Goal: Task Accomplishment & Management: Use online tool/utility

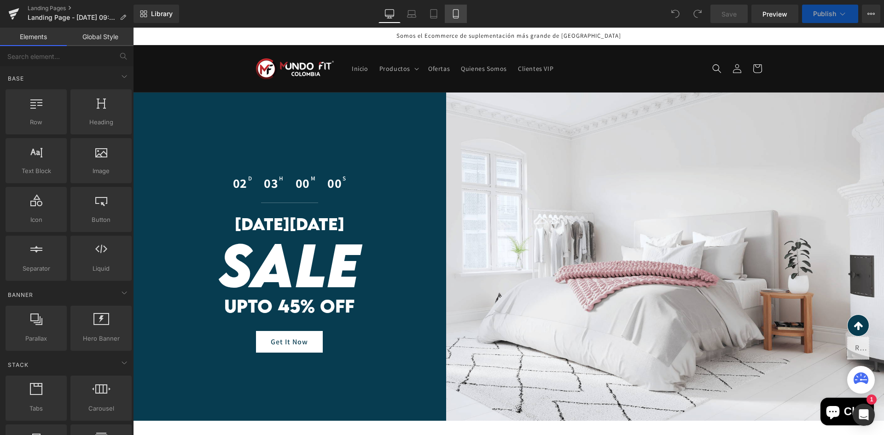
click at [451, 22] on link "Mobile" at bounding box center [456, 14] width 22 height 18
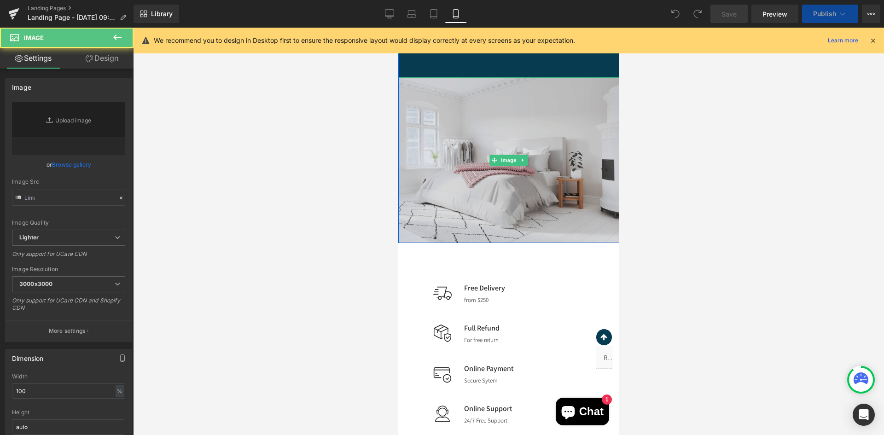
scroll to position [276, 0]
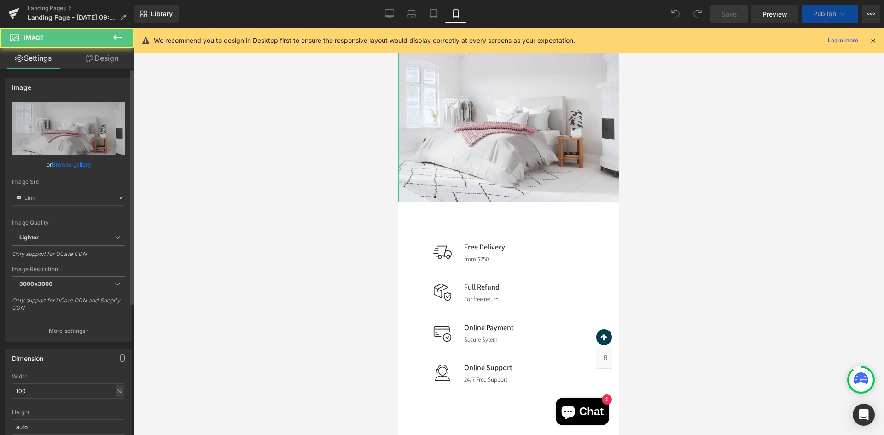
click at [79, 169] on link "Browse gallery" at bounding box center [71, 164] width 39 height 16
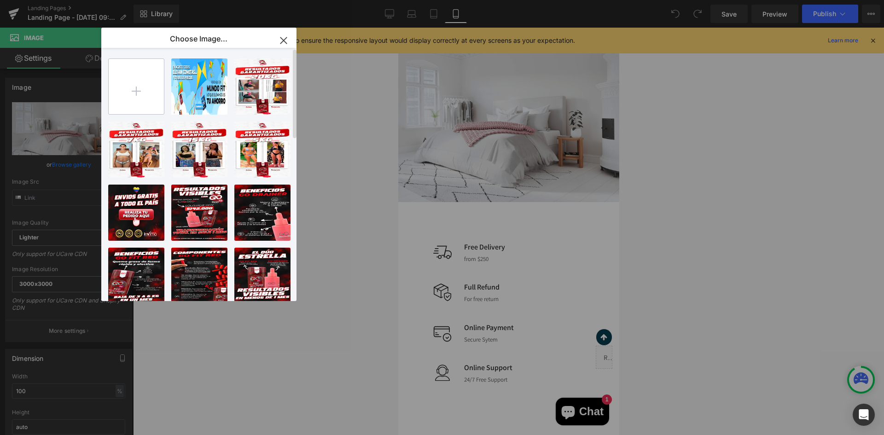
click at [145, 82] on input "file" at bounding box center [136, 86] width 55 height 55
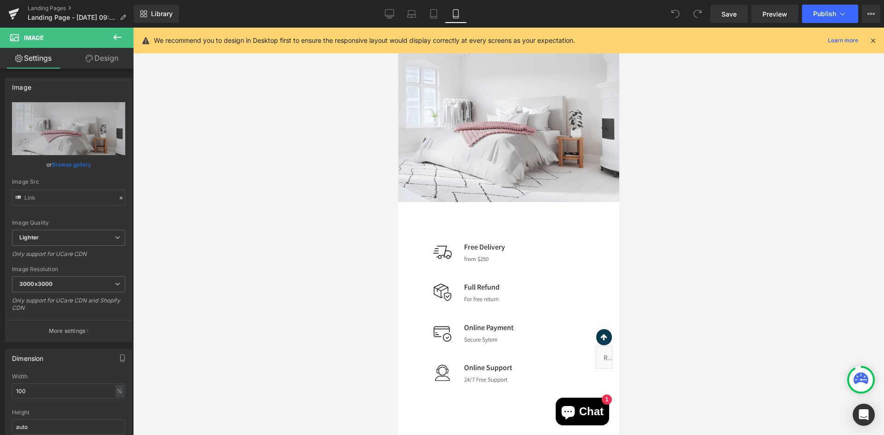
drag, startPoint x: 1009, startPoint y: 207, endPoint x: 615, endPoint y: 174, distance: 395.8
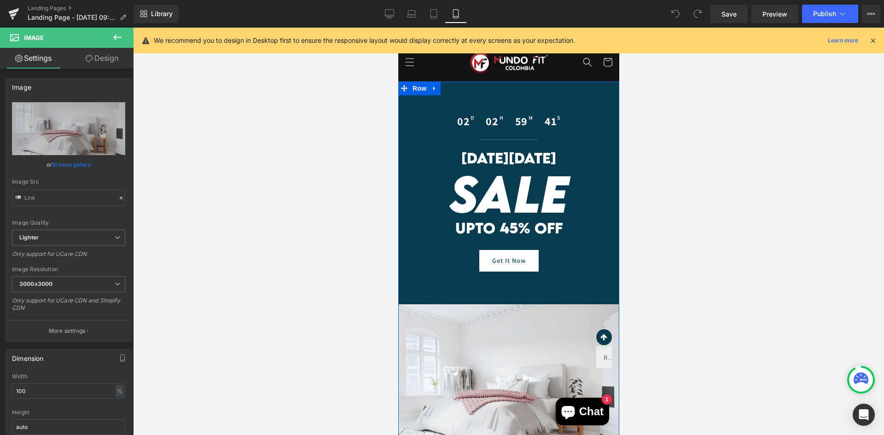
scroll to position [0, 0]
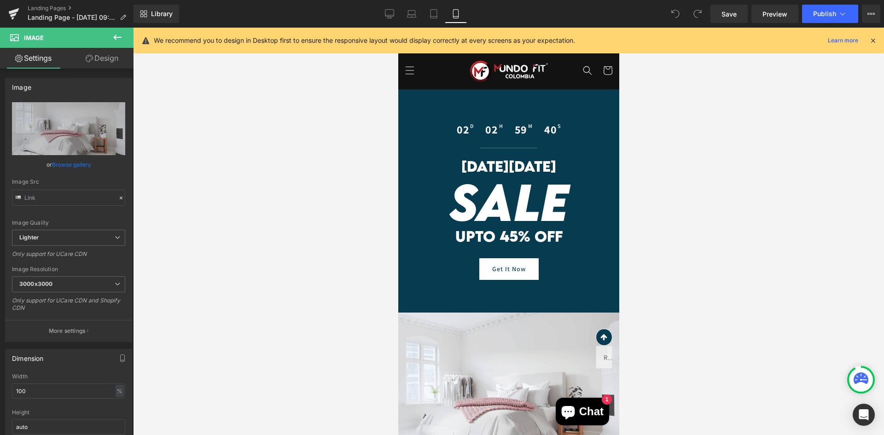
click at [573, 71] on header "Inicio Productos Productos Cuidado Personal" at bounding box center [508, 71] width 221 height 38
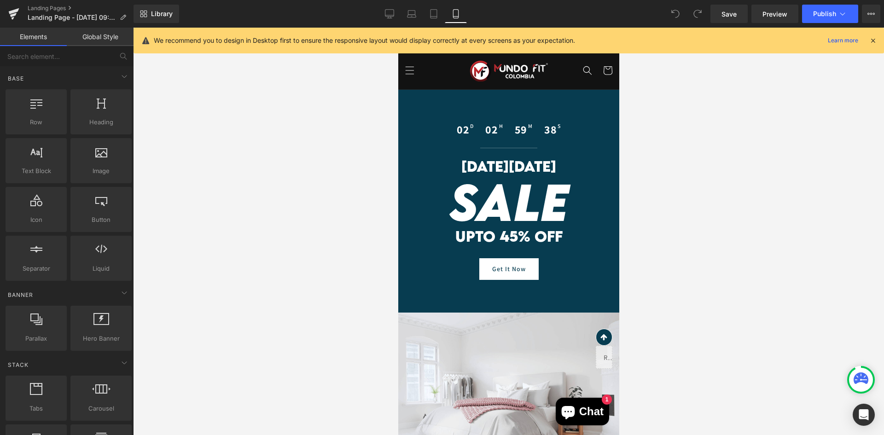
click at [874, 40] on icon at bounding box center [872, 40] width 8 height 8
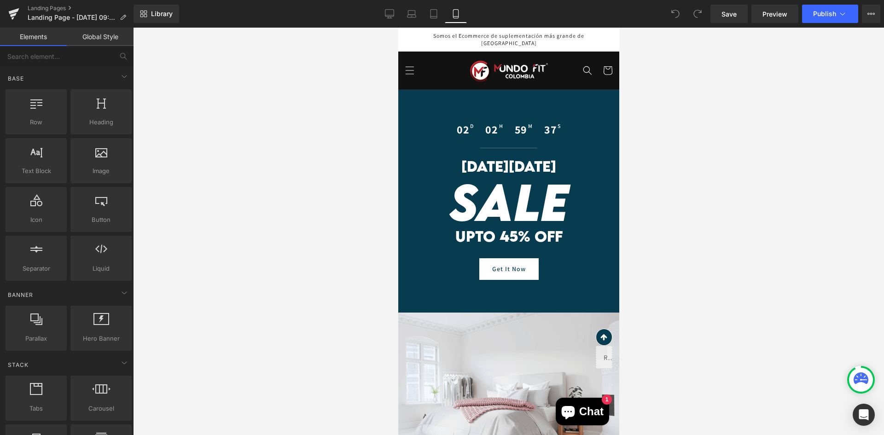
click at [516, 60] on img at bounding box center [508, 71] width 78 height 22
click at [430, 66] on header "Inicio Productos Productos Cuidado Personal" at bounding box center [508, 71] width 221 height 38
click at [410, 65] on icon "Menú" at bounding box center [409, 70] width 10 height 10
click at [417, 60] on span "Menú" at bounding box center [409, 70] width 20 height 20
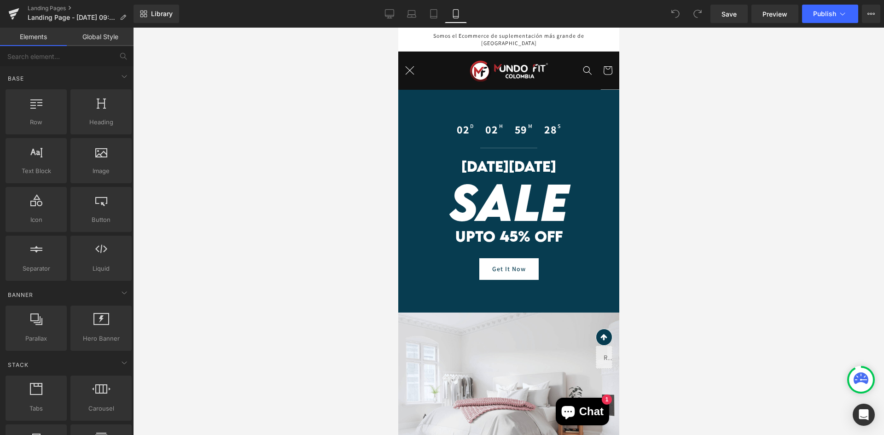
click at [114, 41] on link "Global Style" at bounding box center [100, 37] width 67 height 18
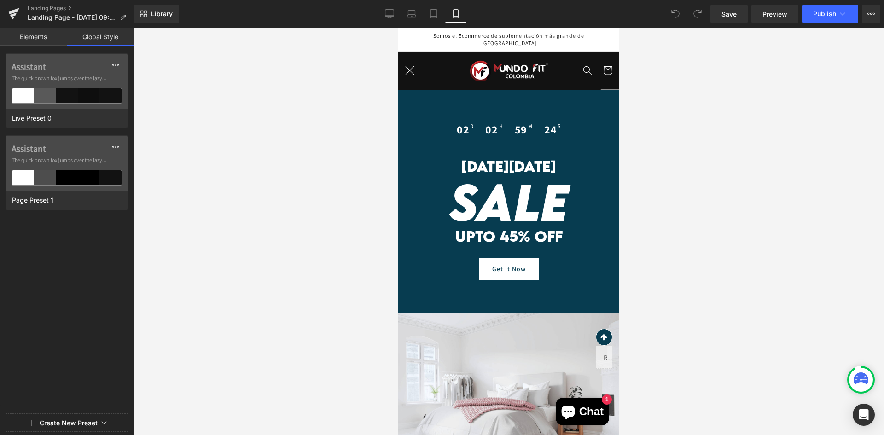
click at [323, 163] on div at bounding box center [508, 231] width 751 height 407
click at [858, 376] on icon at bounding box center [860, 378] width 15 height 12
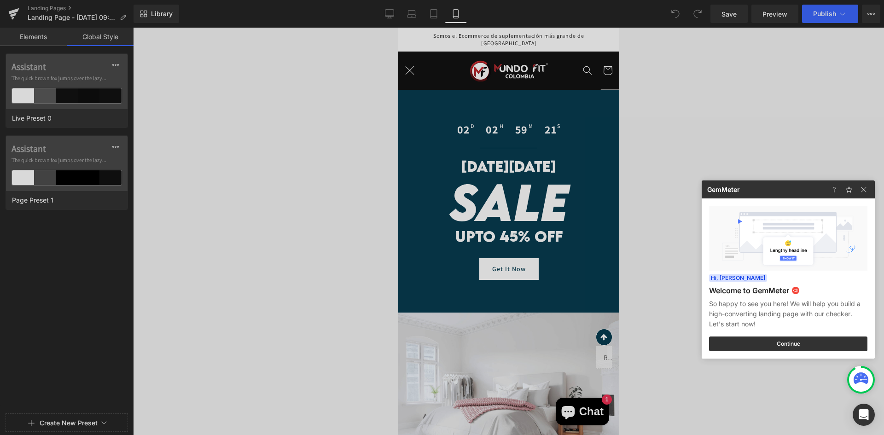
click at [859, 376] on icon at bounding box center [860, 378] width 15 height 12
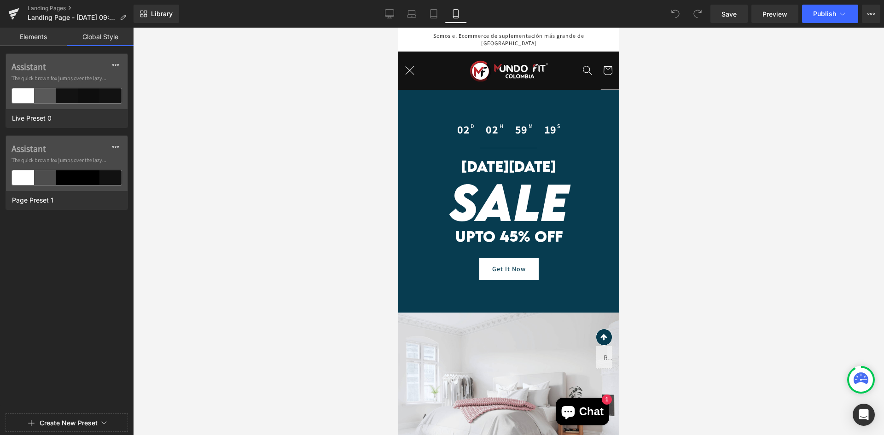
click at [577, 60] on span "Búsqueda" at bounding box center [587, 70] width 20 height 20
click at [603, 67] on icon "Cerrar" at bounding box center [607, 71] width 8 height 8
click at [579, 39] on p "Somos el Ecommerce de suplementación más grande de Latinoamérica" at bounding box center [508, 39] width 207 height 23
click at [43, 36] on link "Elements" at bounding box center [33, 37] width 67 height 18
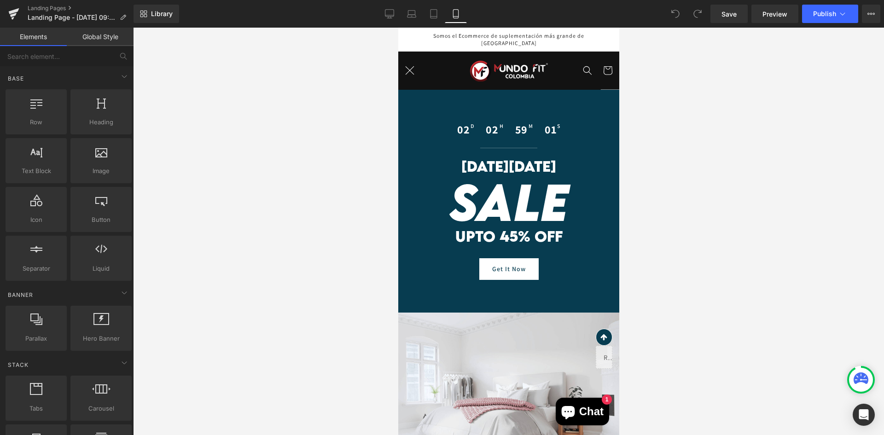
click at [463, 59] on header "Inicio Productos Productos Cuidado Personal" at bounding box center [508, 71] width 221 height 38
drag, startPoint x: 40, startPoint y: 35, endPoint x: 692, endPoint y: 189, distance: 670.1
click at [692, 189] on div at bounding box center [508, 231] width 751 height 407
click at [578, 40] on p "Somos el Ecommerce de suplementación más grande de Latinoamérica" at bounding box center [508, 39] width 207 height 23
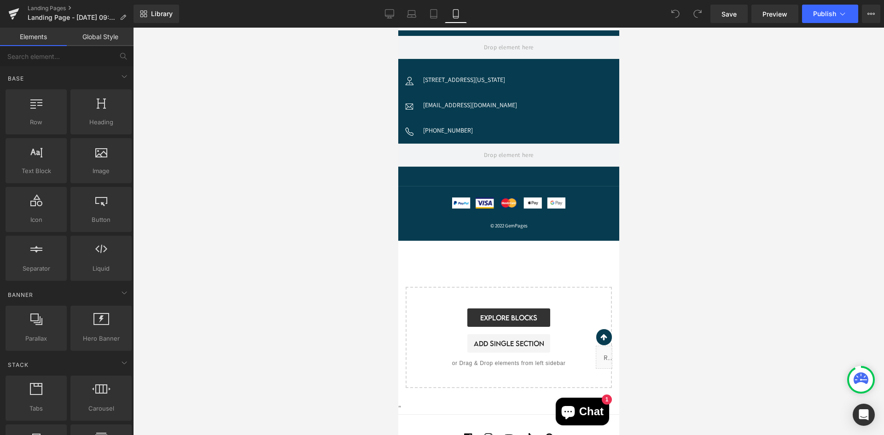
scroll to position [4624, 0]
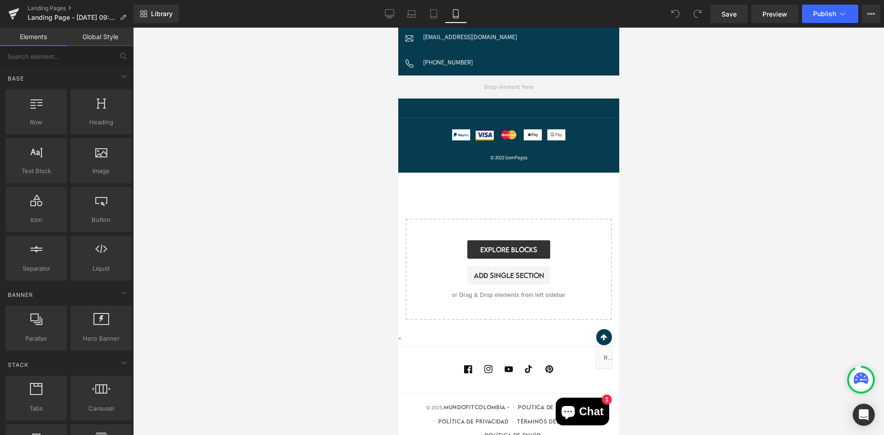
click at [411, 403] on div "Loading Product Data" at bounding box center [442, 398] width 66 height 10
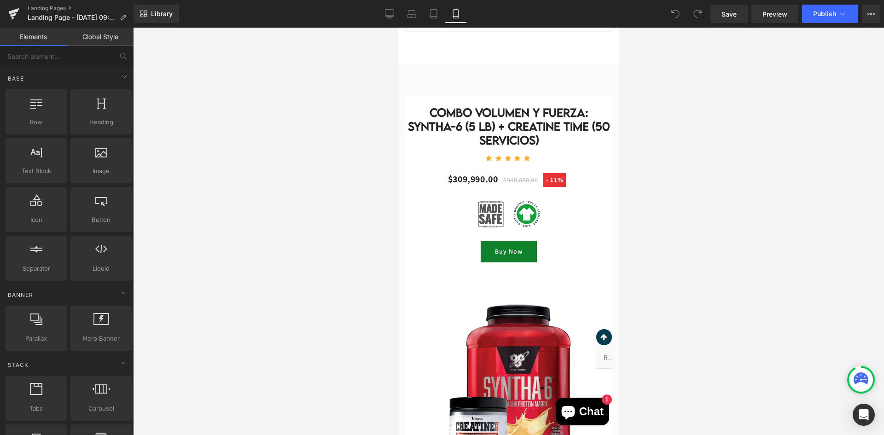
scroll to position [3842, 0]
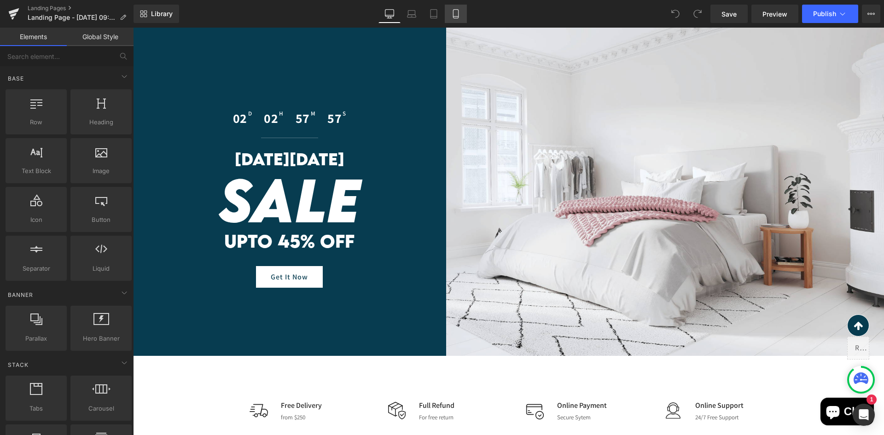
click at [450, 17] on link "Mobile" at bounding box center [456, 14] width 22 height 18
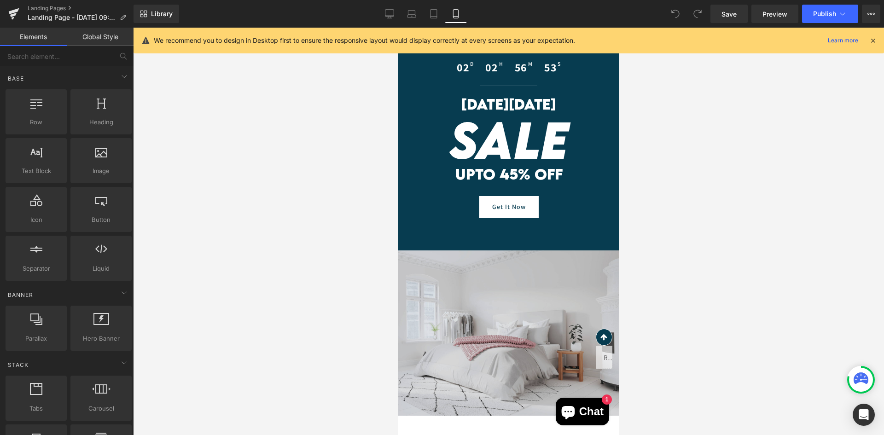
click at [518, 292] on img at bounding box center [508, 333] width 221 height 166
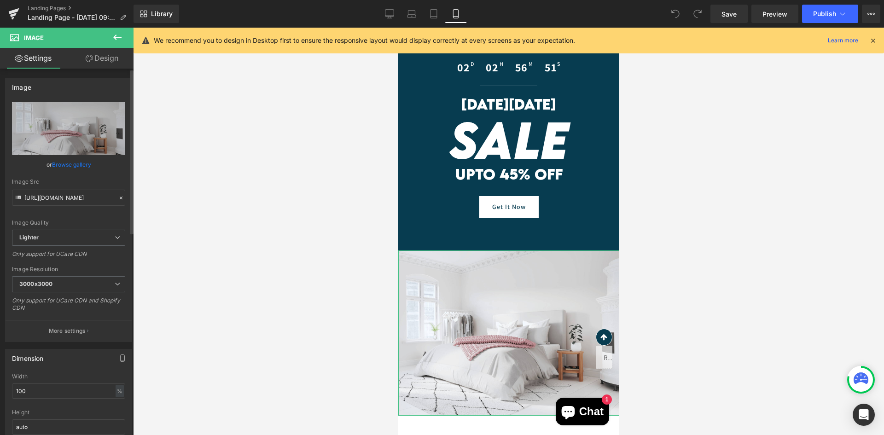
click at [70, 166] on link "Browse gallery" at bounding box center [71, 164] width 39 height 16
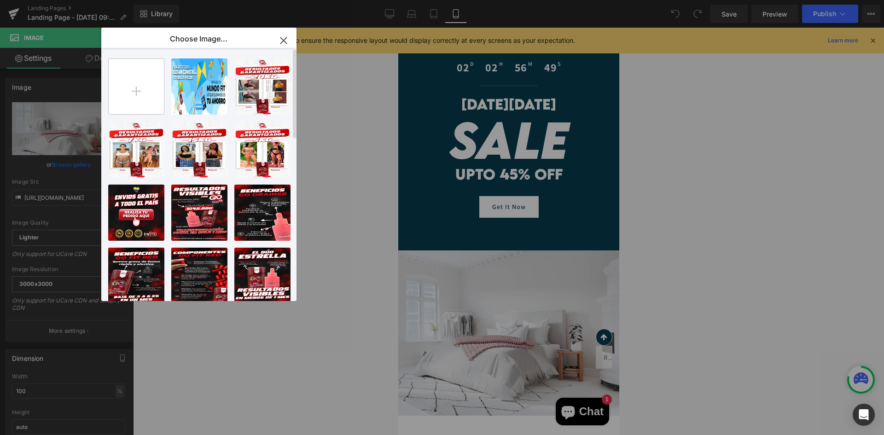
click at [158, 87] on input "file" at bounding box center [136, 86] width 55 height 55
type input "C:\fakepath\landing tripleta portada.jpg"
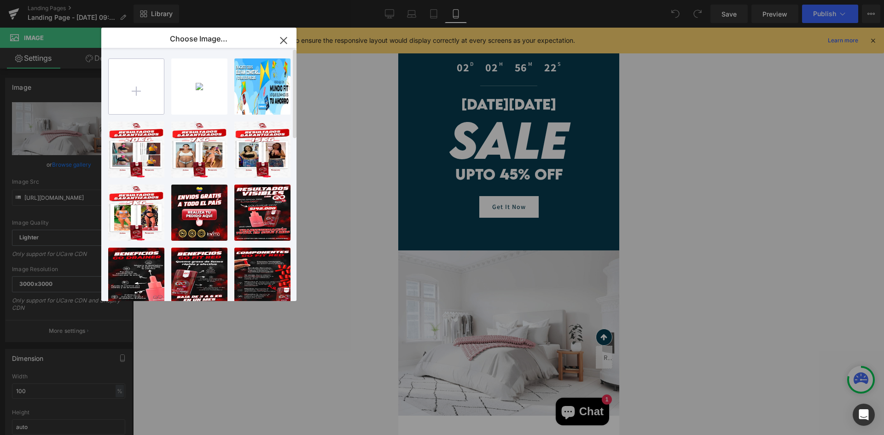
click at [131, 90] on input "file" at bounding box center [136, 86] width 55 height 55
type input "C:\fakepath\landing tripleta_Mesa de trabajo 1 copia 18.jpg"
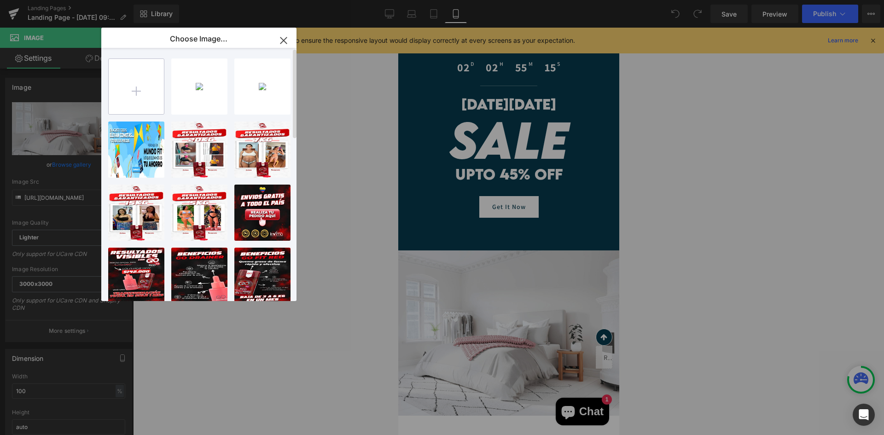
click at [132, 92] on input "file" at bounding box center [136, 86] width 55 height 55
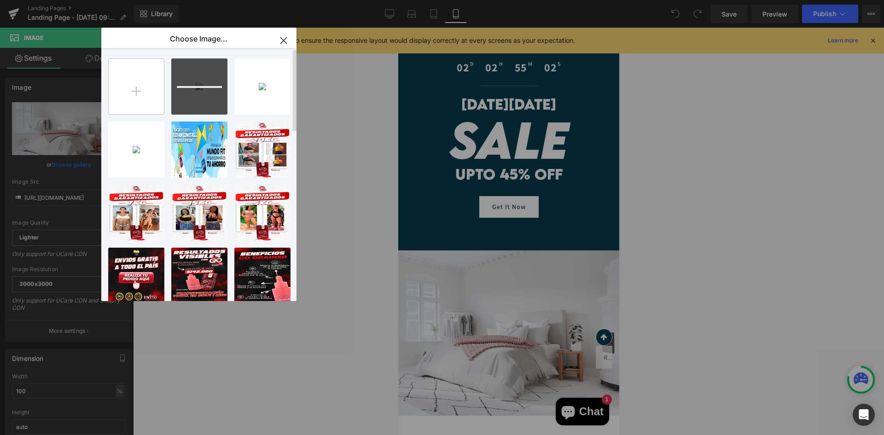
click at [156, 91] on input "file" at bounding box center [136, 86] width 55 height 55
type input "C:\fakepath\landing tripleta_Mesa de trabajo 1 copia 10.jpg"
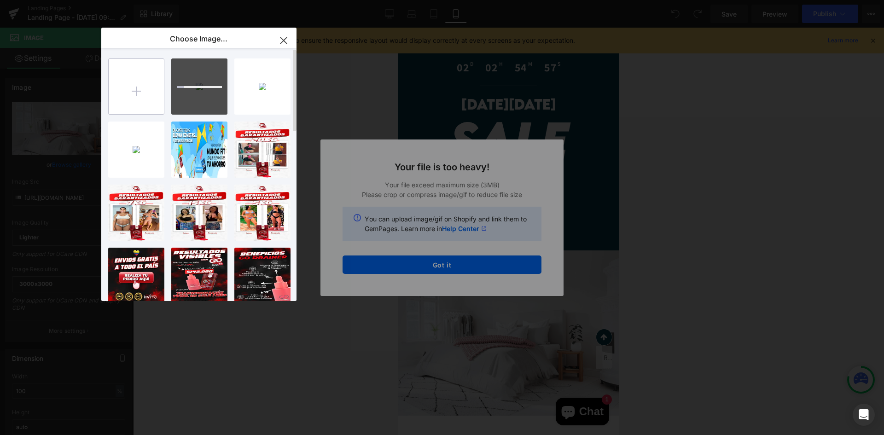
click at [136, 89] on input "file" at bounding box center [136, 86] width 55 height 55
click at [447, 0] on div "Text Color Highlight Color #333333 Choose Image... Back to Library Insert landi…" at bounding box center [442, 0] width 884 height 0
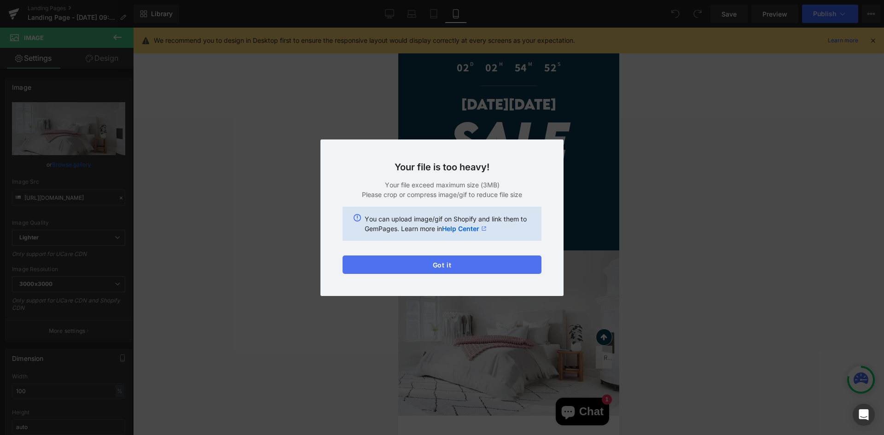
click at [447, 262] on button "Got it" at bounding box center [441, 264] width 199 height 18
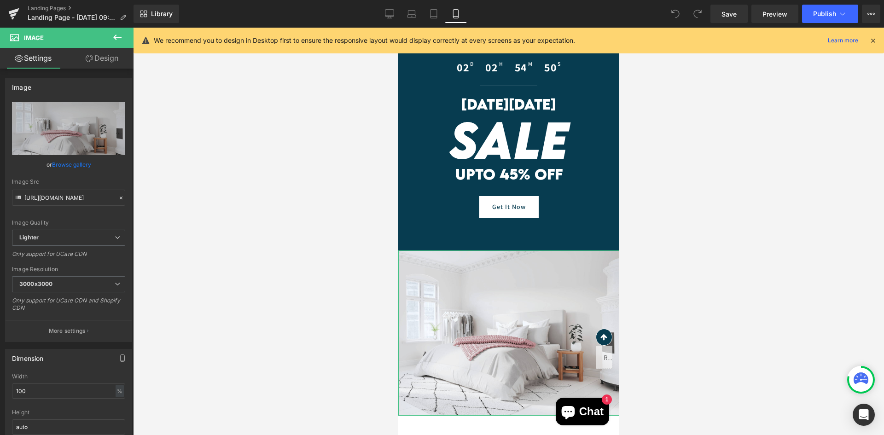
click at [86, 168] on link "Browse gallery" at bounding box center [71, 164] width 39 height 16
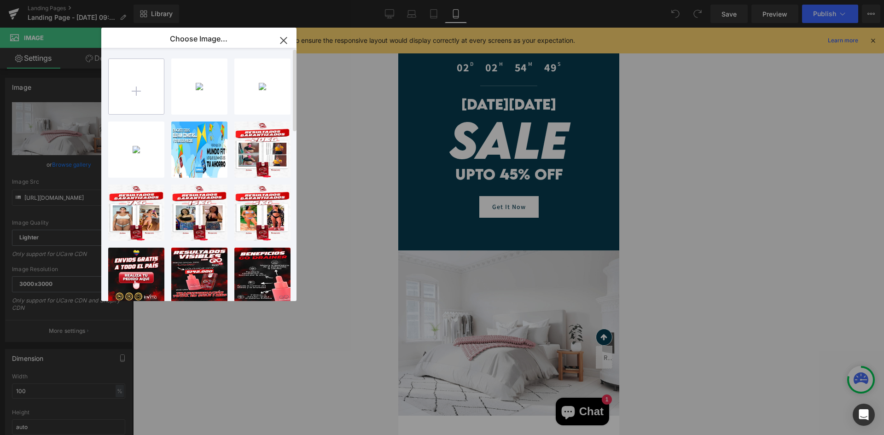
click at [143, 95] on input "file" at bounding box center [136, 86] width 55 height 55
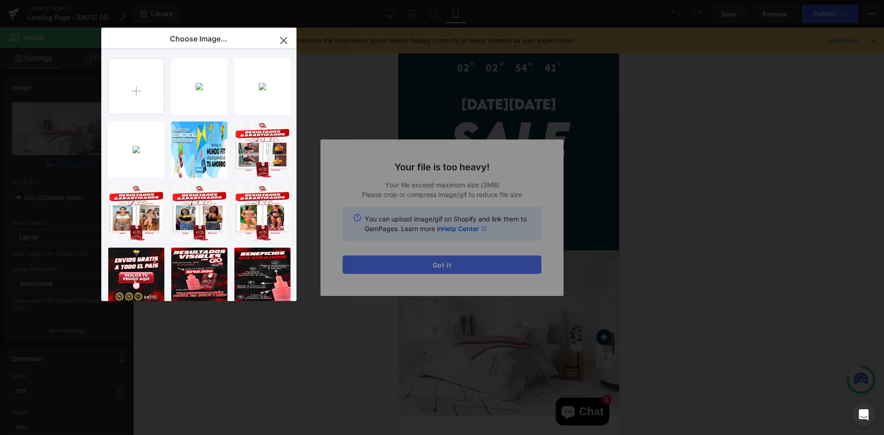
click at [454, 0] on div "Text Color Highlight Color #333333 Choose Image... Back to Library Insert landi…" at bounding box center [442, 0] width 884 height 0
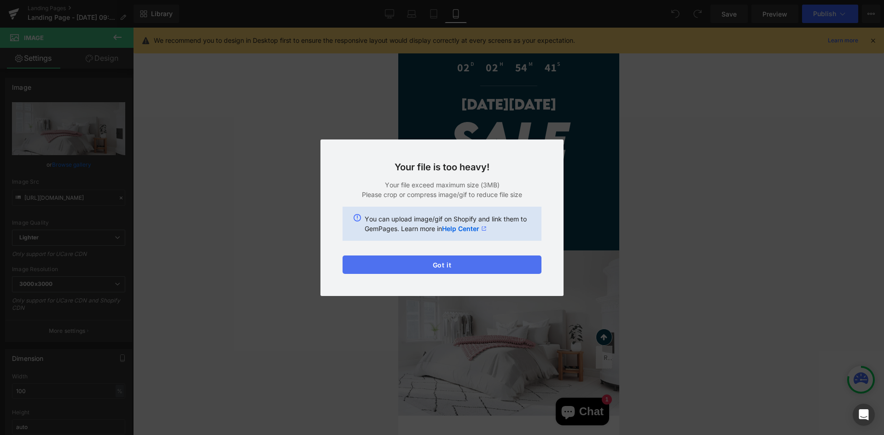
click at [454, 268] on button "Got it" at bounding box center [441, 264] width 199 height 18
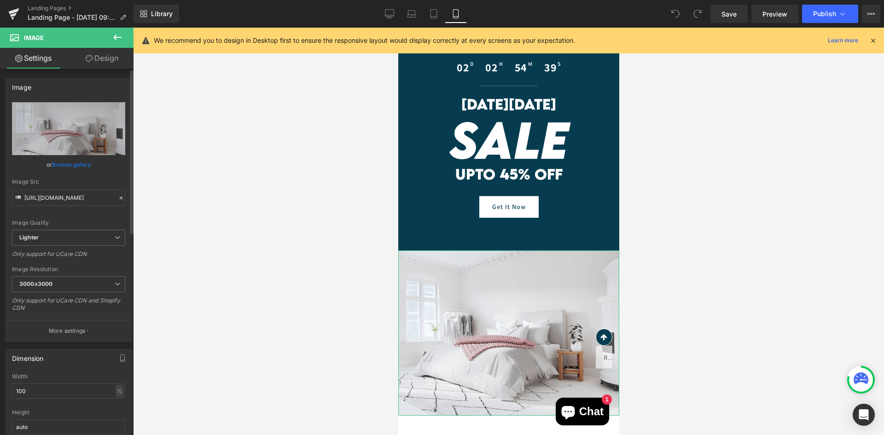
click at [79, 161] on link "Browse gallery" at bounding box center [71, 164] width 39 height 16
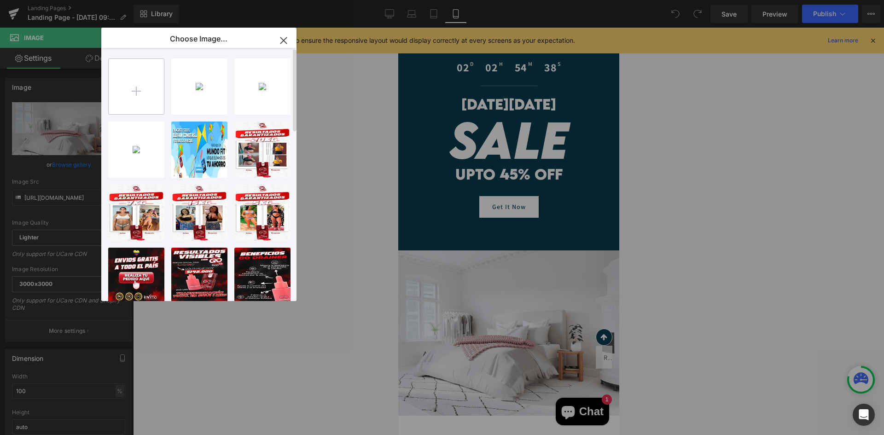
click at [146, 95] on input "file" at bounding box center [136, 86] width 55 height 55
type input "C:\fakepath\landing tripleta_Mesa de trabajo 1 copia 7.jpg"
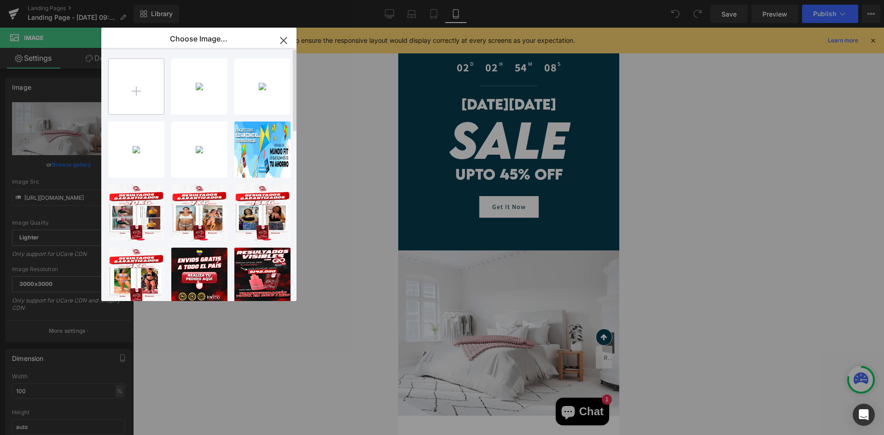
click at [145, 83] on input "file" at bounding box center [136, 86] width 55 height 55
click at [153, 90] on input "file" at bounding box center [136, 86] width 55 height 55
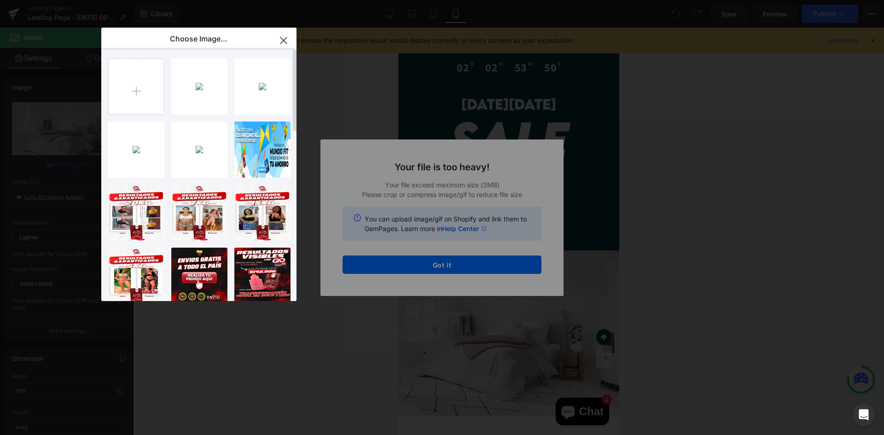
click at [168, 96] on div "landing...ia 7.jpg 2.65 MB Delete image? Yes No landing...a 13.jpg 1.71 MB Dele…" at bounding box center [204, 176] width 192 height 257
click at [145, 95] on input "file" at bounding box center [136, 86] width 55 height 55
click at [142, 85] on input "file" at bounding box center [136, 86] width 55 height 55
click at [151, 80] on input "file" at bounding box center [136, 86] width 55 height 55
click at [480, 0] on div "Text Color Highlight Color #333333 Choose Image... Back to Library Insert landi…" at bounding box center [442, 0] width 884 height 0
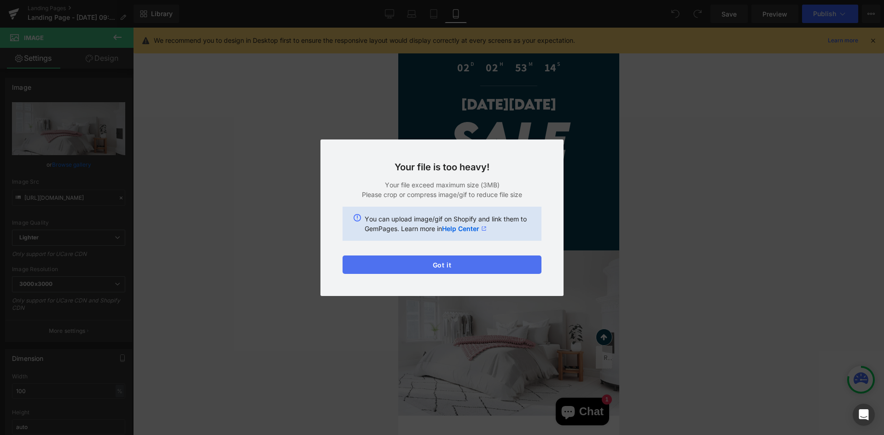
click at [474, 260] on button "Got it" at bounding box center [441, 264] width 199 height 18
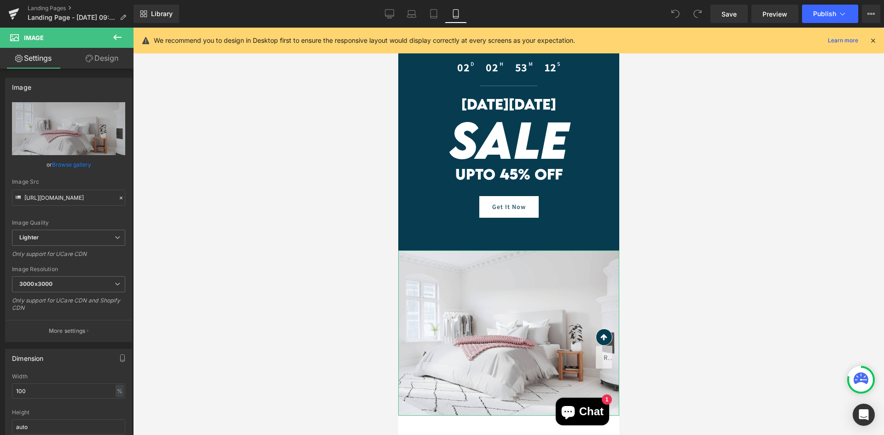
click at [82, 168] on link "Browse gallery" at bounding box center [71, 164] width 39 height 16
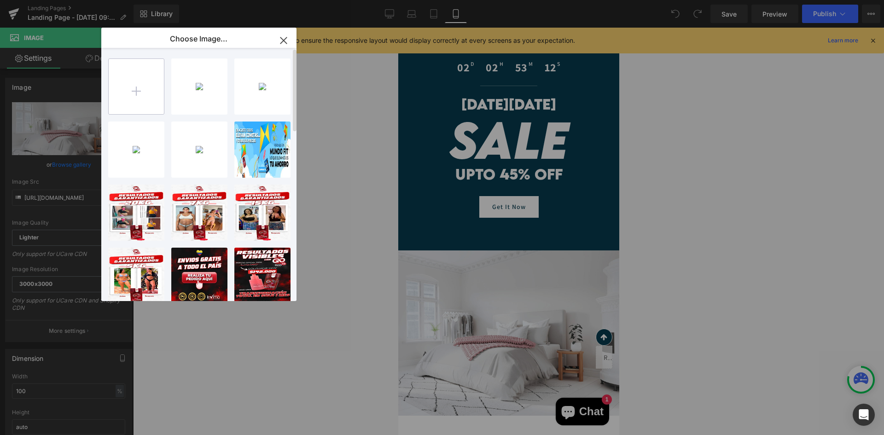
click at [147, 104] on input "file" at bounding box center [136, 86] width 55 height 55
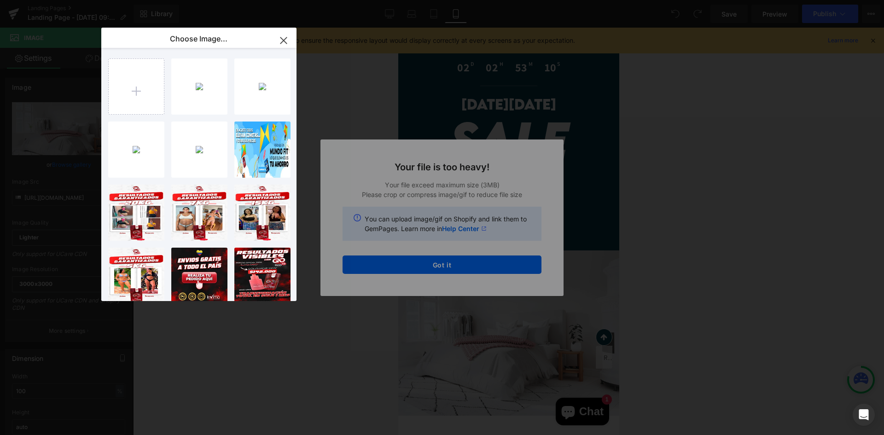
click at [99, 0] on div "Text Color Highlight Color #333333 Choose Image... Back to Library Insert landi…" at bounding box center [442, 0] width 884 height 0
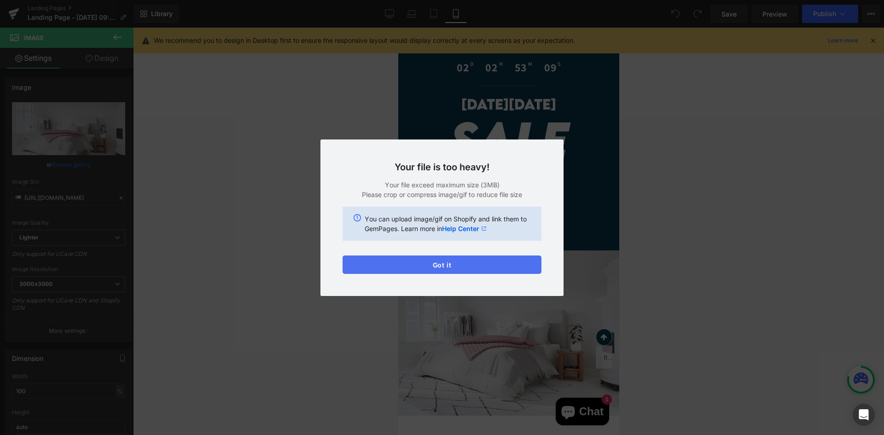
click at [463, 260] on button "Got it" at bounding box center [441, 264] width 199 height 18
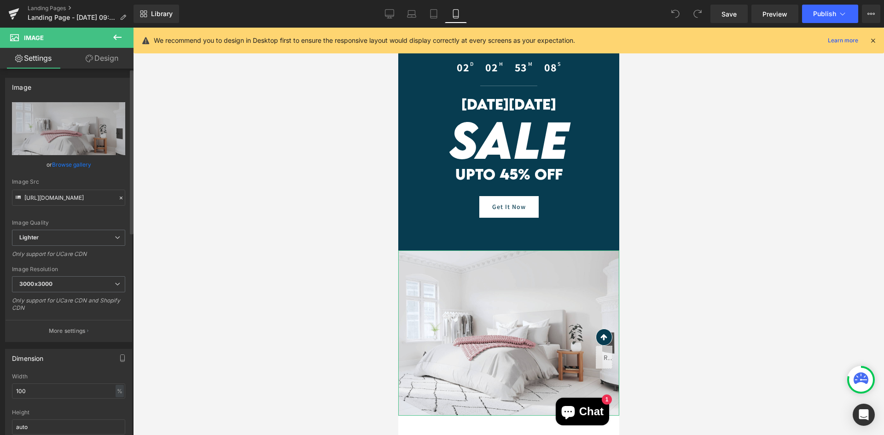
click at [91, 167] on div "or Browse gallery" at bounding box center [68, 165] width 113 height 10
click at [85, 164] on link "Browse gallery" at bounding box center [71, 164] width 39 height 16
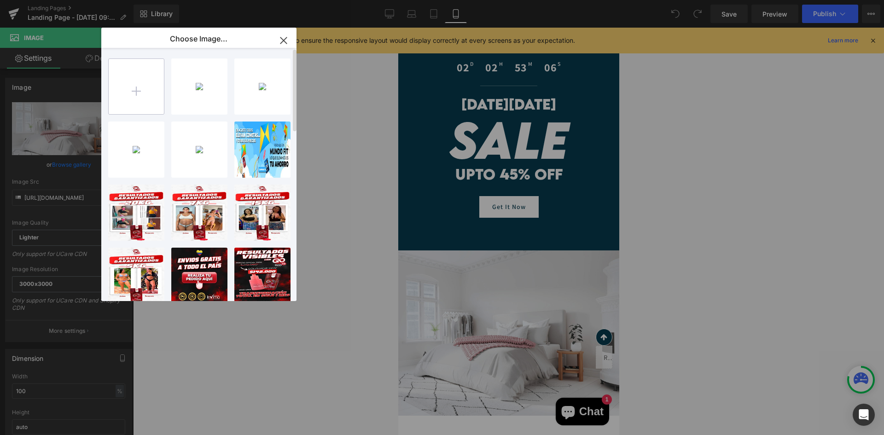
click at [156, 87] on input "file" at bounding box center [136, 86] width 55 height 55
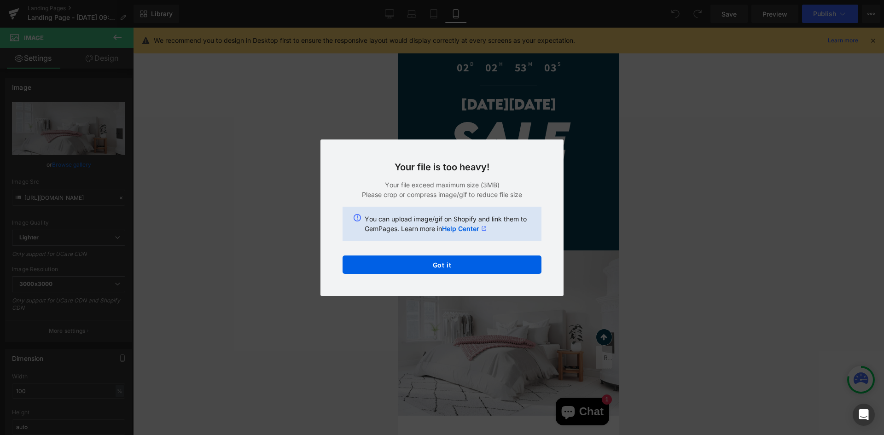
click at [387, 0] on div "Text Color Highlight Color #333333 Choose Image... Back to Library Insert landi…" at bounding box center [442, 0] width 884 height 0
click at [384, 270] on button "Got it" at bounding box center [441, 264] width 199 height 18
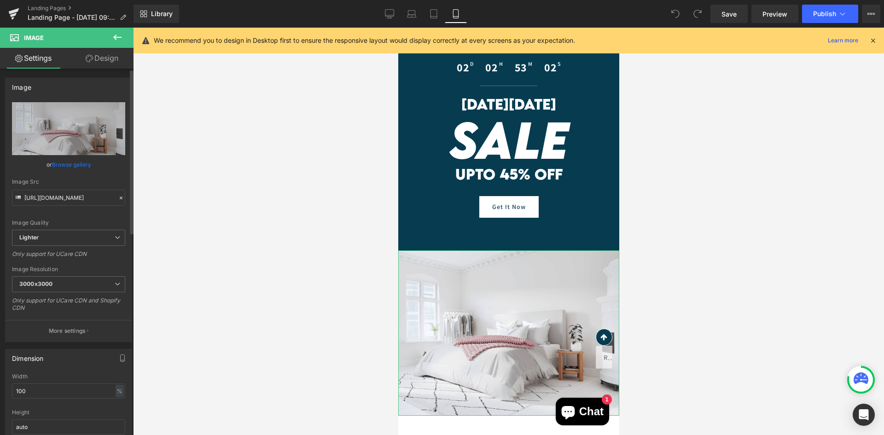
click at [92, 164] on div "or Browse gallery" at bounding box center [68, 165] width 113 height 10
click at [87, 165] on link "Browse gallery" at bounding box center [71, 164] width 39 height 16
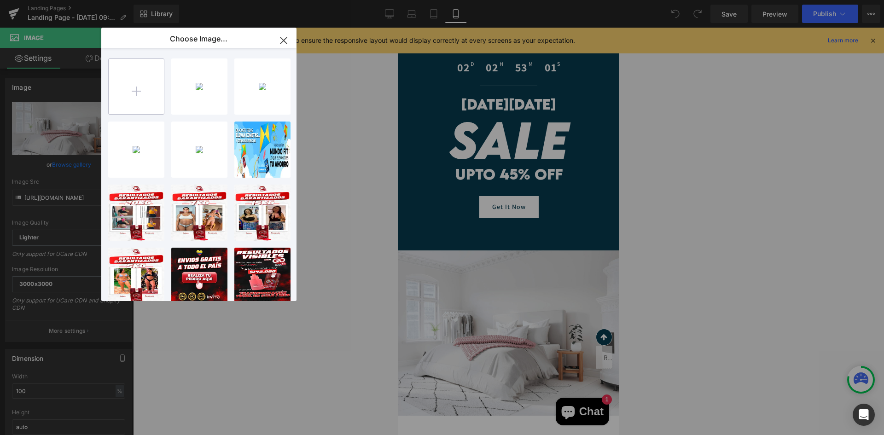
click at [141, 90] on input "file" at bounding box center [136, 86] width 55 height 55
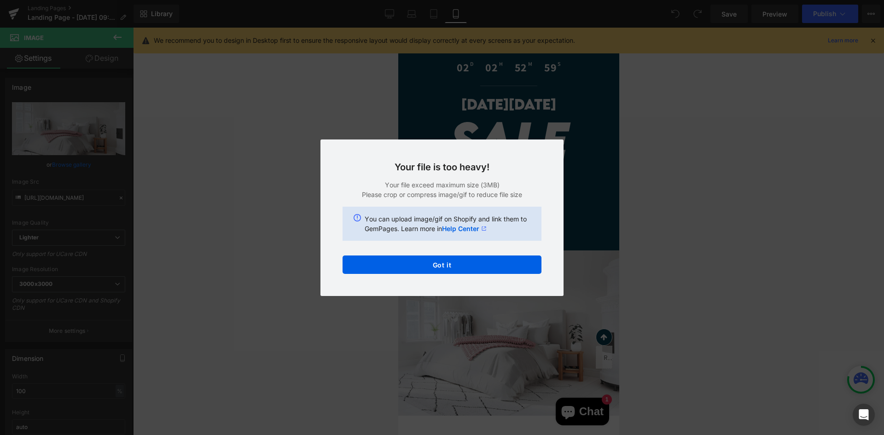
click at [399, 0] on div "Text Color Highlight Color #333333 Choose Image... Back to Library Insert landi…" at bounding box center [442, 0] width 884 height 0
click at [400, 262] on button "Got it" at bounding box center [441, 264] width 199 height 18
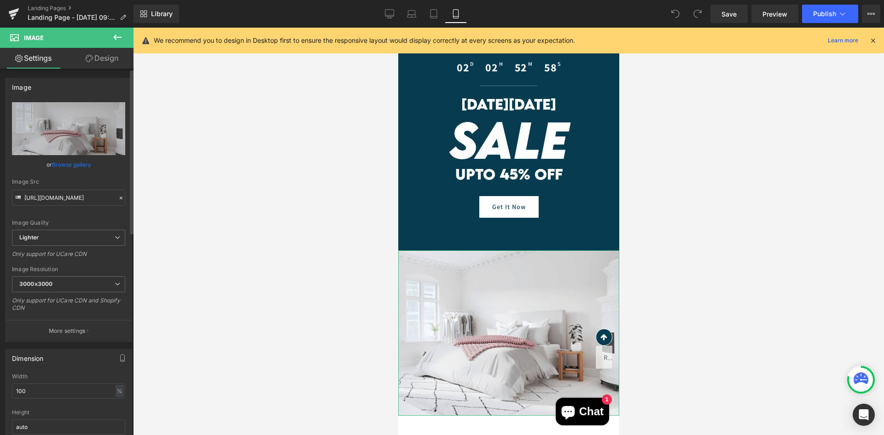
click at [86, 163] on link "Browse gallery" at bounding box center [71, 164] width 39 height 16
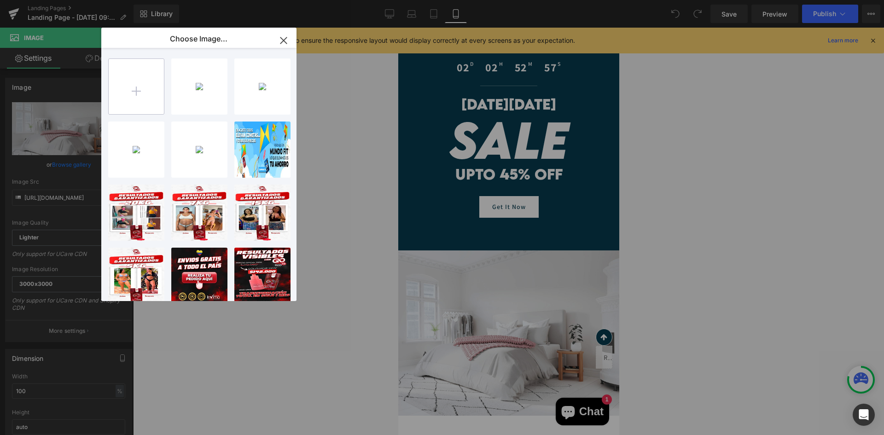
click at [135, 90] on input "file" at bounding box center [136, 86] width 55 height 55
type input "C:\fakepath\landing tripleta_Mesa de trabajo 1 copia 2.jpg"
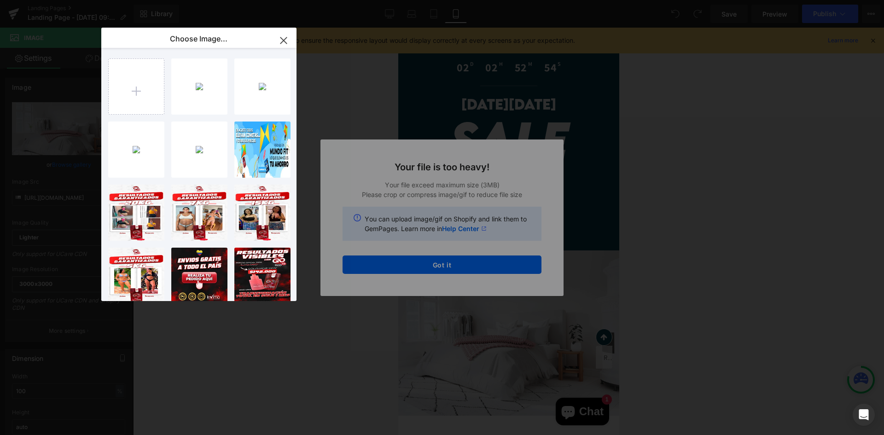
click at [499, 0] on div "Text Color Highlight Color #333333 Choose Image... Back to Library Insert landi…" at bounding box center [442, 0] width 884 height 0
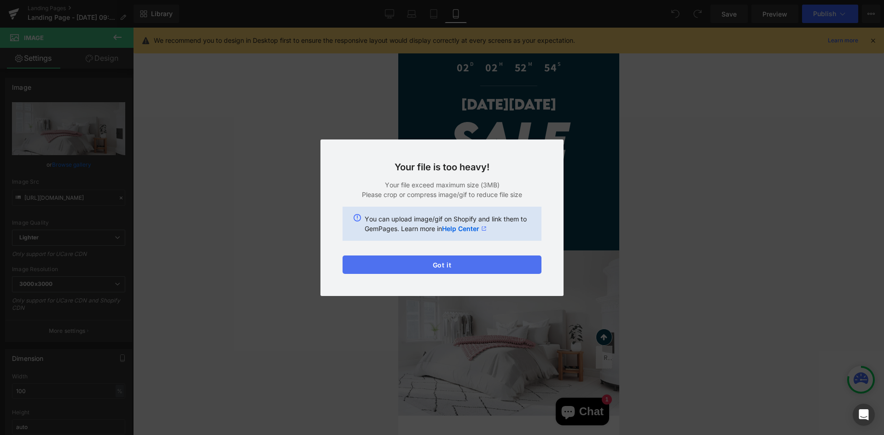
click at [473, 259] on button "Got it" at bounding box center [441, 264] width 199 height 18
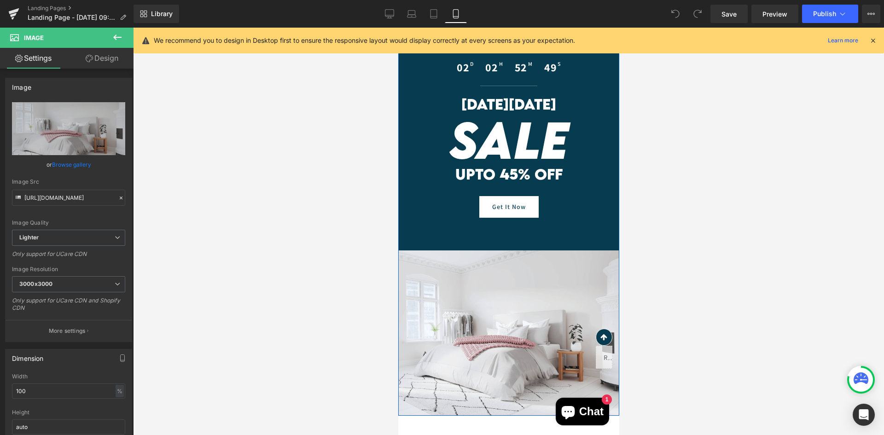
click at [405, 166] on div "UPTO 45% OFF Heading" at bounding box center [508, 179] width 207 height 34
click at [403, 123] on div "02 D 02 H 52 M 48 S Countdown Timer Separator CYBER MONDAY Heading SALE Heading…" at bounding box center [508, 136] width 221 height 162
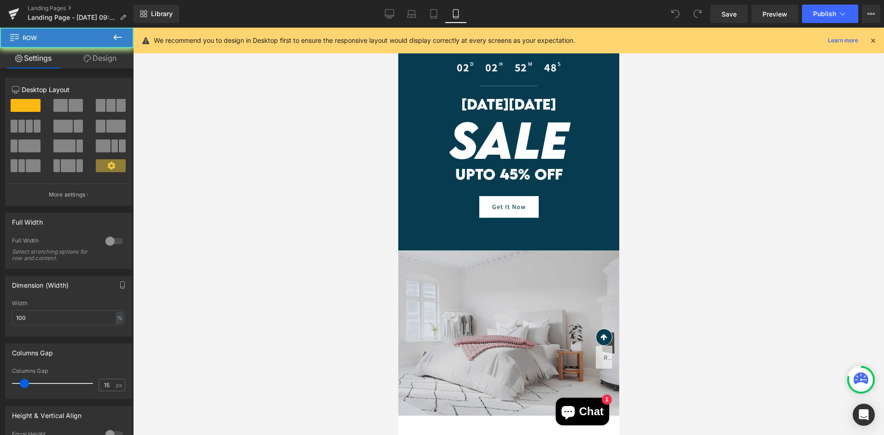
click at [456, 310] on img at bounding box center [508, 333] width 221 height 166
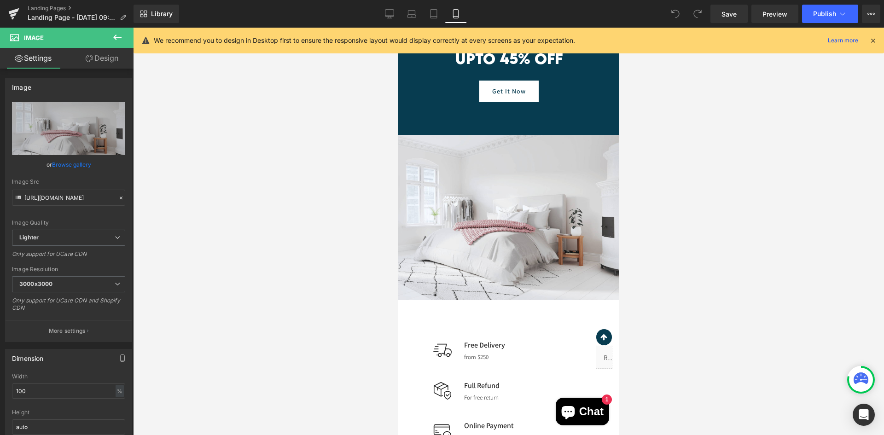
scroll to position [184, 0]
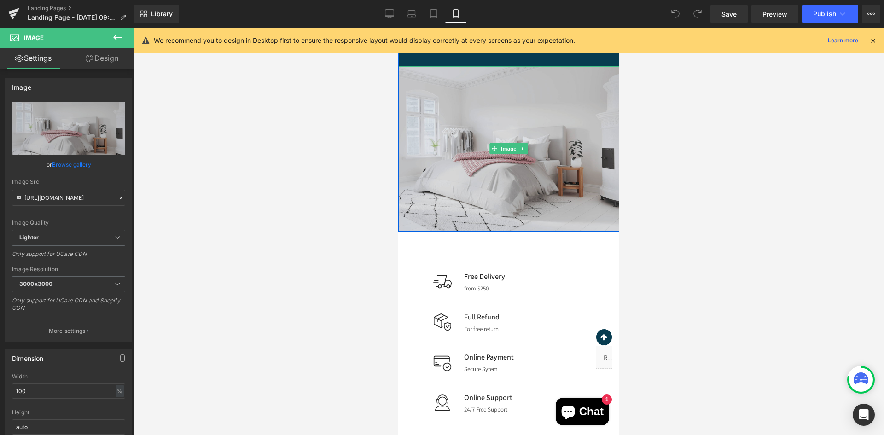
click at [498, 202] on img at bounding box center [508, 149] width 221 height 166
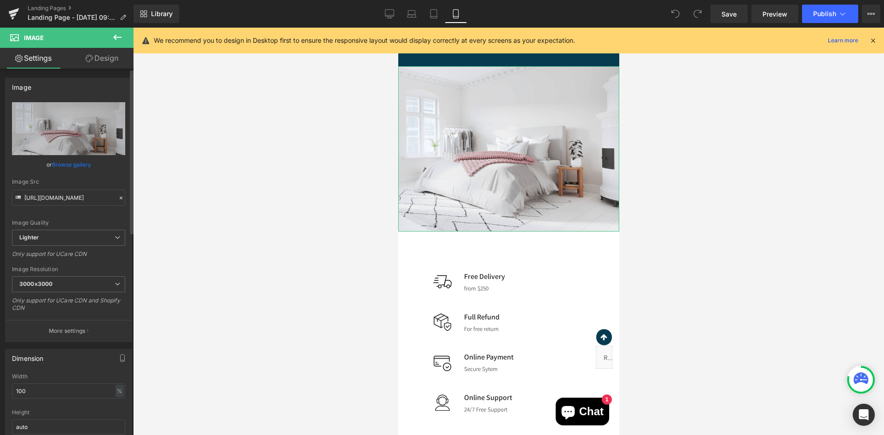
click at [69, 165] on link "Browse gallery" at bounding box center [71, 164] width 39 height 16
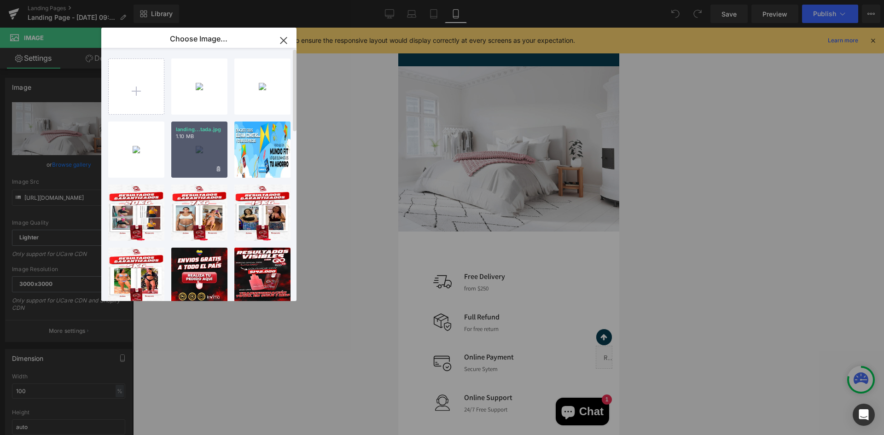
click at [189, 168] on div "landing...tada.jpg 1.10 MB" at bounding box center [199, 149] width 56 height 56
type input "https://ucarecdn.com/1597df4f-6e13-458a-8648-43c5f8e51e9c/-/format/auto/-/previ…"
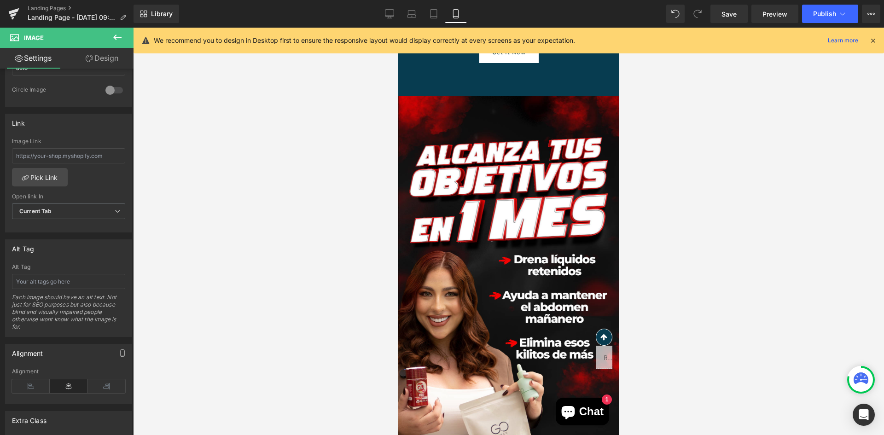
scroll to position [0, 0]
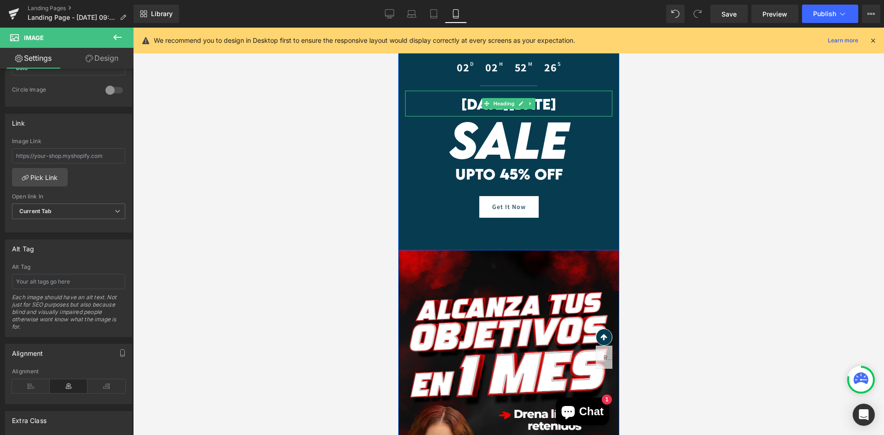
click at [589, 104] on h1 "CYBER MONDAY" at bounding box center [508, 104] width 207 height 17
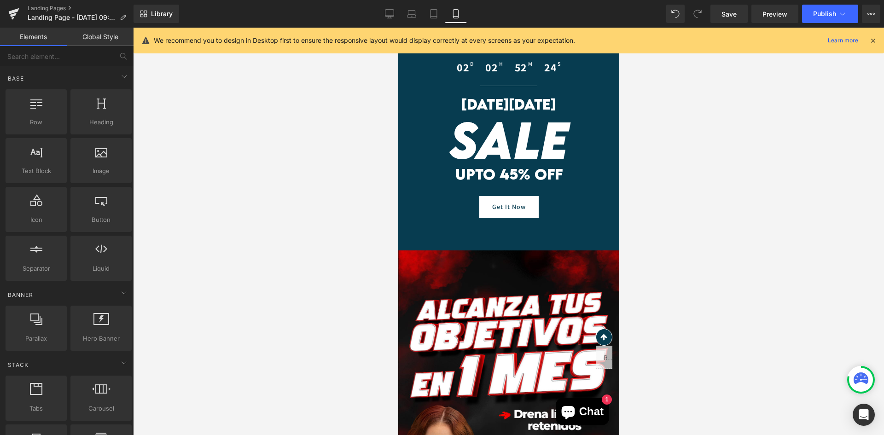
drag, startPoint x: 652, startPoint y: 172, endPoint x: 619, endPoint y: 152, distance: 38.2
click at [652, 172] on div at bounding box center [508, 231] width 751 height 407
click at [529, 104] on icon at bounding box center [529, 103] width 1 height 3
click at [532, 103] on icon at bounding box center [534, 103] width 5 height 5
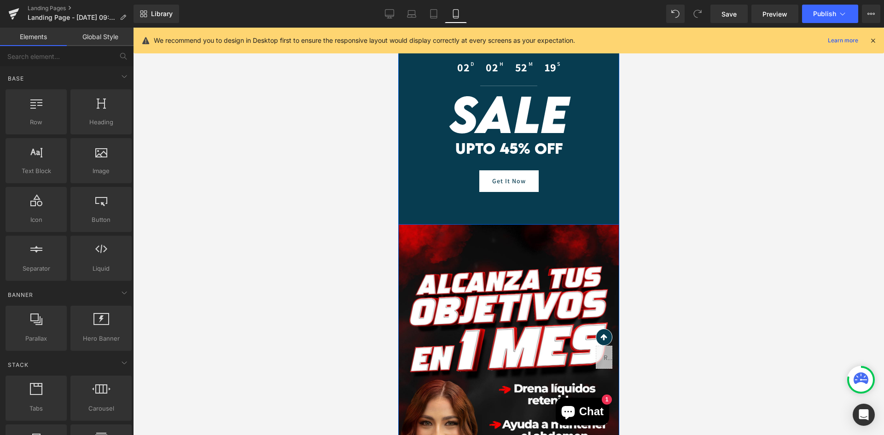
click at [517, 212] on div "02 D 02 H 52 M 19 S Countdown Timer Separator SALE Heading UPTO 45% OFF Heading…" at bounding box center [508, 126] width 221 height 197
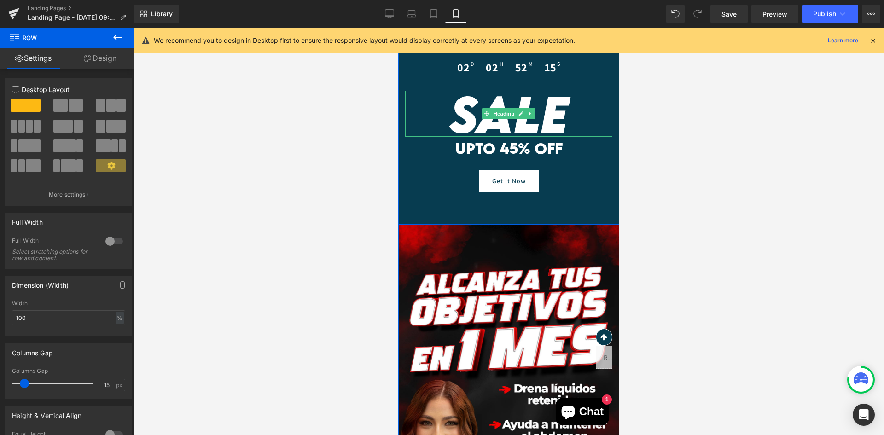
click at [531, 111] on link at bounding box center [530, 113] width 10 height 11
click at [534, 113] on icon at bounding box center [534, 114] width 5 height 6
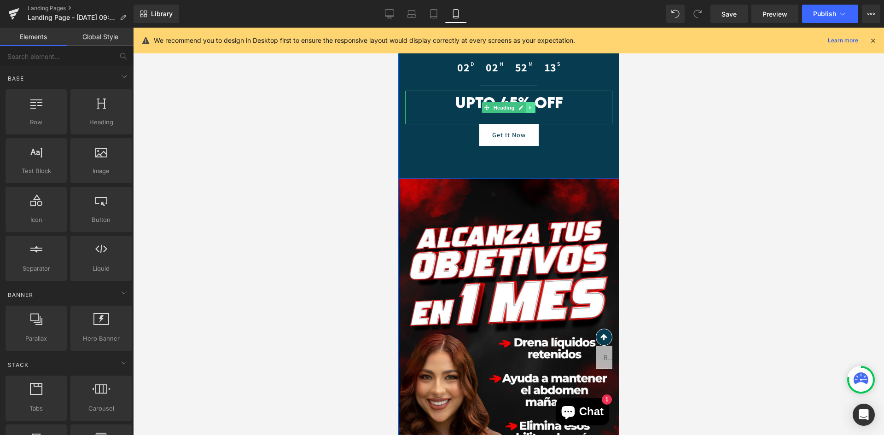
click at [529, 106] on icon at bounding box center [529, 108] width 5 height 6
click at [532, 106] on icon at bounding box center [534, 107] width 5 height 5
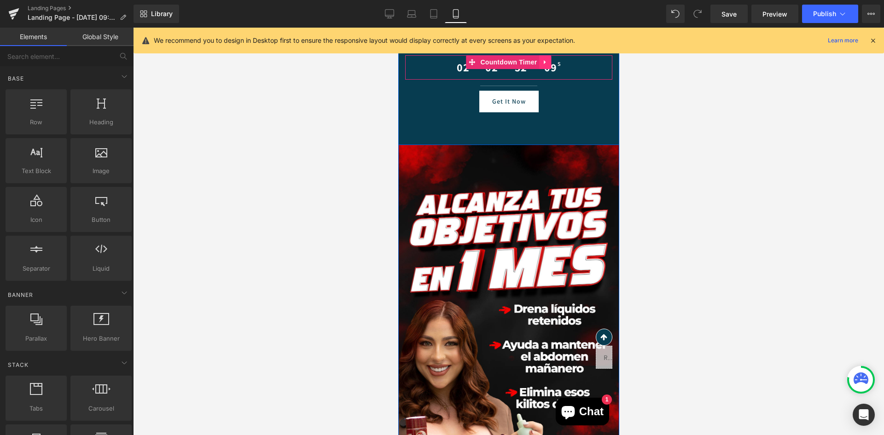
click at [543, 62] on icon at bounding box center [544, 62] width 2 height 4
click at [550, 62] on icon at bounding box center [551, 62] width 6 height 7
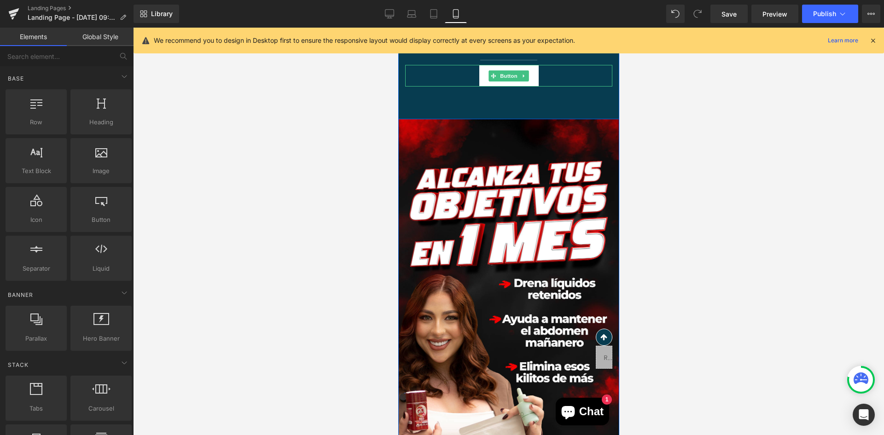
click at [566, 74] on div "Get It Now" at bounding box center [508, 76] width 207 height 22
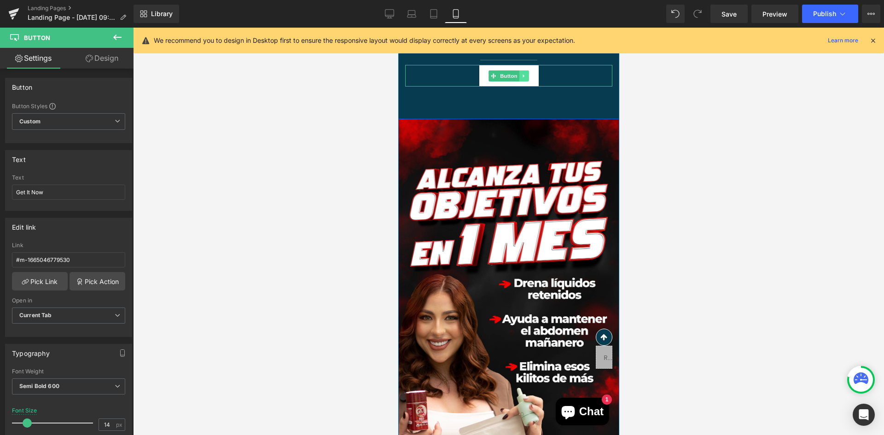
click at [526, 78] on link at bounding box center [524, 75] width 10 height 11
click at [531, 75] on ul "Button" at bounding box center [508, 75] width 69 height 11
click at [526, 75] on icon at bounding box center [528, 75] width 5 height 5
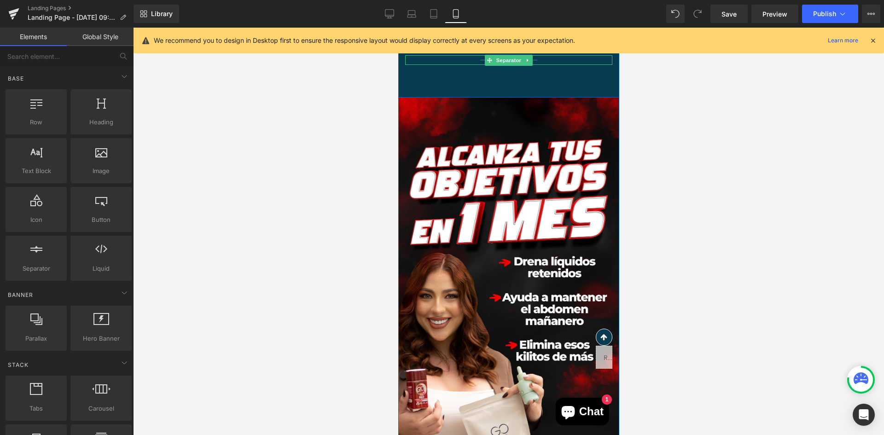
click at [526, 61] on icon at bounding box center [526, 59] width 1 height 3
click at [532, 60] on icon at bounding box center [531, 60] width 5 height 5
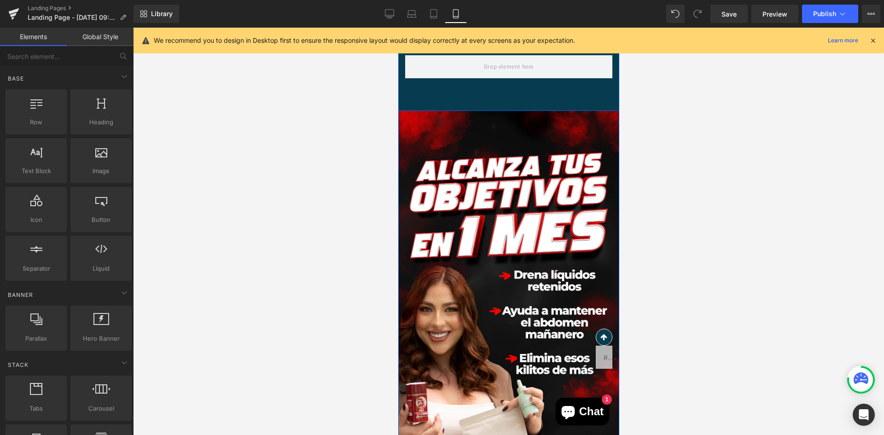
click at [550, 96] on div "Row" at bounding box center [508, 69] width 221 height 83
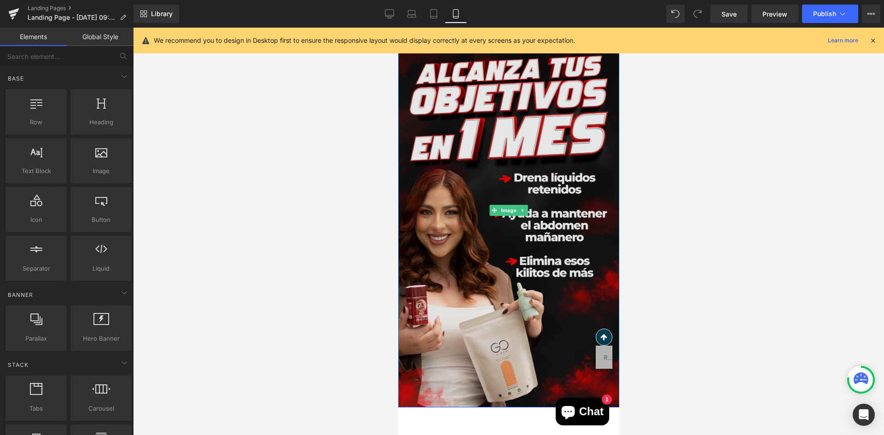
scroll to position [184, 0]
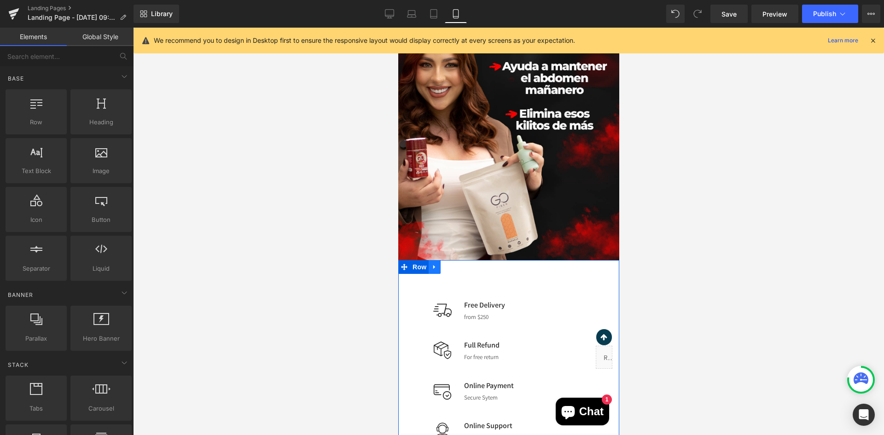
click at [438, 267] on link at bounding box center [434, 267] width 12 height 14
click at [456, 270] on icon at bounding box center [458, 266] width 6 height 7
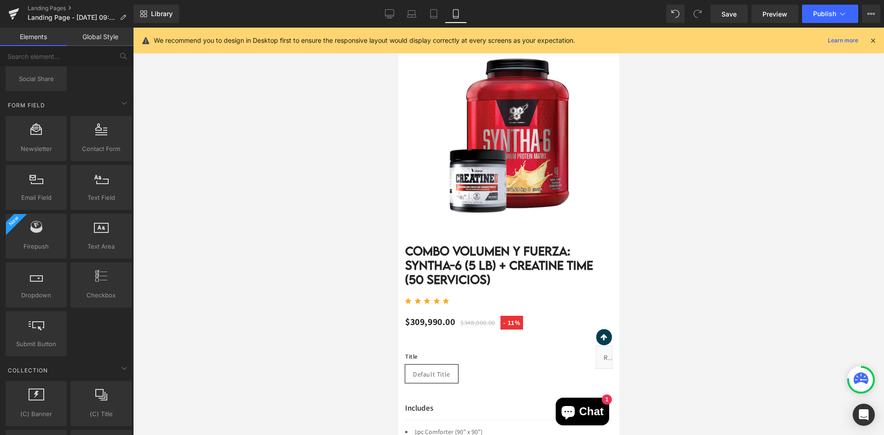
scroll to position [368, 0]
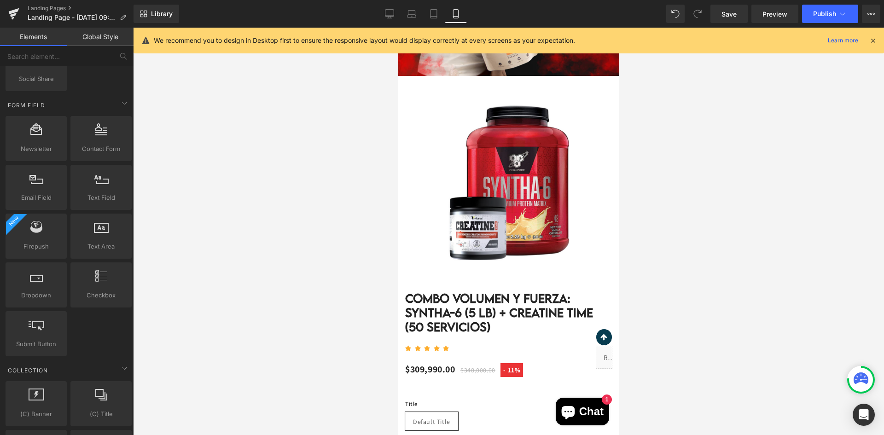
click at [522, 124] on img at bounding box center [507, 179] width 204 height 204
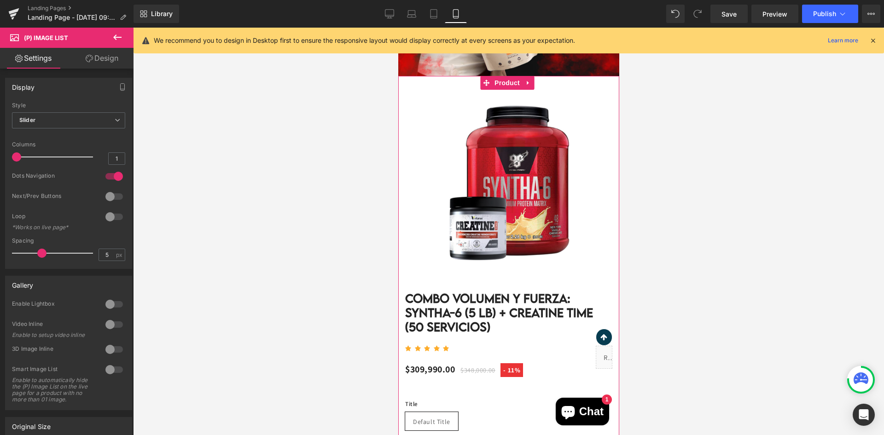
click at [527, 81] on icon at bounding box center [527, 82] width 6 height 7
click at [535, 81] on icon at bounding box center [533, 83] width 6 height 6
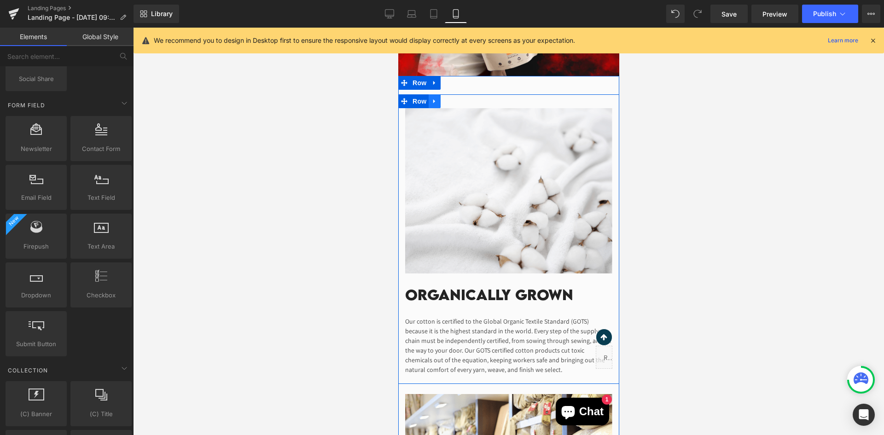
click at [433, 101] on icon at bounding box center [434, 101] width 2 height 4
click at [459, 104] on icon at bounding box center [458, 101] width 6 height 7
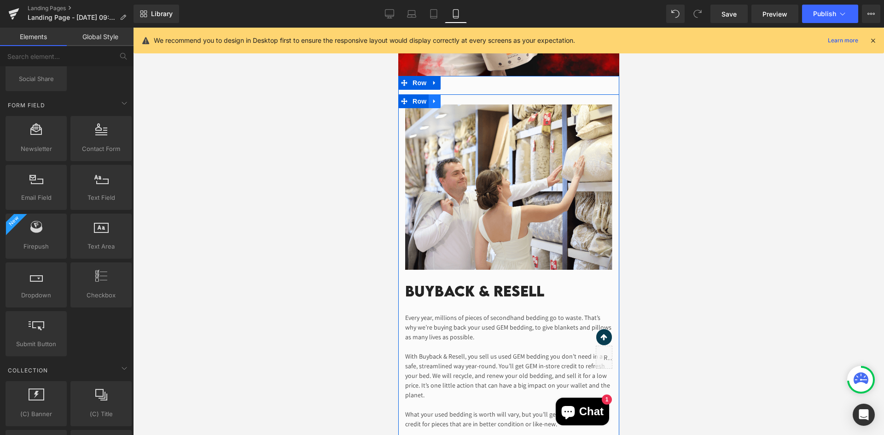
click at [438, 97] on link at bounding box center [434, 101] width 12 height 14
click at [459, 98] on icon at bounding box center [458, 101] width 6 height 7
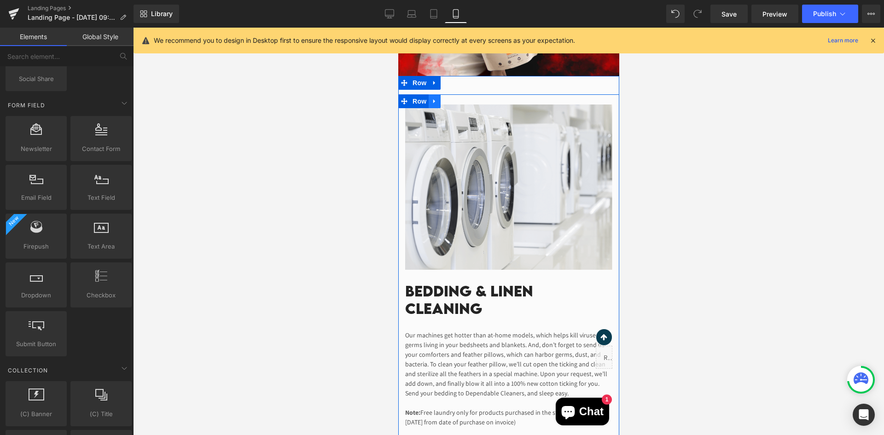
click at [435, 102] on icon at bounding box center [434, 101] width 6 height 7
click at [454, 105] on link at bounding box center [458, 101] width 12 height 14
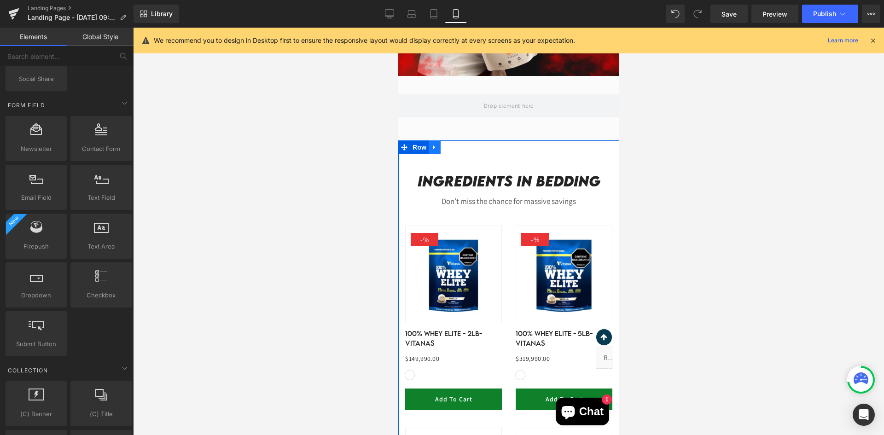
click at [433, 150] on icon at bounding box center [434, 147] width 6 height 7
click at [457, 147] on icon at bounding box center [458, 147] width 6 height 7
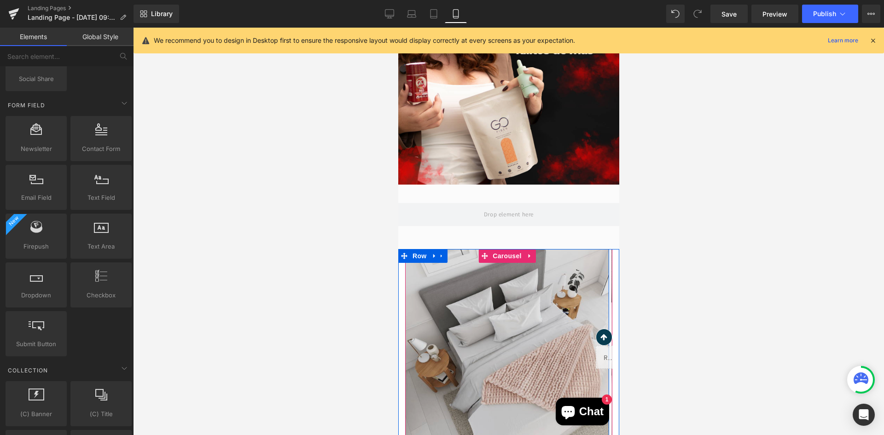
scroll to position [276, 0]
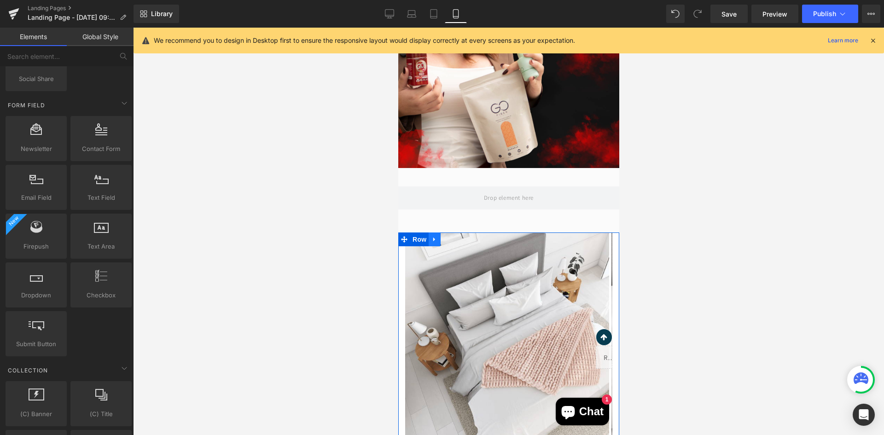
click at [437, 237] on icon at bounding box center [434, 239] width 6 height 7
click at [459, 239] on icon at bounding box center [458, 239] width 6 height 6
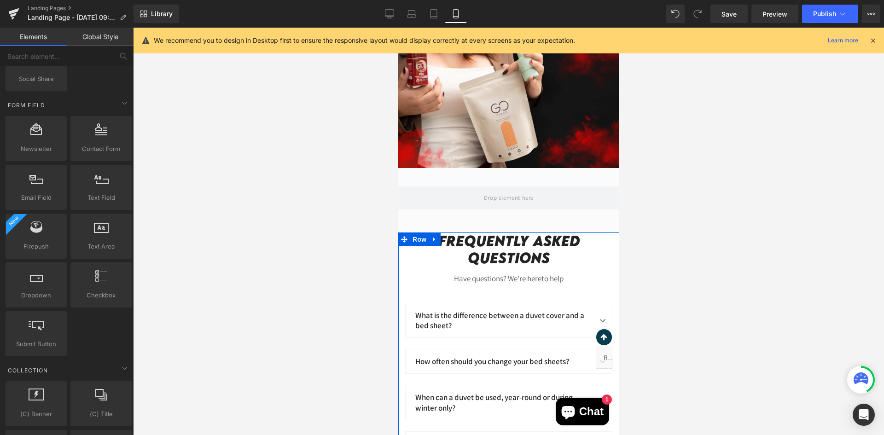
click at [433, 243] on icon at bounding box center [434, 239] width 6 height 7
click at [455, 238] on icon at bounding box center [458, 239] width 6 height 6
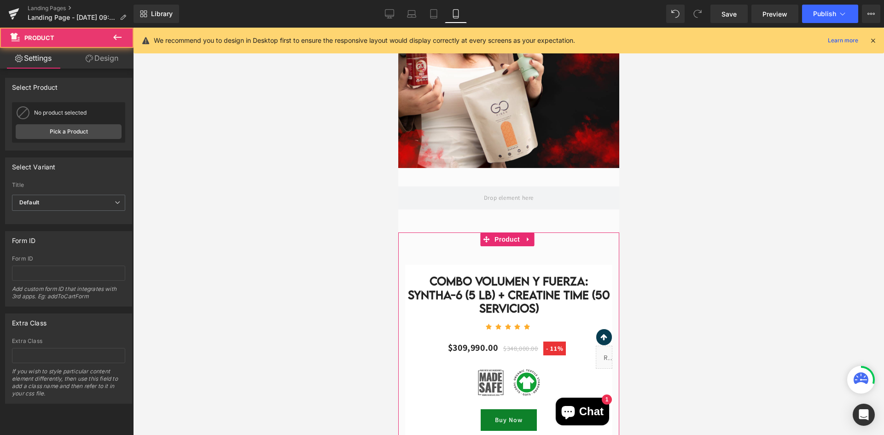
click at [531, 241] on link at bounding box center [527, 239] width 12 height 14
click at [534, 241] on icon at bounding box center [533, 239] width 6 height 6
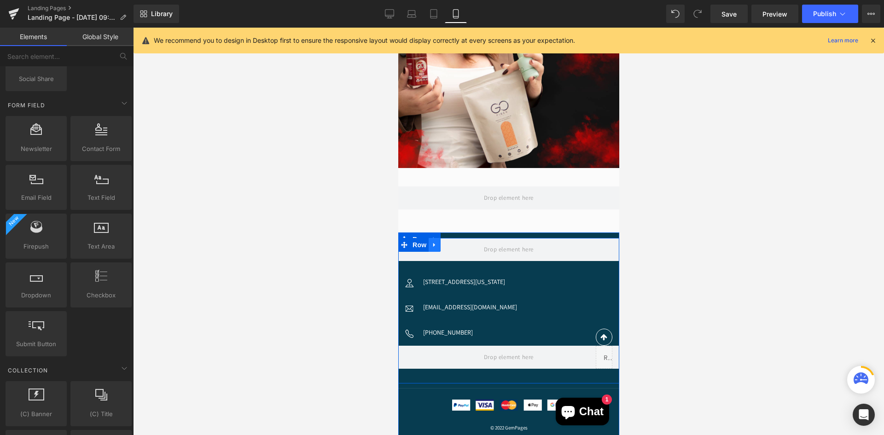
click at [435, 243] on icon at bounding box center [434, 244] width 6 height 7
click at [460, 243] on link at bounding box center [458, 245] width 12 height 14
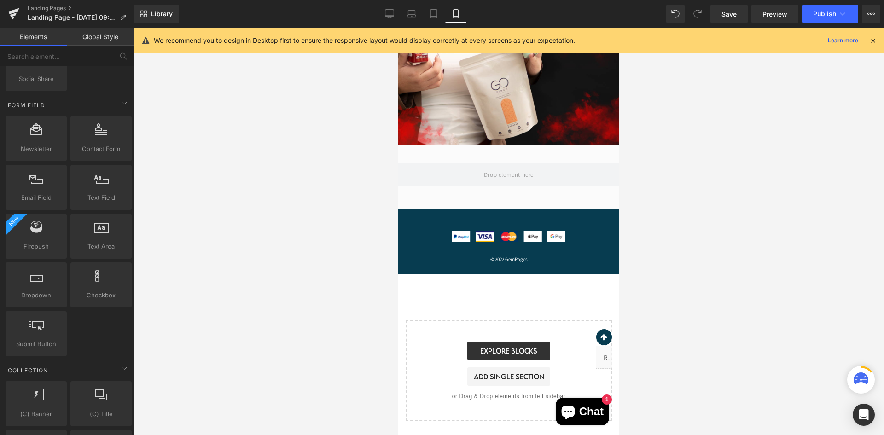
scroll to position [312, 0]
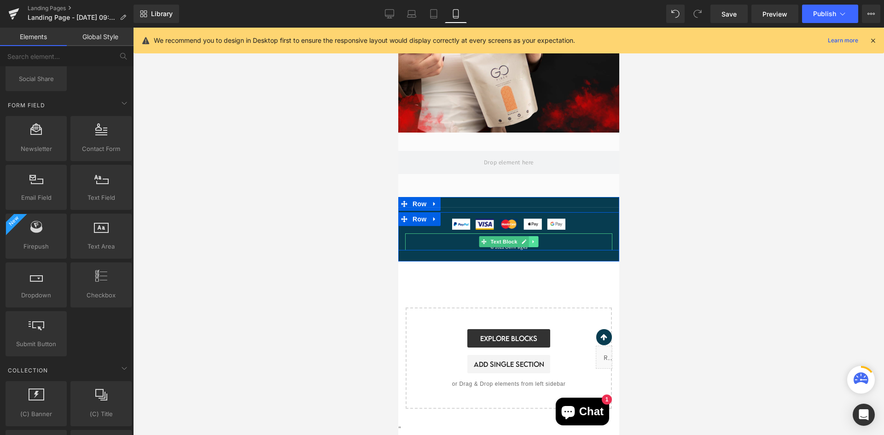
drag, startPoint x: 536, startPoint y: 246, endPoint x: 540, endPoint y: 249, distance: 4.7
click at [536, 246] on div "© 2022 GemPages Text Block" at bounding box center [508, 241] width 207 height 17
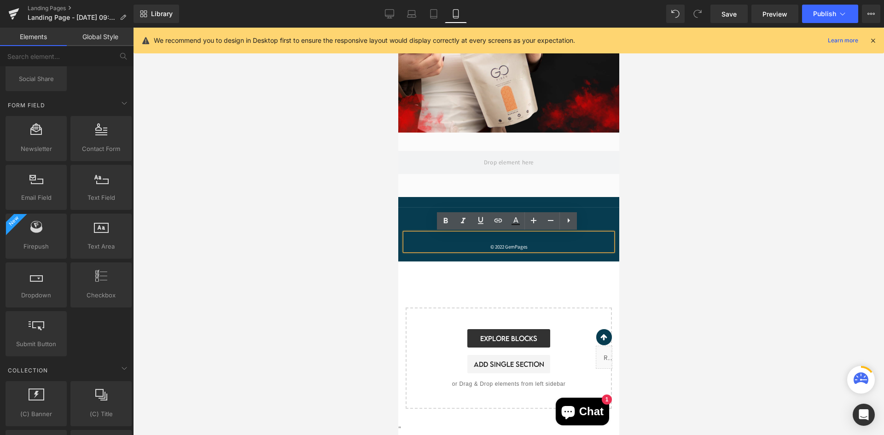
click at [657, 248] on div at bounding box center [508, 231] width 751 height 407
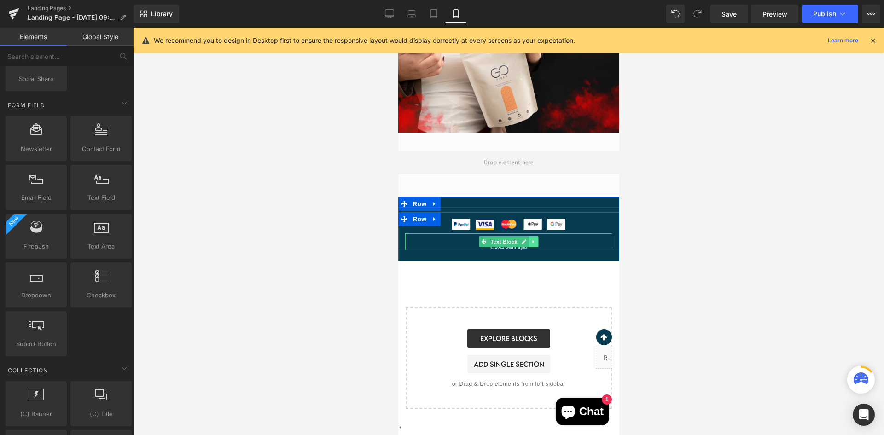
click at [534, 242] on link at bounding box center [533, 241] width 10 height 11
click at [537, 240] on icon at bounding box center [537, 241] width 5 height 5
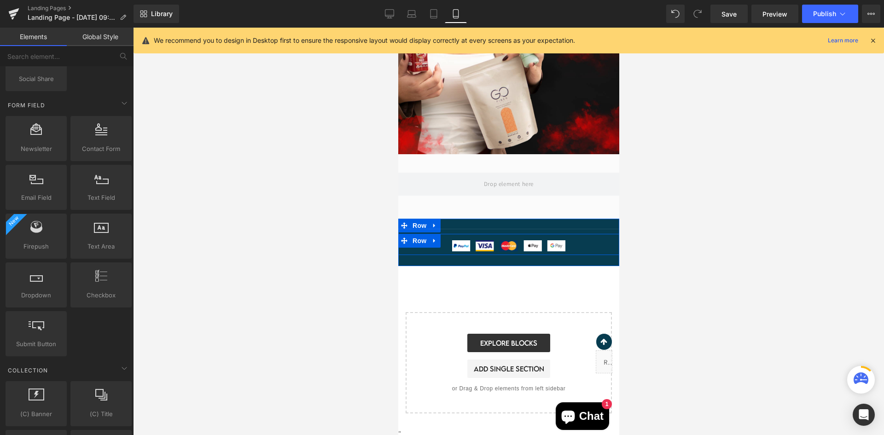
scroll to position [290, 0]
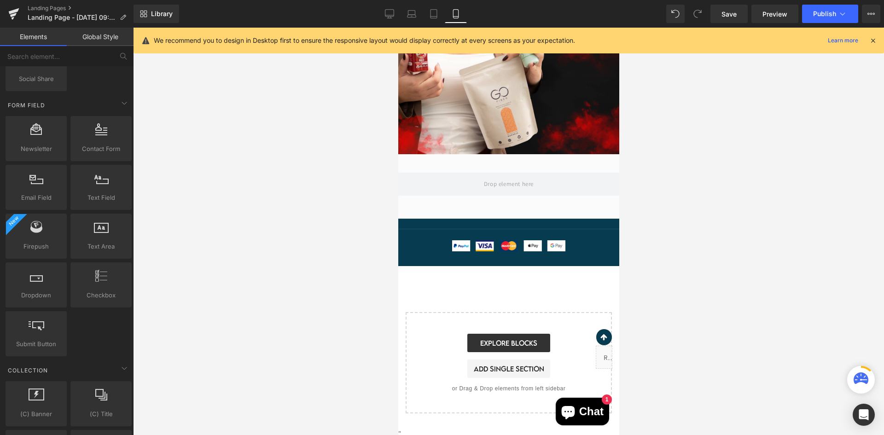
click at [722, 216] on div at bounding box center [508, 231] width 751 height 407
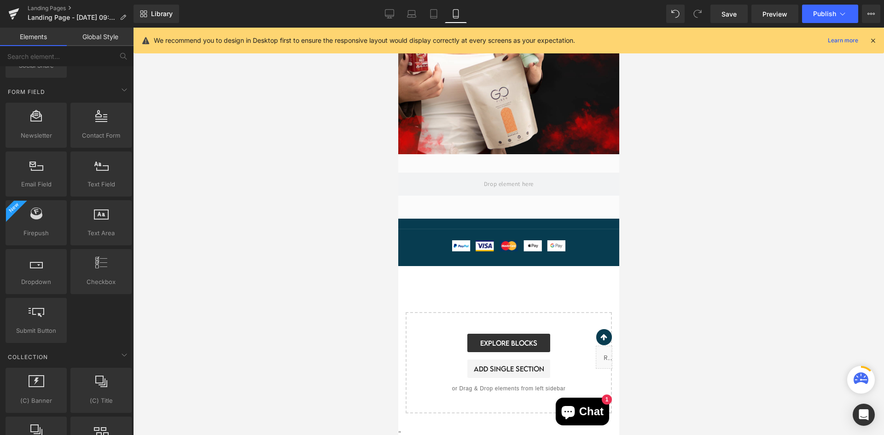
scroll to position [1348, 0]
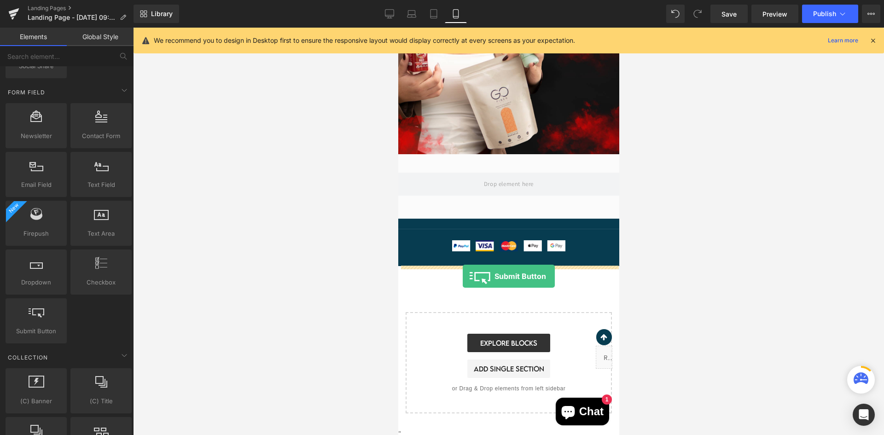
drag, startPoint x: 445, startPoint y: 359, endPoint x: 462, endPoint y: 276, distance: 84.6
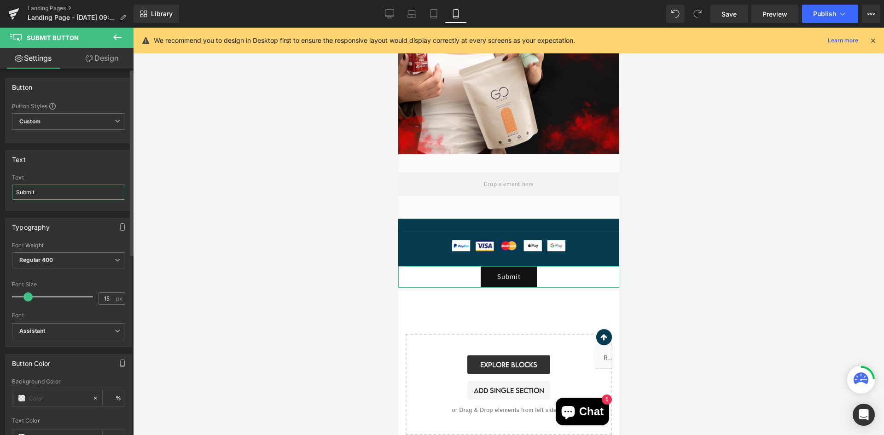
click at [82, 195] on input "Submit" at bounding box center [68, 192] width 113 height 15
click at [67, 112] on div "Button Styles Custom Custom Setup Global Style Custom Setup Global Style Button…" at bounding box center [69, 122] width 126 height 40
click at [70, 116] on span "Custom Setup Global Style" at bounding box center [68, 121] width 113 height 17
click at [82, 161] on div "Setup Global Style" at bounding box center [67, 159] width 110 height 22
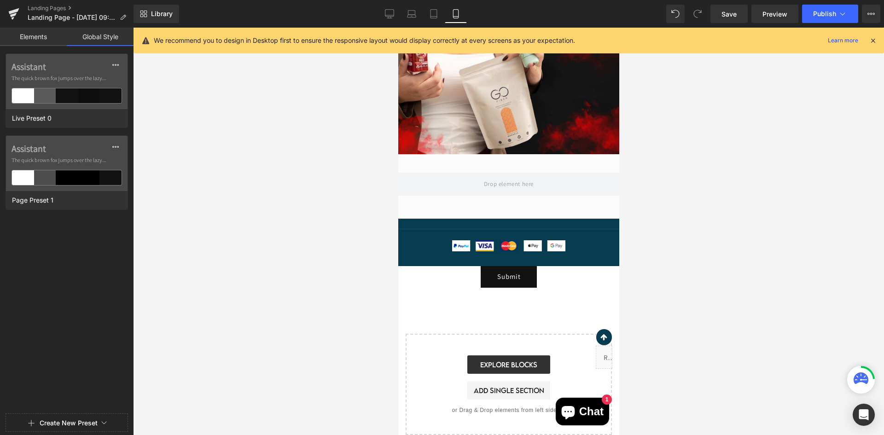
click at [41, 39] on link "Elements" at bounding box center [33, 37] width 67 height 18
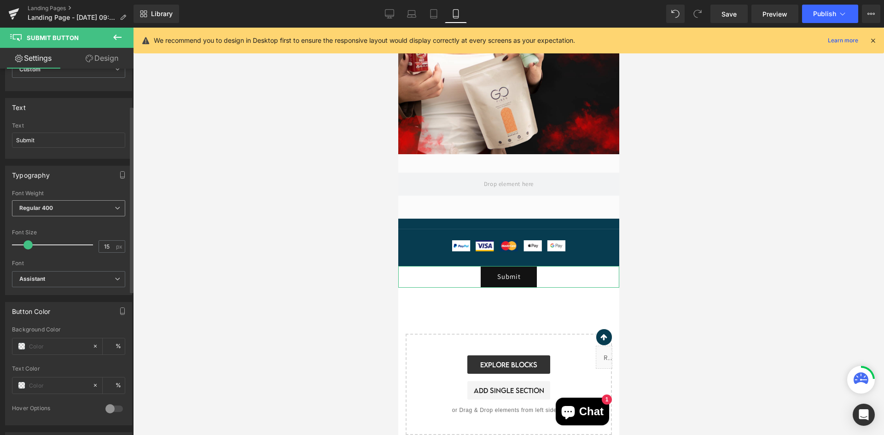
scroll to position [138, 0]
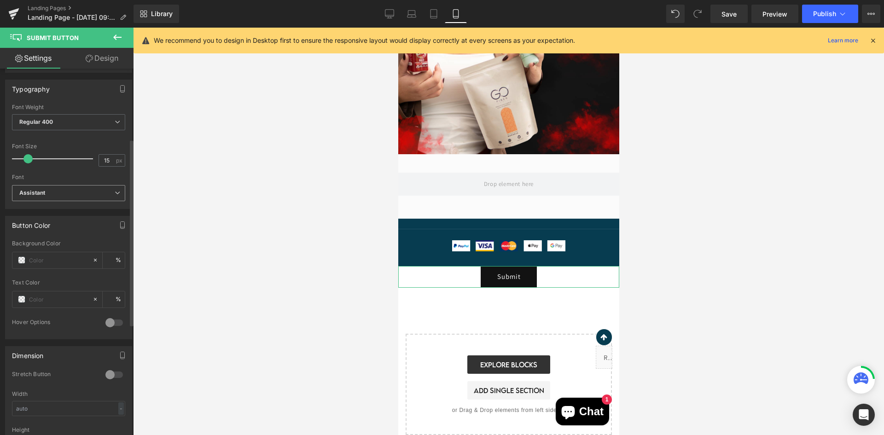
click at [72, 190] on b "Assistant" at bounding box center [66, 193] width 95 height 8
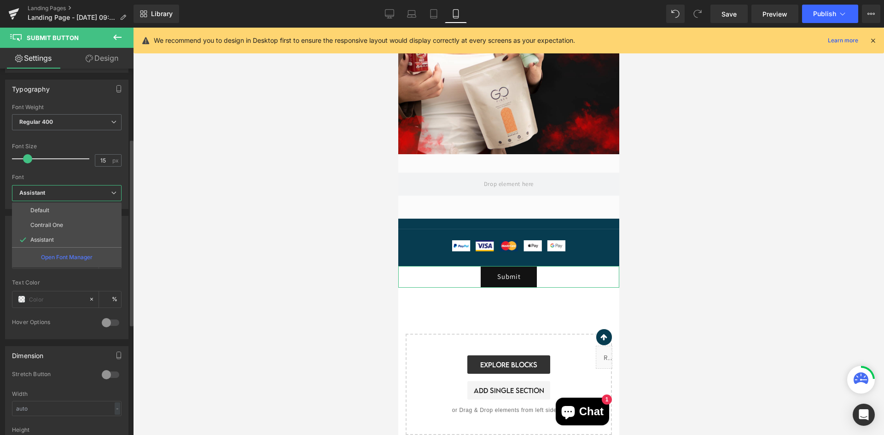
click at [79, 198] on span "Assistant" at bounding box center [67, 193] width 110 height 16
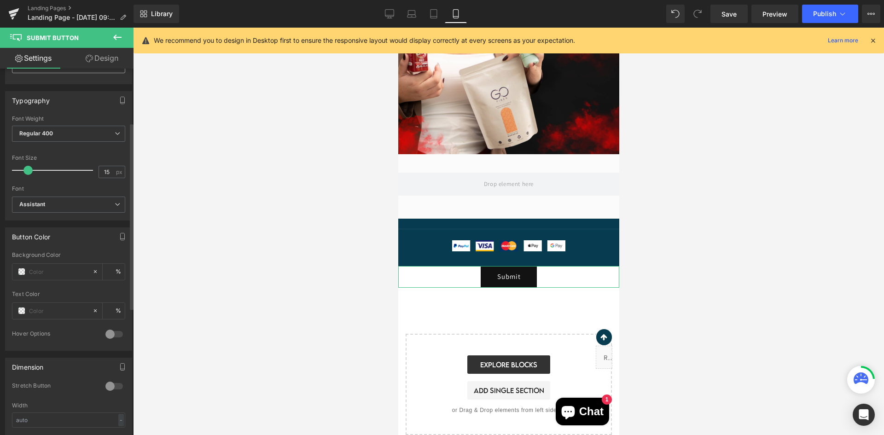
scroll to position [0, 0]
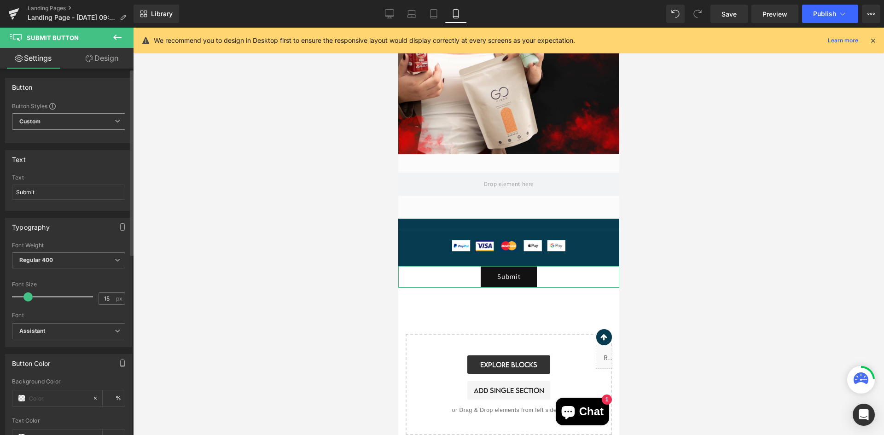
click at [73, 124] on span "Custom Setup Global Style" at bounding box center [68, 121] width 113 height 17
click at [74, 124] on span "Custom Setup Global Style" at bounding box center [67, 121] width 110 height 17
click at [87, 59] on icon at bounding box center [89, 58] width 7 height 7
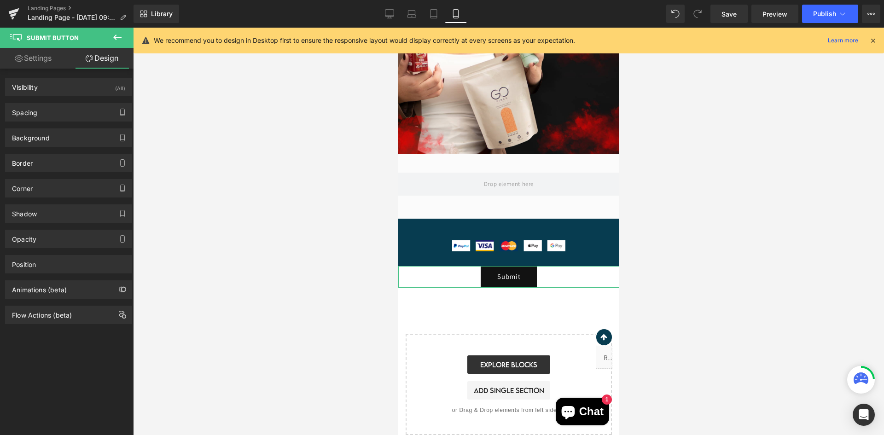
click at [43, 55] on link "Settings" at bounding box center [33, 58] width 67 height 21
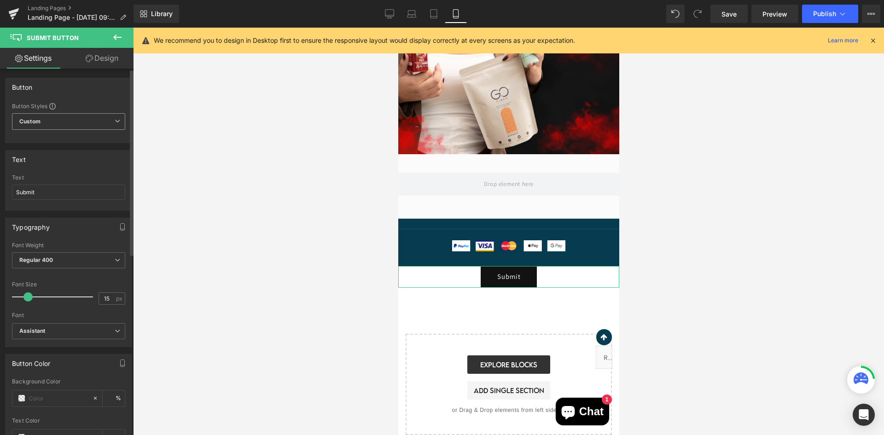
click at [79, 127] on span "Custom Setup Global Style" at bounding box center [68, 121] width 113 height 17
click at [79, 125] on span "Custom Setup Global Style" at bounding box center [67, 121] width 110 height 17
click at [40, 120] on b "Custom" at bounding box center [29, 122] width 21 height 8
click at [118, 38] on icon at bounding box center [117, 38] width 8 height 6
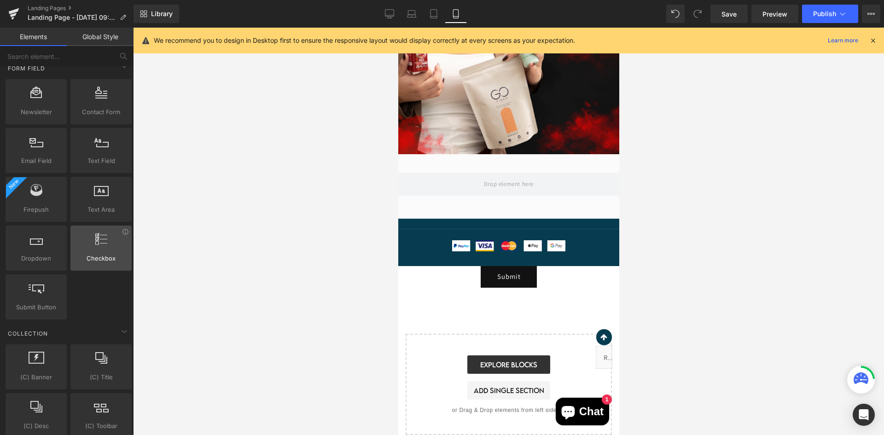
scroll to position [1394, 0]
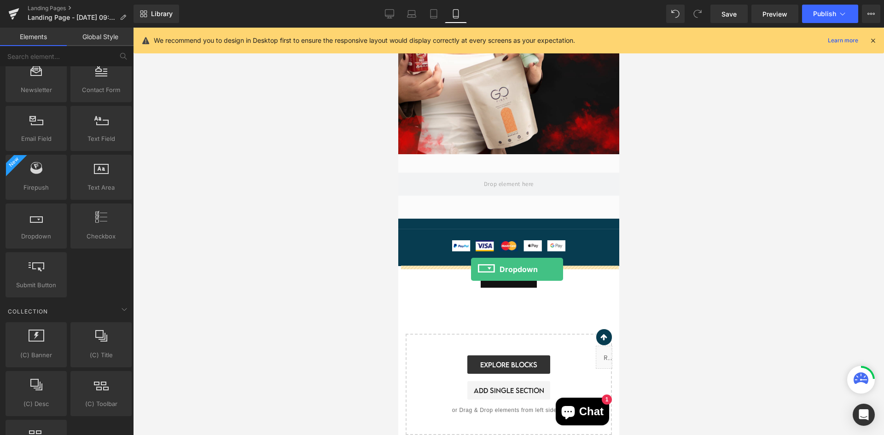
drag, startPoint x: 437, startPoint y: 253, endPoint x: 470, endPoint y: 268, distance: 36.2
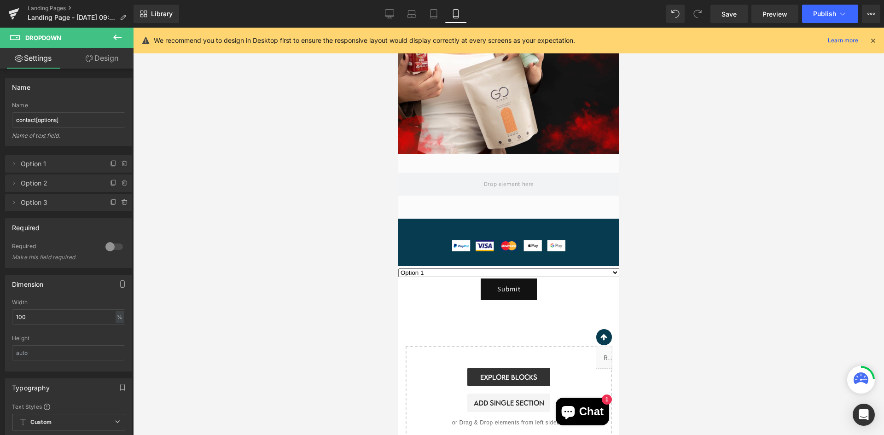
click at [114, 38] on icon at bounding box center [117, 37] width 11 height 11
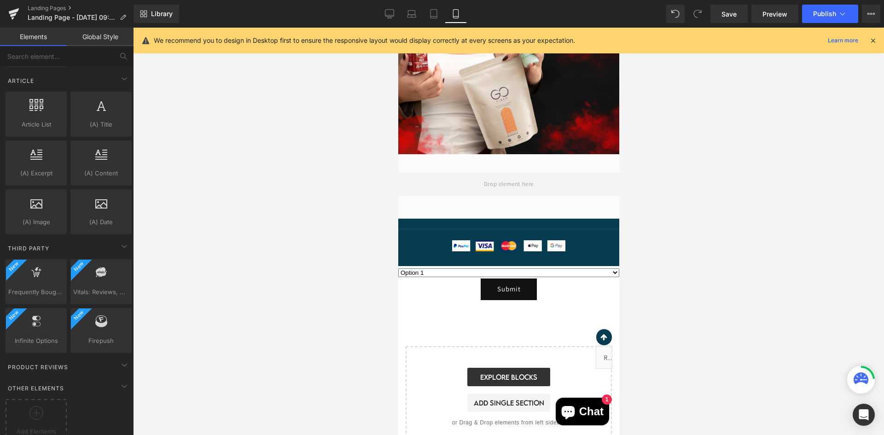
scroll to position [1808, 0]
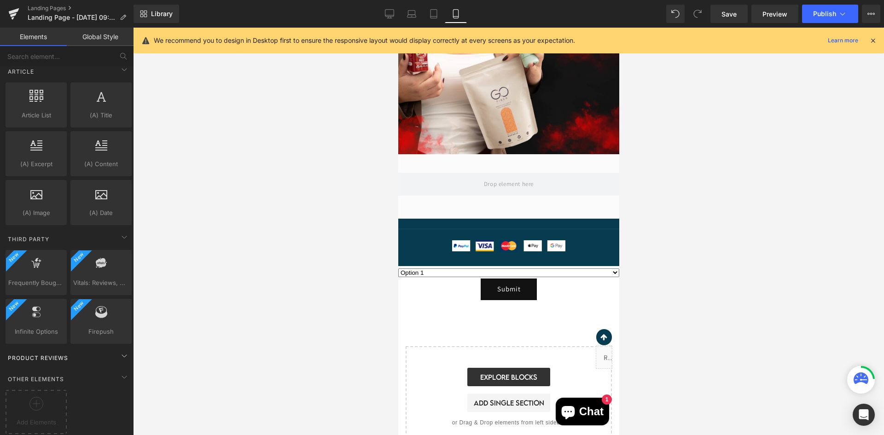
click at [63, 348] on div "Product Reviews" at bounding box center [69, 357] width 130 height 18
click at [64, 348] on div "Product Reviews" at bounding box center [69, 357] width 130 height 18
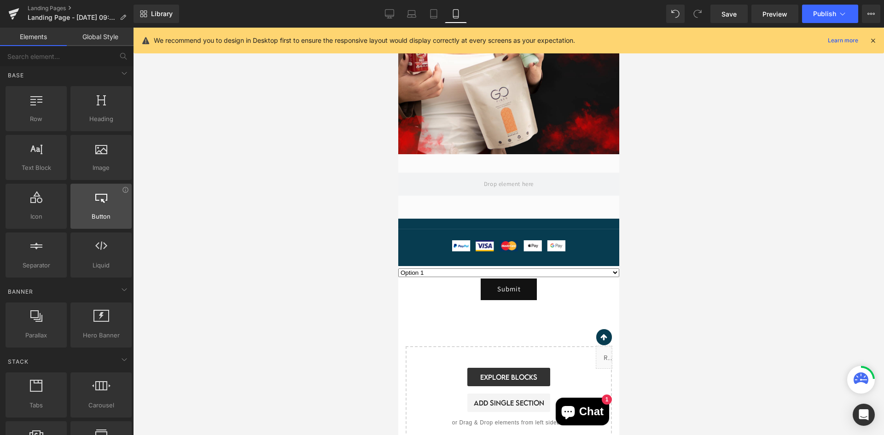
scroll to position [0, 0]
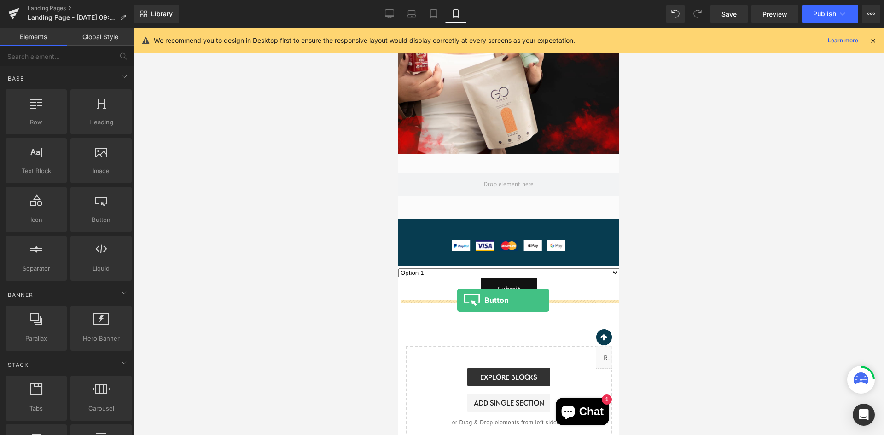
drag, startPoint x: 549, startPoint y: 278, endPoint x: 457, endPoint y: 300, distance: 95.1
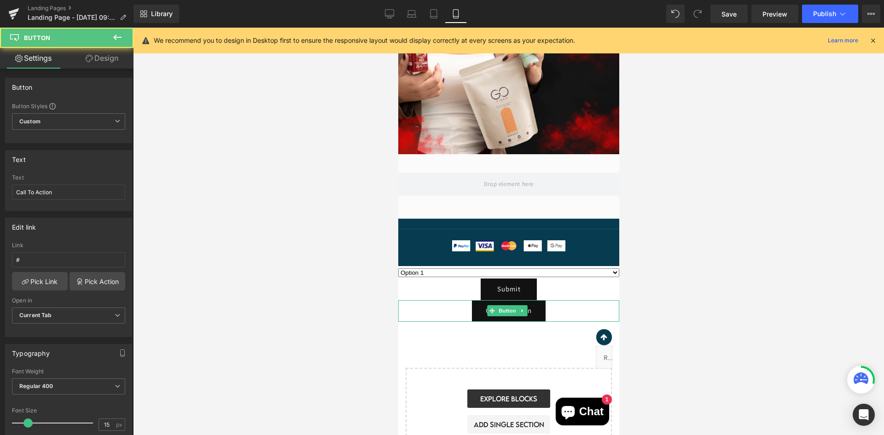
click at [439, 303] on div "Call To Action" at bounding box center [508, 311] width 221 height 22
click at [97, 113] on div "Button Styles Custom Custom Setup Global Style Custom Setup Global Style Button…" at bounding box center [69, 122] width 126 height 40
click at [97, 114] on span "Custom Setup Global Style" at bounding box center [68, 121] width 113 height 17
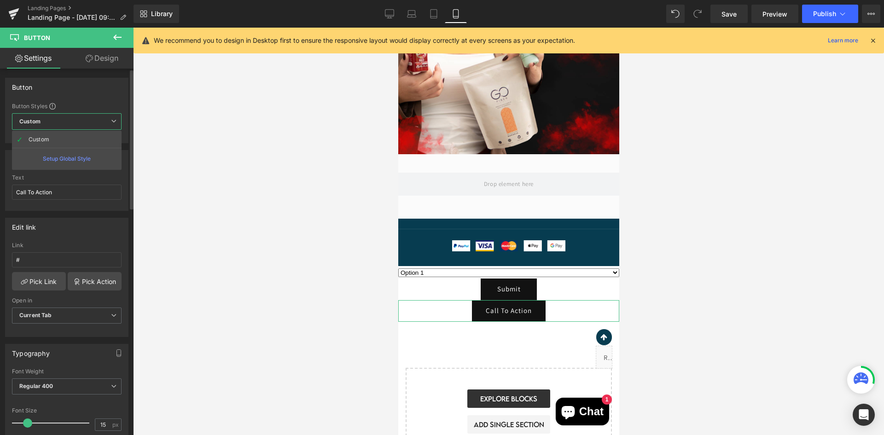
click at [97, 114] on span "Custom Setup Global Style" at bounding box center [67, 121] width 110 height 17
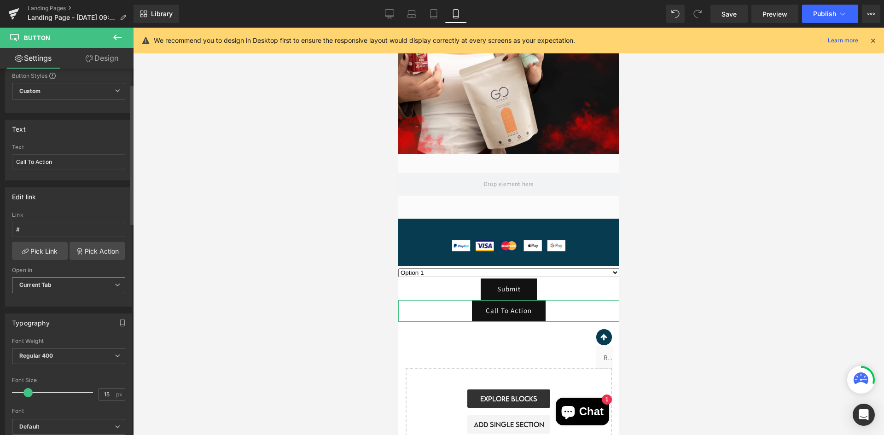
scroll to position [46, 0]
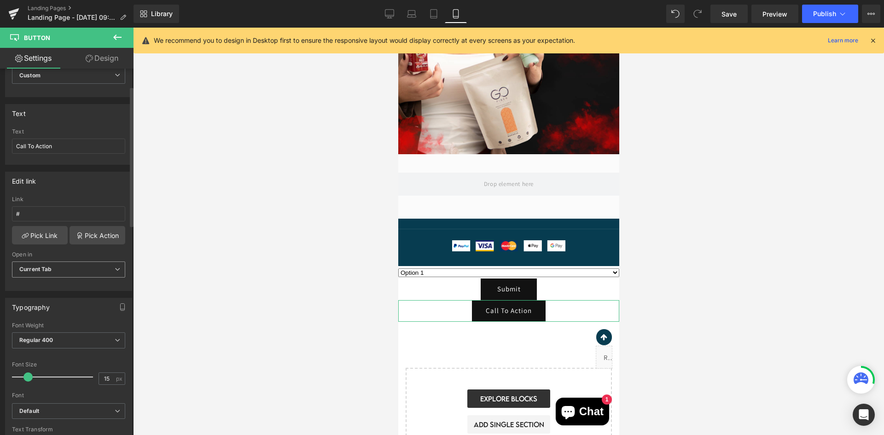
click at [76, 271] on span "Current Tab" at bounding box center [68, 269] width 113 height 16
click at [79, 265] on span "Current Tab" at bounding box center [67, 269] width 110 height 16
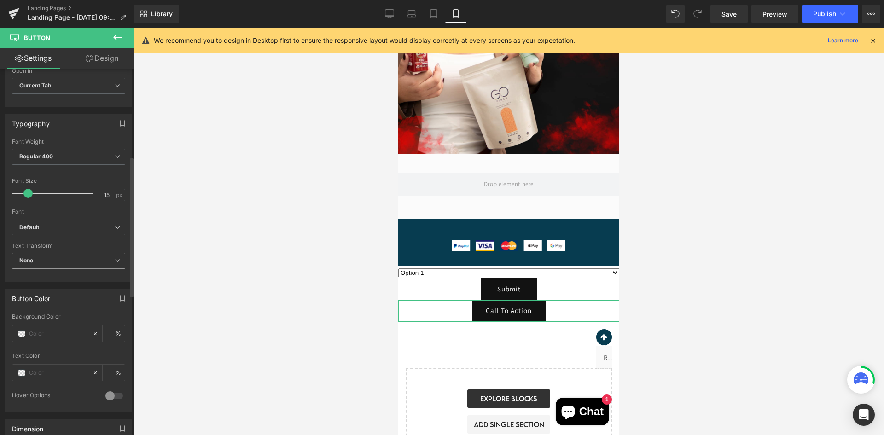
scroll to position [230, 0]
click at [64, 225] on b "Default" at bounding box center [66, 227] width 95 height 8
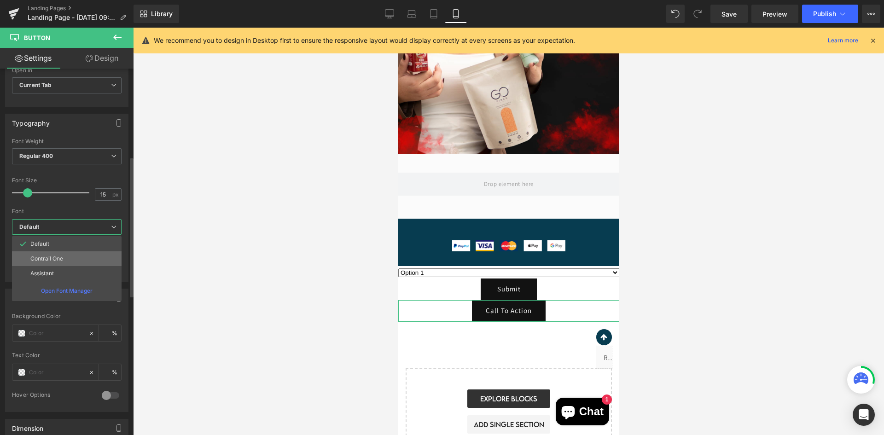
click at [60, 259] on p "Contrail One" at bounding box center [46, 258] width 33 height 6
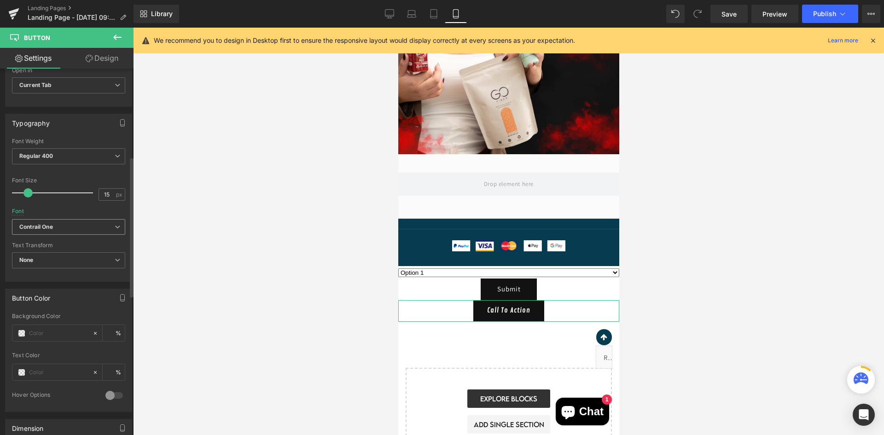
click at [57, 233] on span "Contrail One" at bounding box center [68, 227] width 113 height 16
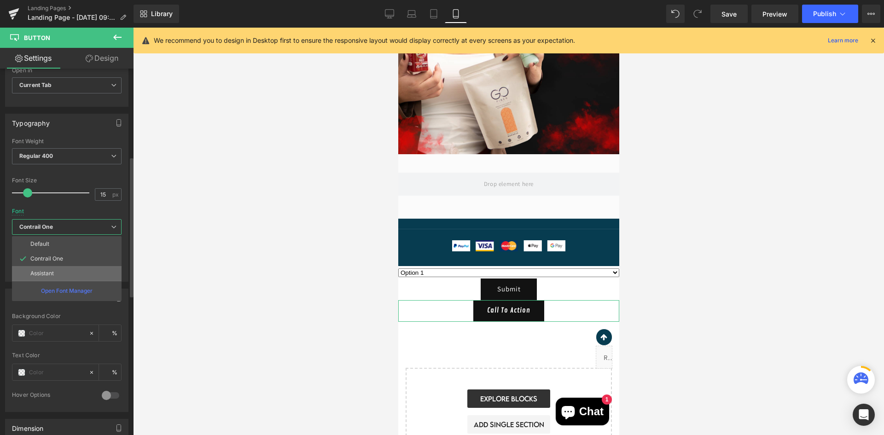
click at [58, 266] on li "Assistant" at bounding box center [67, 273] width 110 height 15
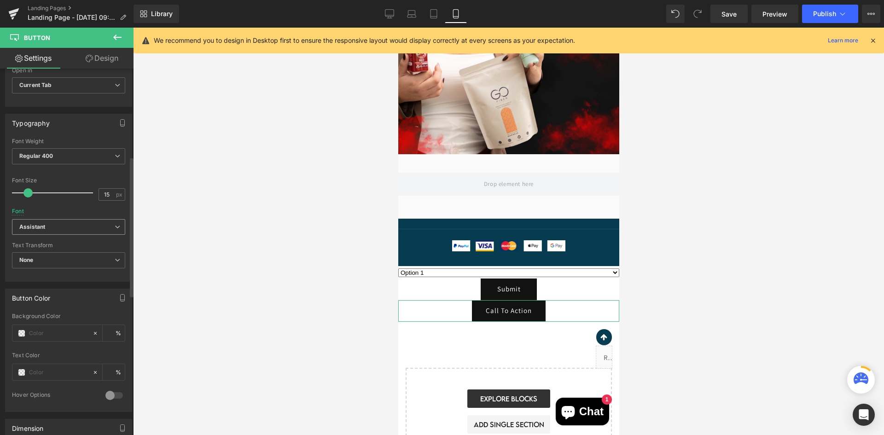
click at [65, 226] on b "Assistant" at bounding box center [66, 227] width 95 height 8
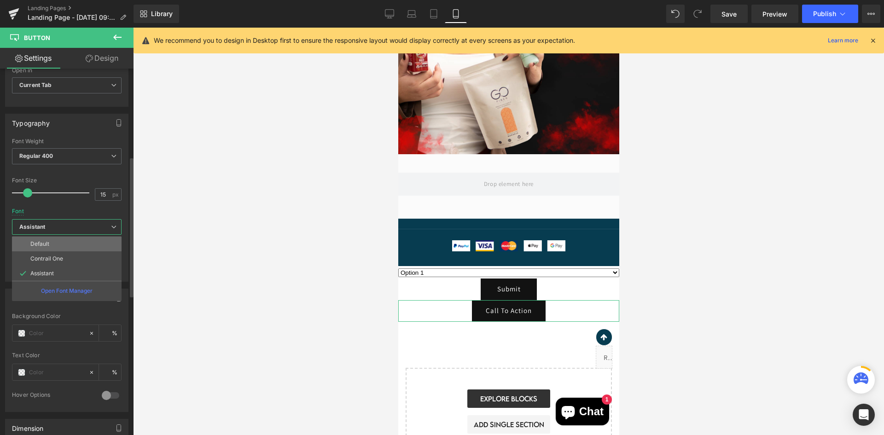
click at [64, 240] on li "Default" at bounding box center [67, 244] width 110 height 15
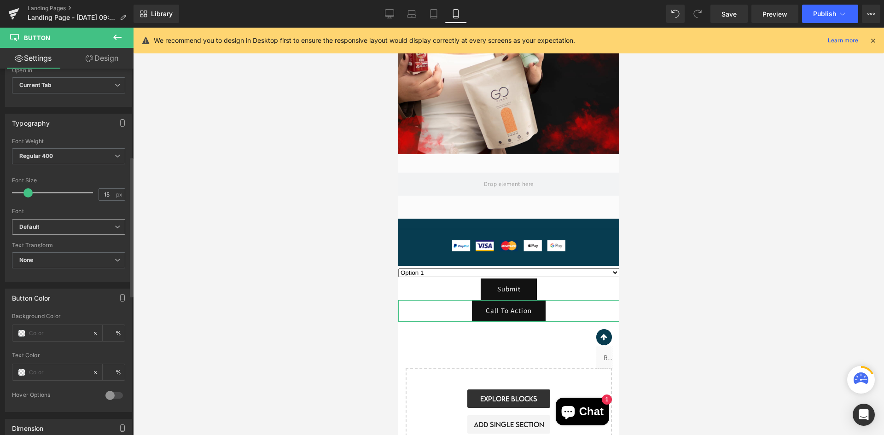
click at [65, 226] on b "Default" at bounding box center [66, 227] width 95 height 8
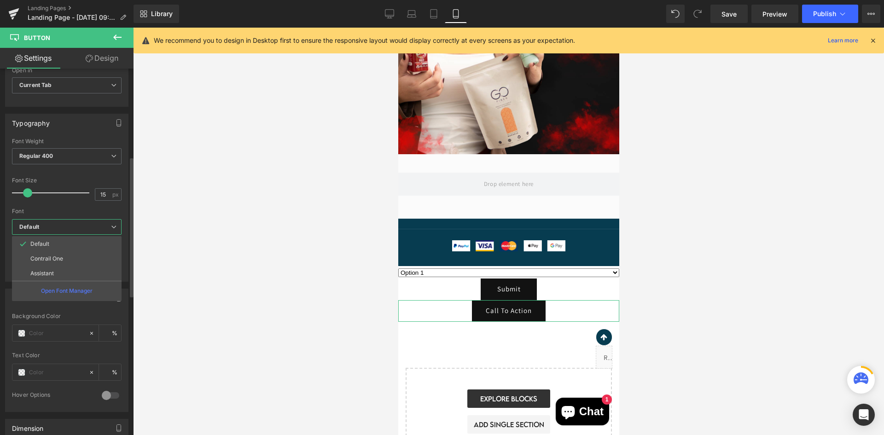
click at [65, 226] on b "Default" at bounding box center [65, 227] width 92 height 8
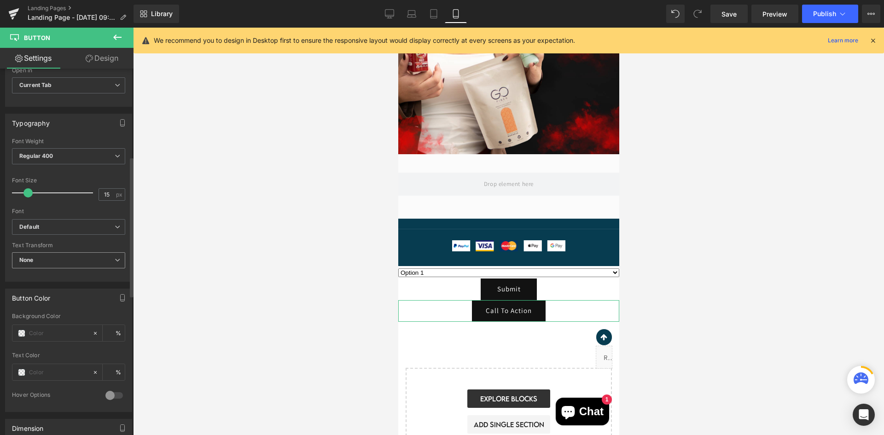
click at [67, 256] on span "None" at bounding box center [68, 260] width 113 height 16
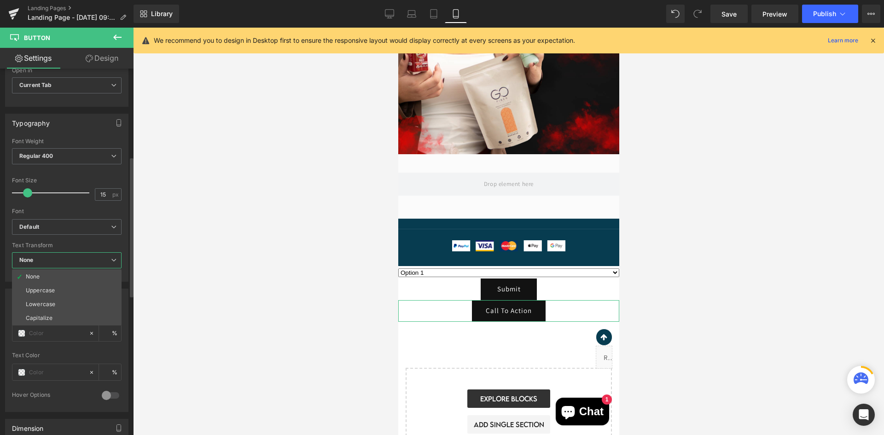
click at [67, 256] on span "None" at bounding box center [67, 260] width 110 height 16
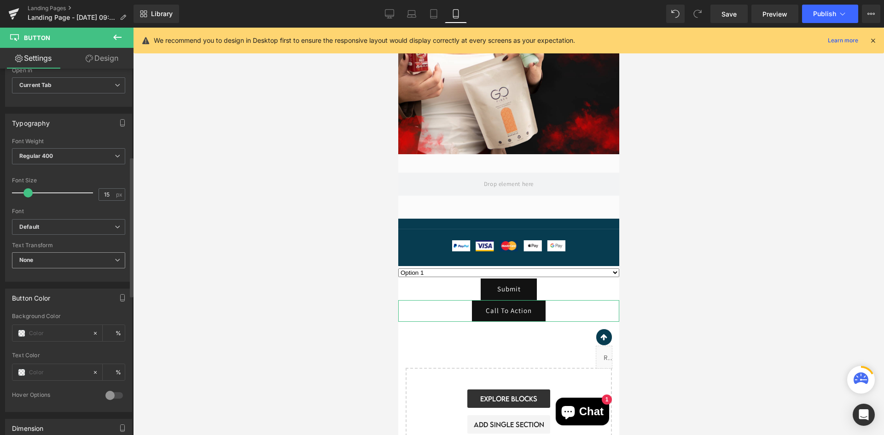
click at [67, 256] on span "None" at bounding box center [68, 260] width 113 height 16
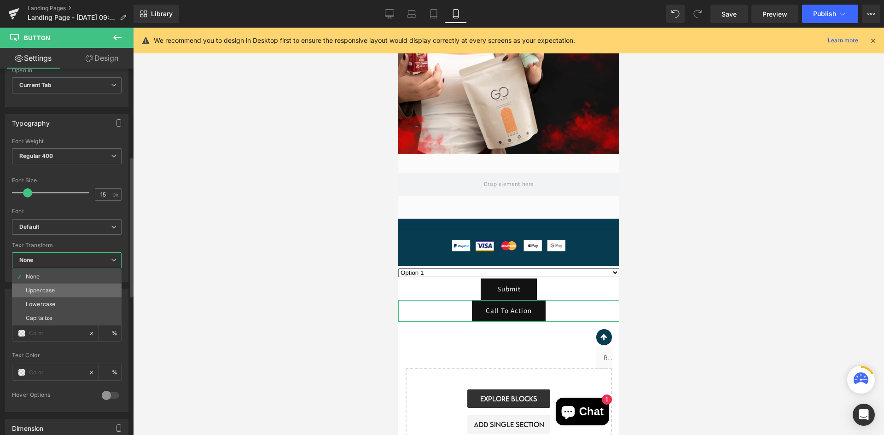
click at [61, 284] on li "Uppercase" at bounding box center [67, 290] width 110 height 14
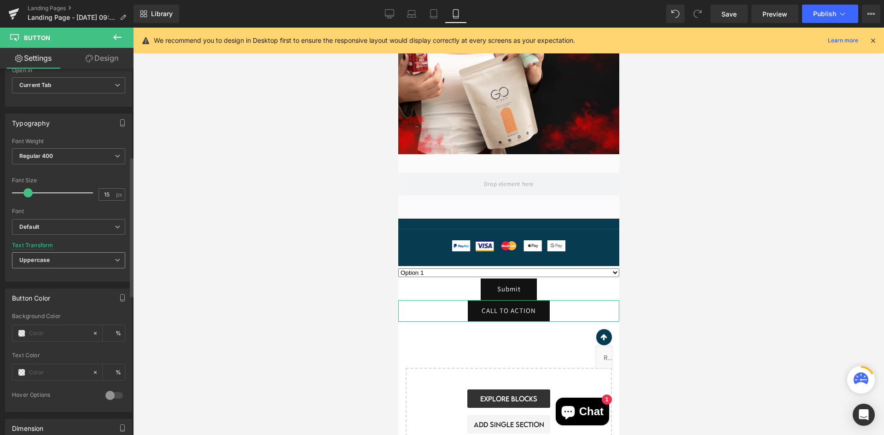
click at [65, 255] on span "Uppercase" at bounding box center [68, 260] width 113 height 16
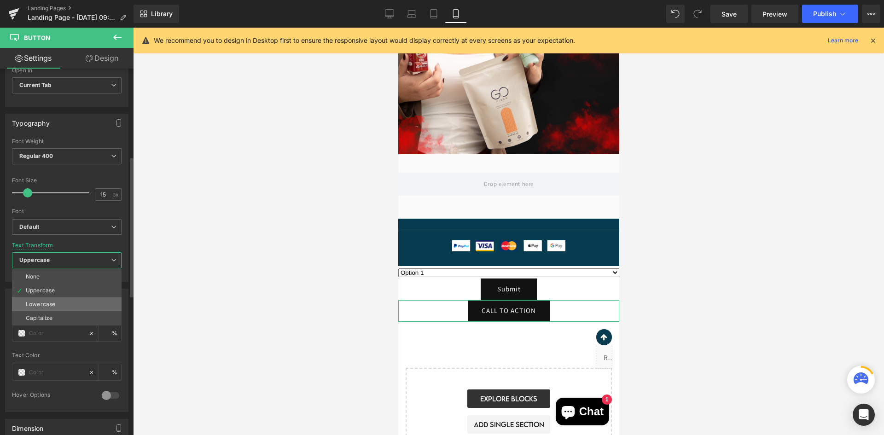
click at [57, 302] on li "Lowercase" at bounding box center [67, 304] width 110 height 14
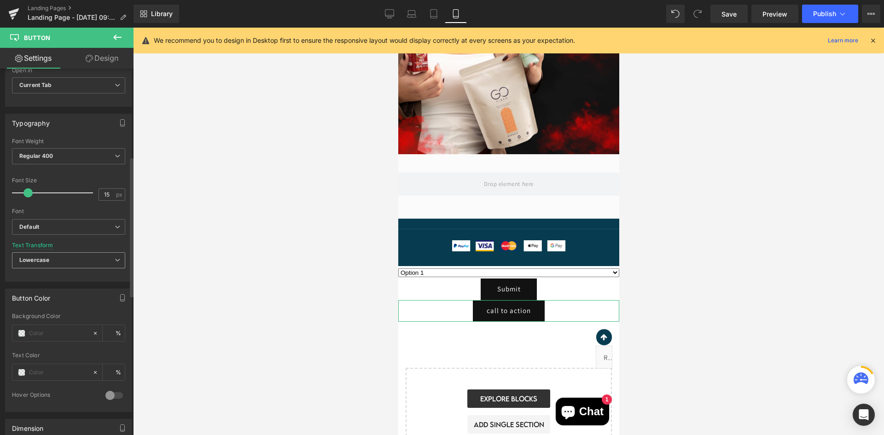
click at [78, 260] on span "Lowercase" at bounding box center [68, 260] width 113 height 16
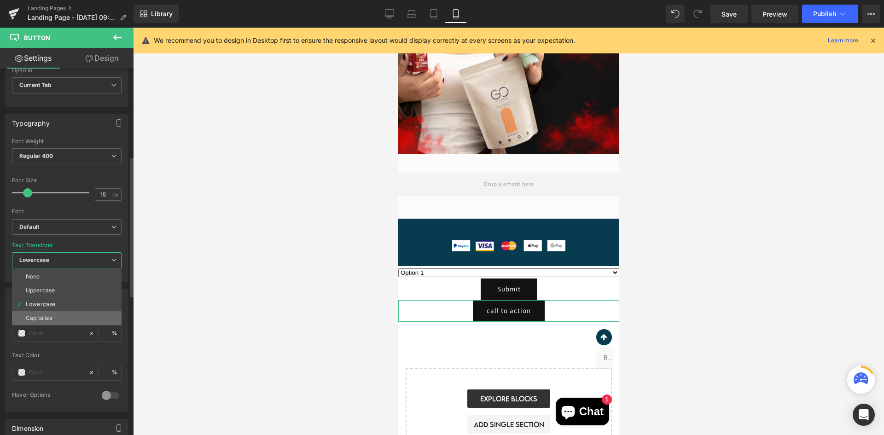
click at [63, 316] on li "Capitalize" at bounding box center [67, 318] width 110 height 14
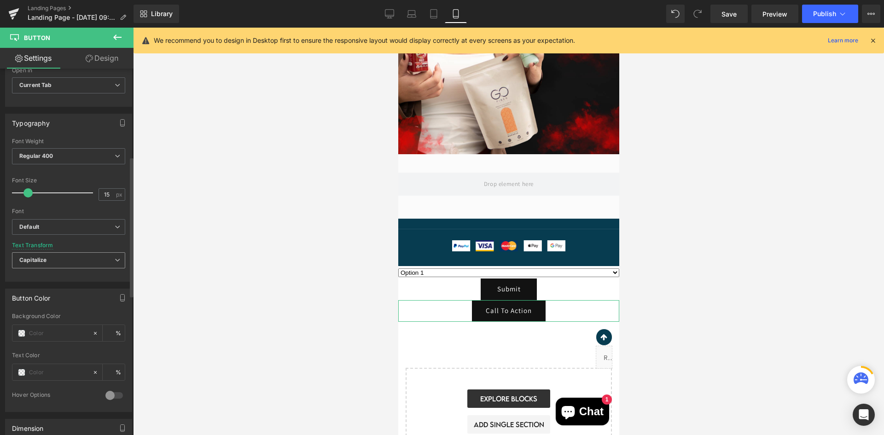
click at [75, 262] on span "Capitalize" at bounding box center [68, 260] width 113 height 16
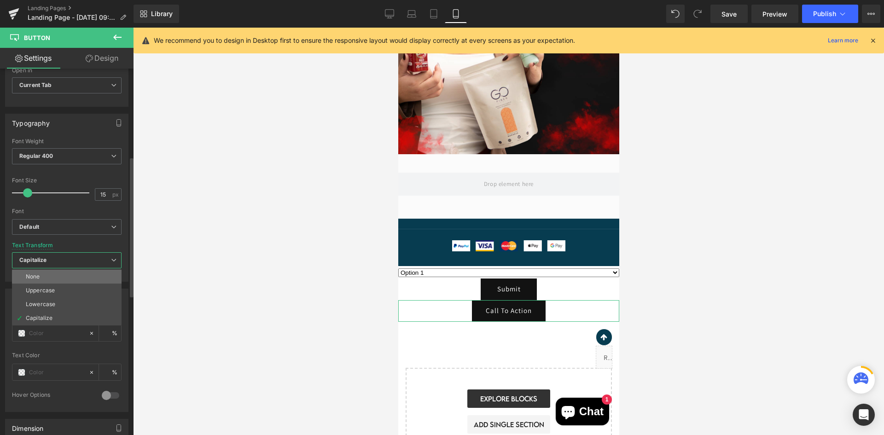
click at [75, 278] on li "None" at bounding box center [67, 277] width 110 height 14
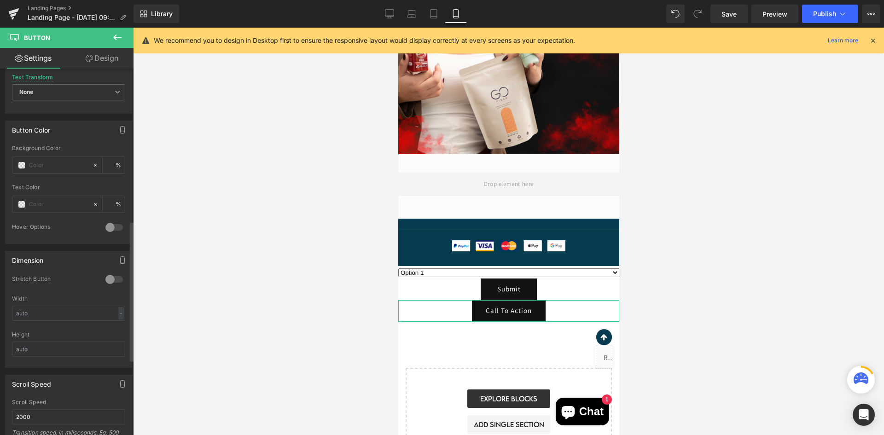
scroll to position [460, 0]
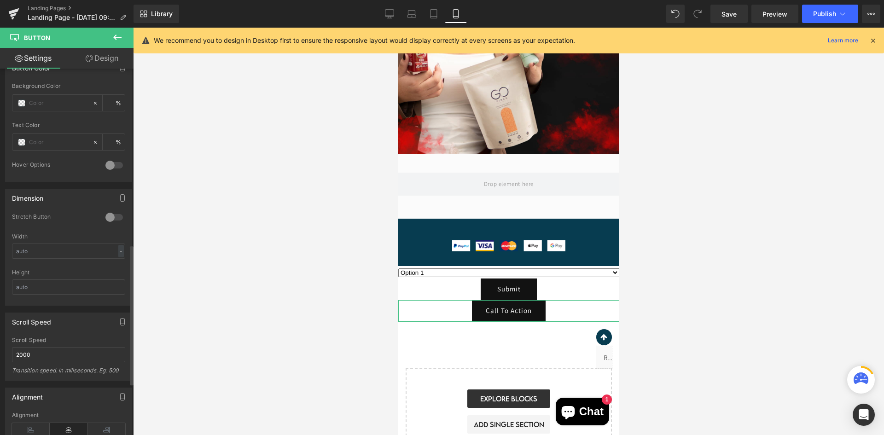
click at [106, 211] on div at bounding box center [114, 217] width 22 height 15
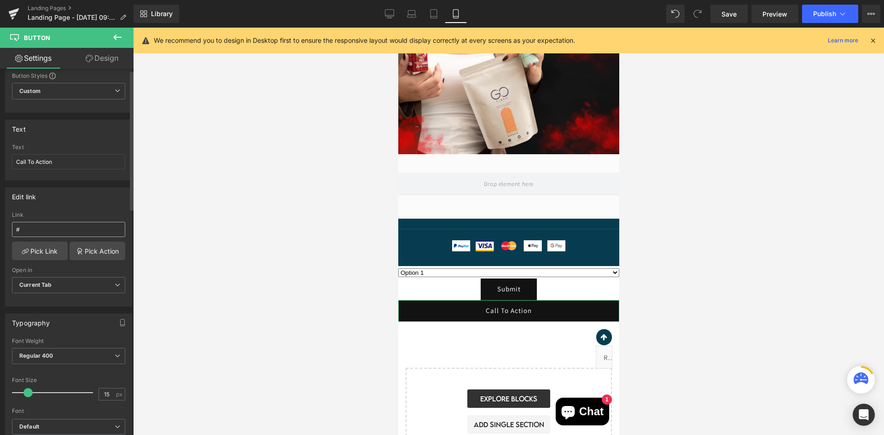
scroll to position [0, 0]
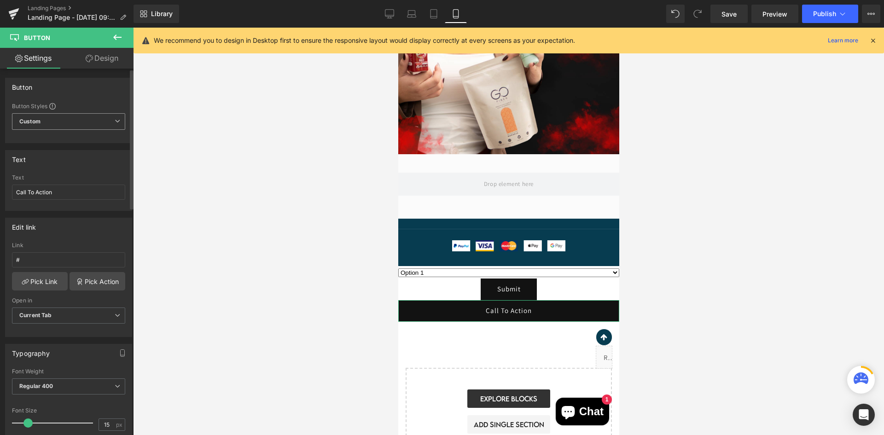
click at [76, 112] on div "Button Styles Custom Custom Setup Global Style Custom Setup Global Style Button…" at bounding box center [69, 122] width 126 height 40
click at [75, 125] on span "Custom Setup Global Style" at bounding box center [68, 121] width 113 height 17
click at [73, 156] on div "Setup Global Style" at bounding box center [67, 159] width 110 height 22
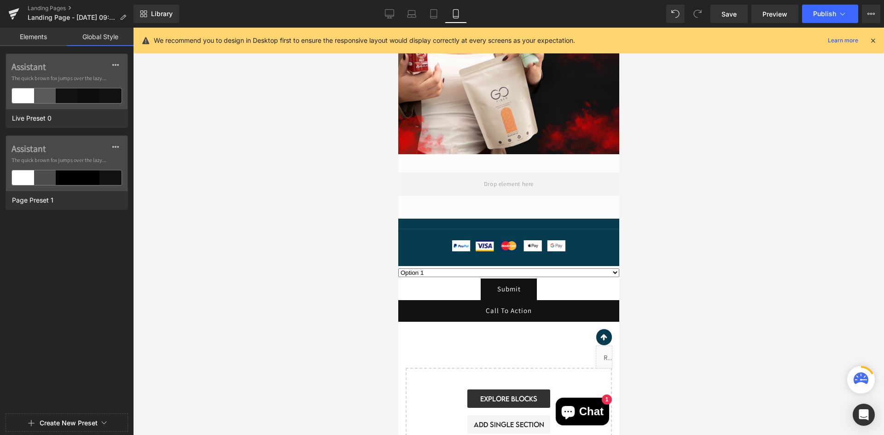
click at [32, 37] on link "Elements" at bounding box center [33, 37] width 67 height 18
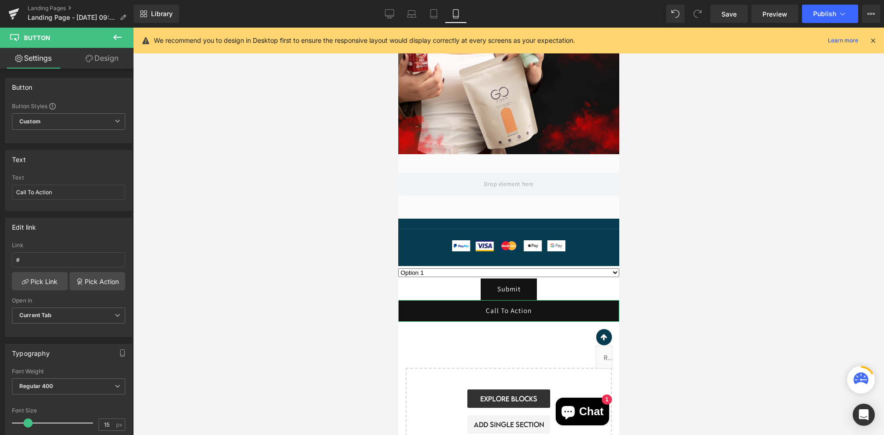
click at [94, 58] on link "Design" at bounding box center [102, 58] width 67 height 21
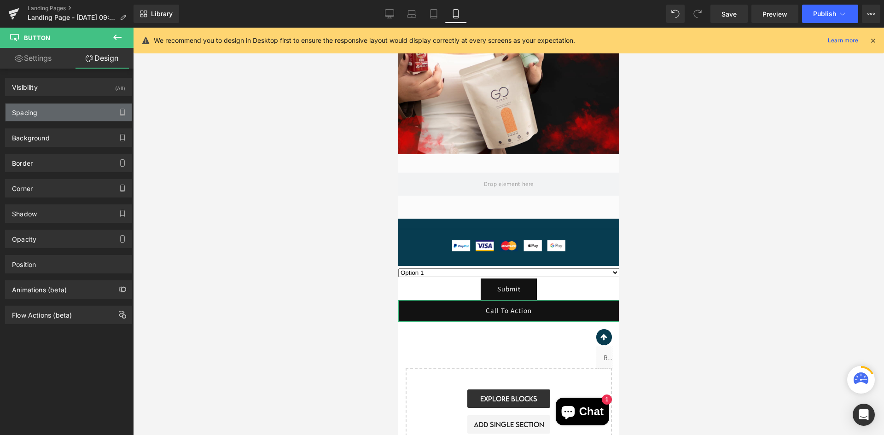
click at [76, 111] on div "Spacing" at bounding box center [69, 112] width 126 height 17
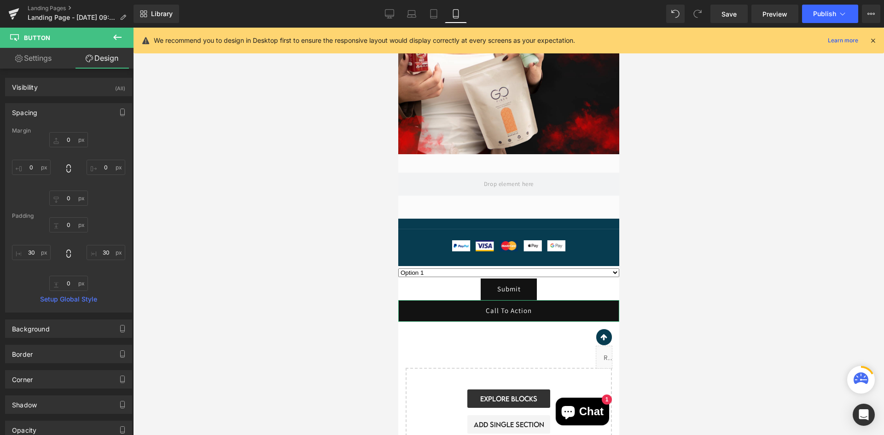
click at [75, 110] on div "Spacing" at bounding box center [69, 112] width 126 height 17
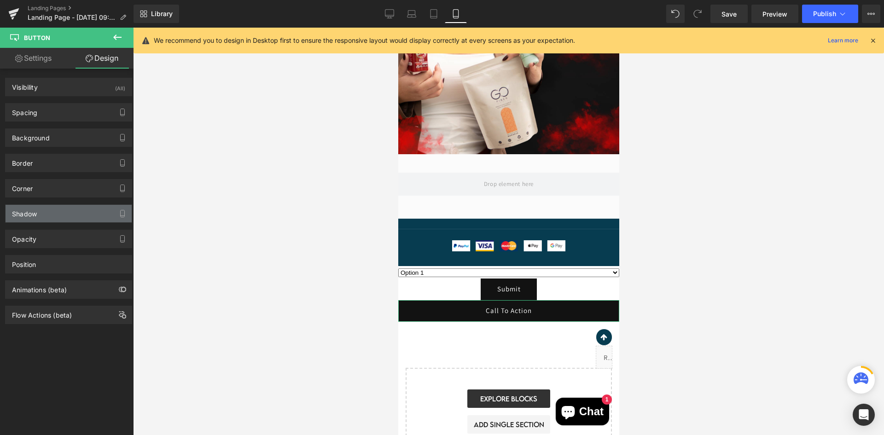
click at [73, 207] on div "Shadow" at bounding box center [69, 213] width 126 height 17
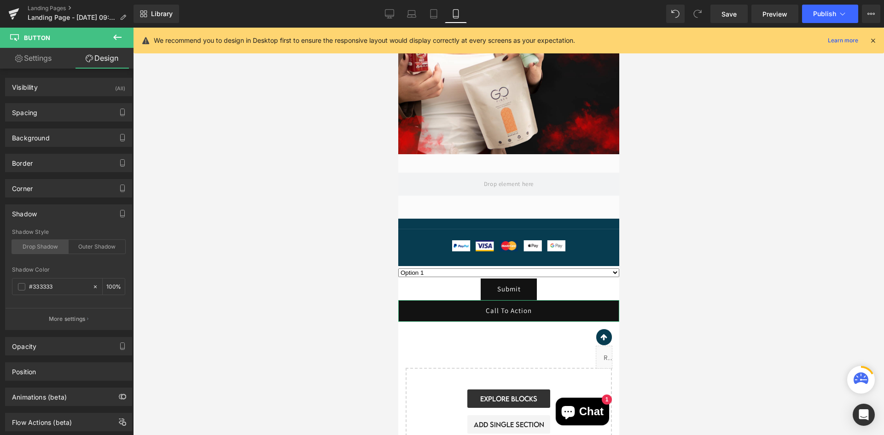
click at [58, 243] on div "Drop Shadow" at bounding box center [40, 247] width 57 height 14
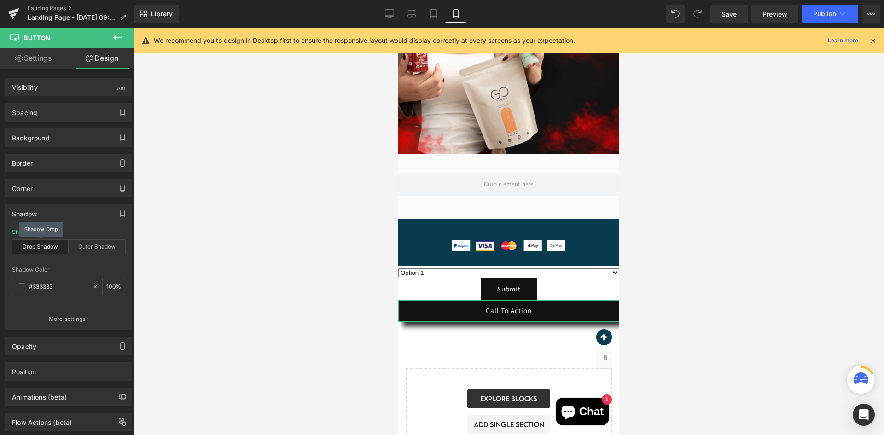
click at [58, 243] on div "Drop Shadow" at bounding box center [40, 247] width 57 height 14
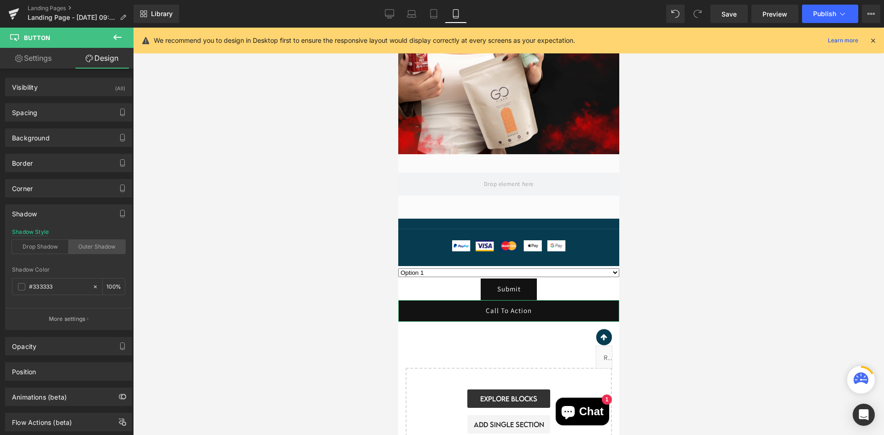
click at [87, 246] on div "Outer Shadow" at bounding box center [97, 247] width 57 height 14
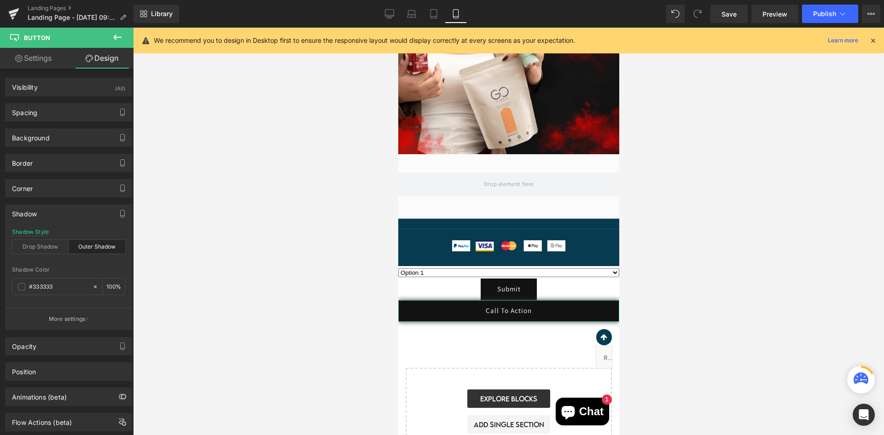
click at [87, 246] on div "Outer Shadow" at bounding box center [97, 247] width 57 height 14
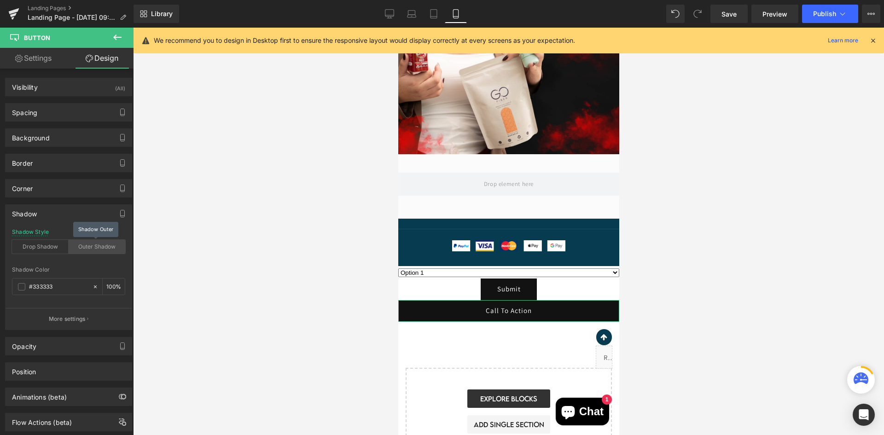
click at [87, 246] on div "Outer Shadow" at bounding box center [97, 247] width 57 height 14
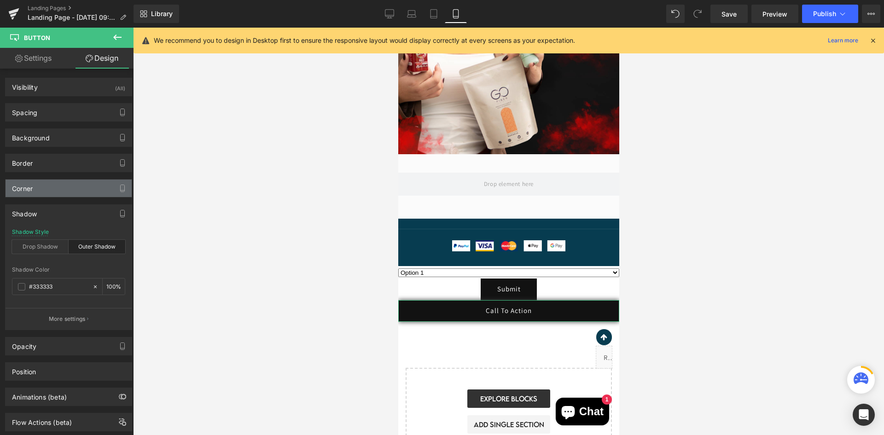
click at [62, 193] on div "Corner" at bounding box center [69, 187] width 126 height 17
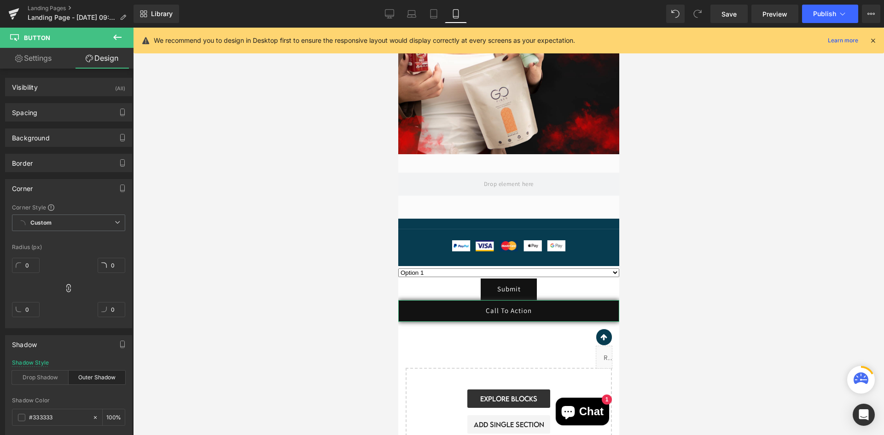
click at [62, 193] on div "Corner" at bounding box center [69, 187] width 126 height 17
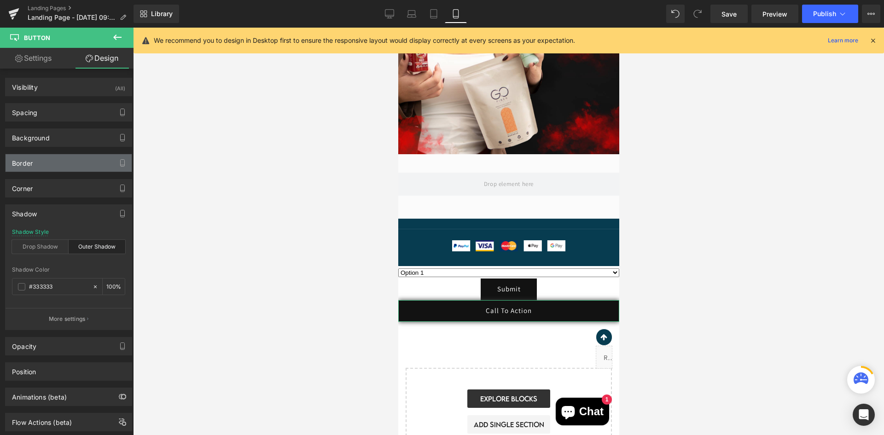
click at [67, 168] on div "Border" at bounding box center [69, 162] width 126 height 17
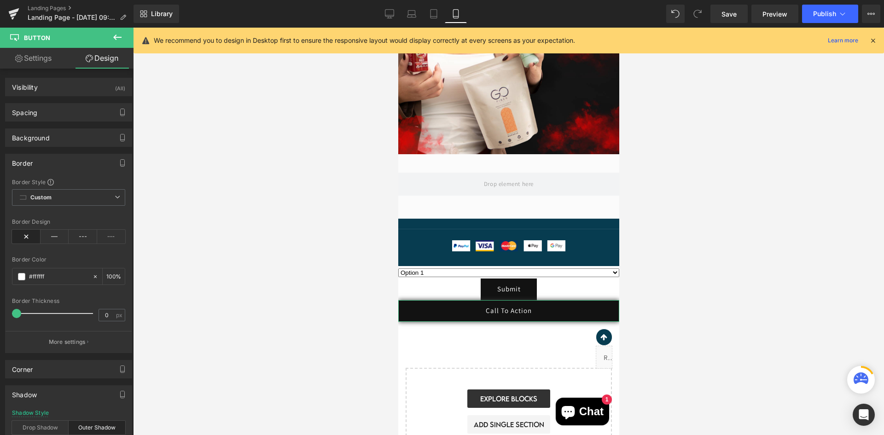
click at [67, 167] on div "Border" at bounding box center [69, 162] width 126 height 17
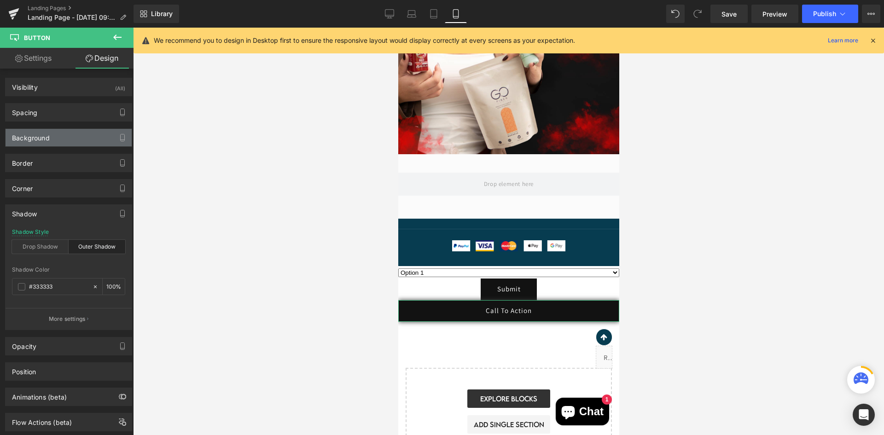
click at [56, 138] on div "Background" at bounding box center [69, 137] width 126 height 17
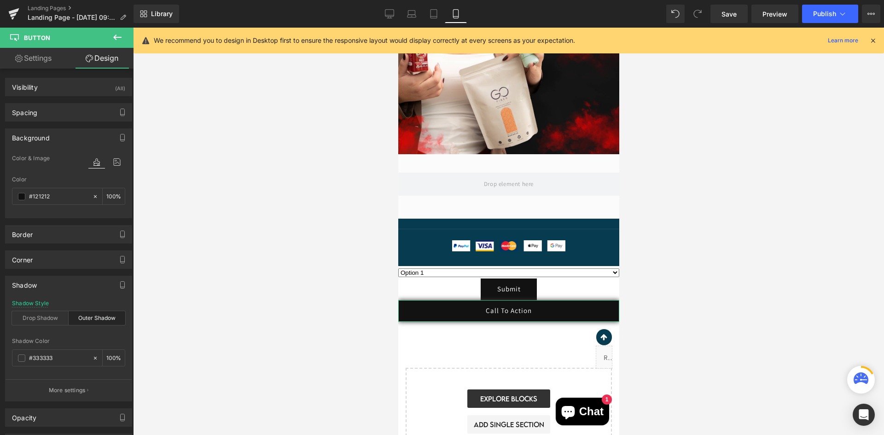
click at [56, 138] on div "Background" at bounding box center [69, 137] width 126 height 17
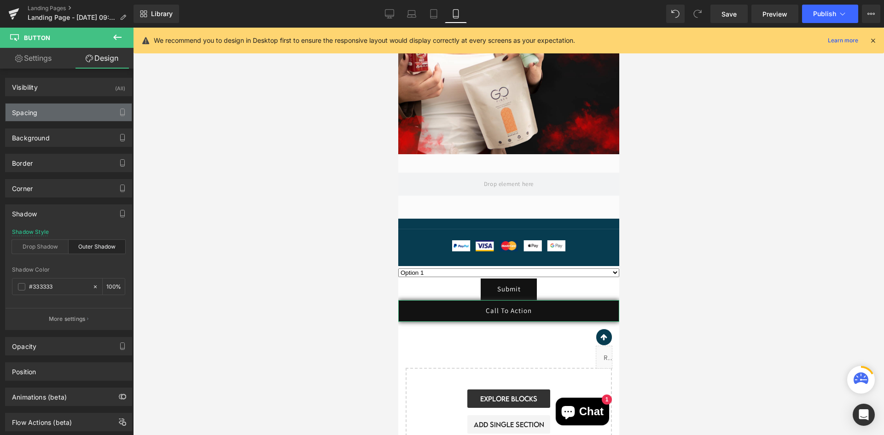
click at [55, 115] on div "Spacing" at bounding box center [69, 112] width 126 height 17
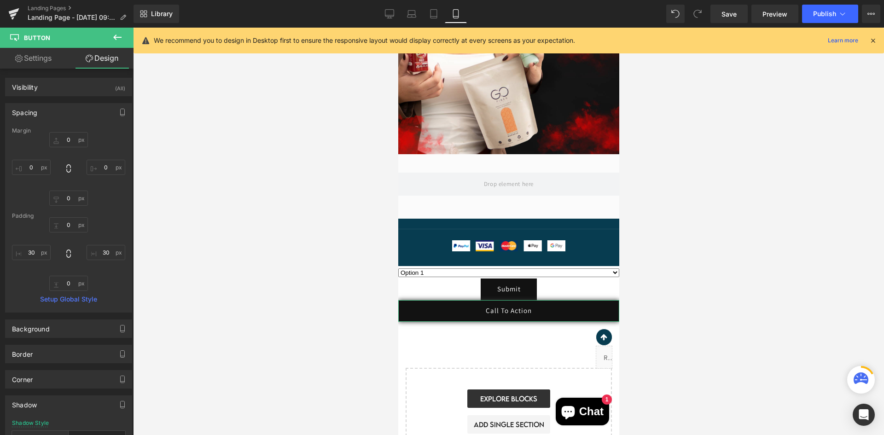
click at [55, 114] on div "Spacing" at bounding box center [69, 112] width 126 height 17
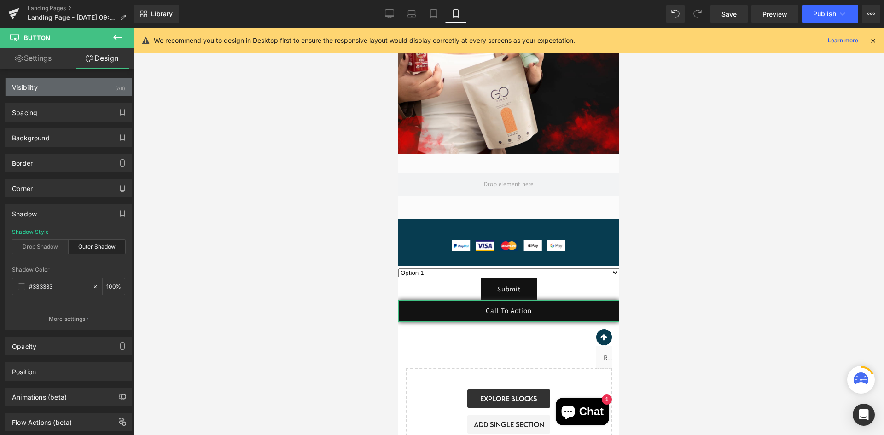
click at [49, 87] on div "Visibility (All)" at bounding box center [69, 86] width 126 height 17
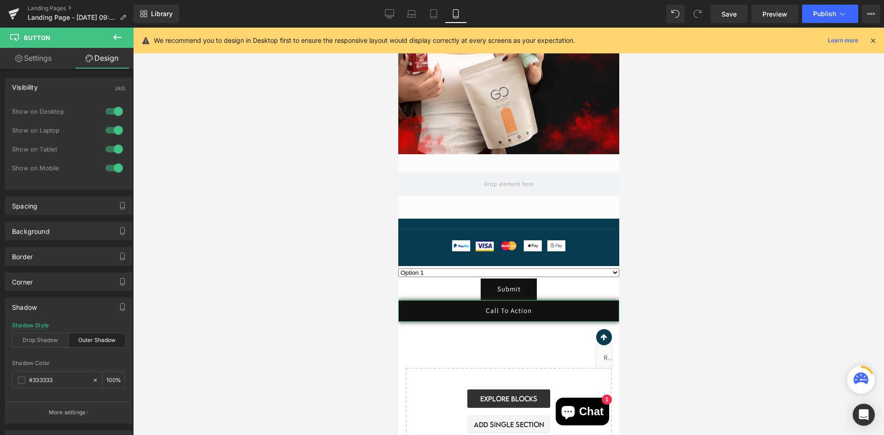
click at [67, 91] on div "Visibility (All)" at bounding box center [69, 86] width 126 height 17
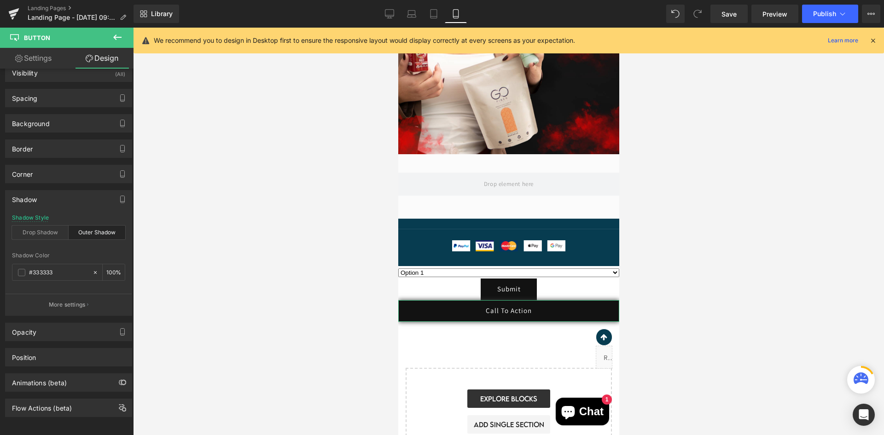
scroll to position [22, 0]
click at [46, 354] on div "Position" at bounding box center [69, 355] width 126 height 17
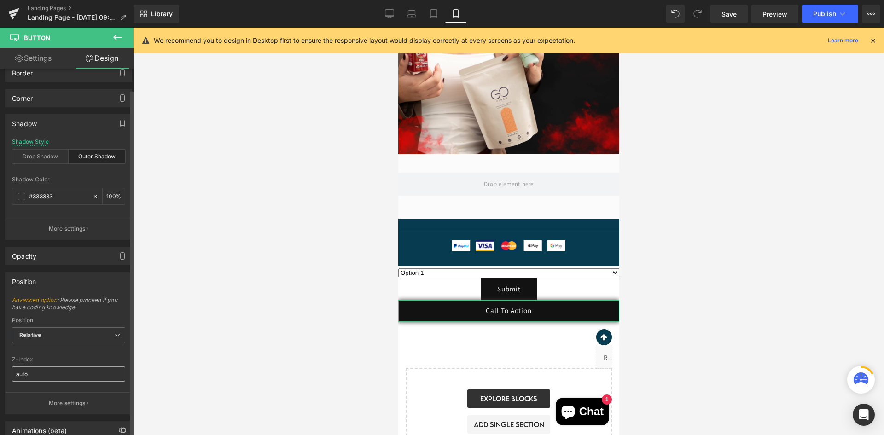
scroll to position [146, 0]
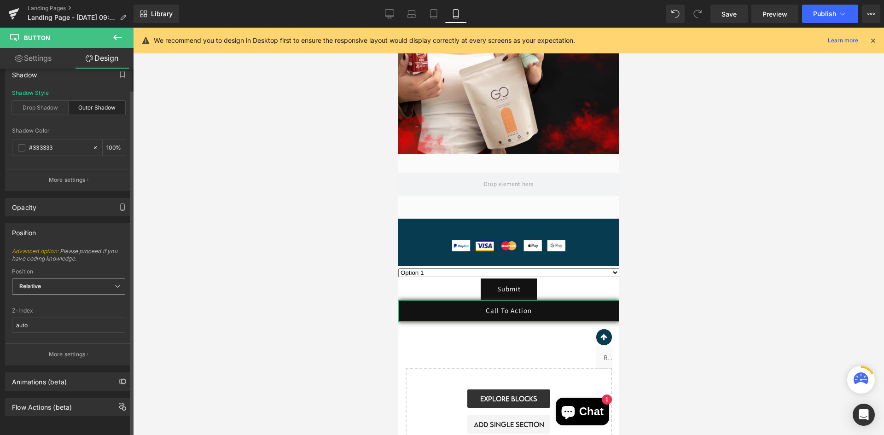
click at [60, 278] on span "Relative" at bounding box center [68, 286] width 113 height 16
click at [78, 313] on div "Sticky to the screen (Fixed)" at bounding box center [62, 316] width 73 height 6
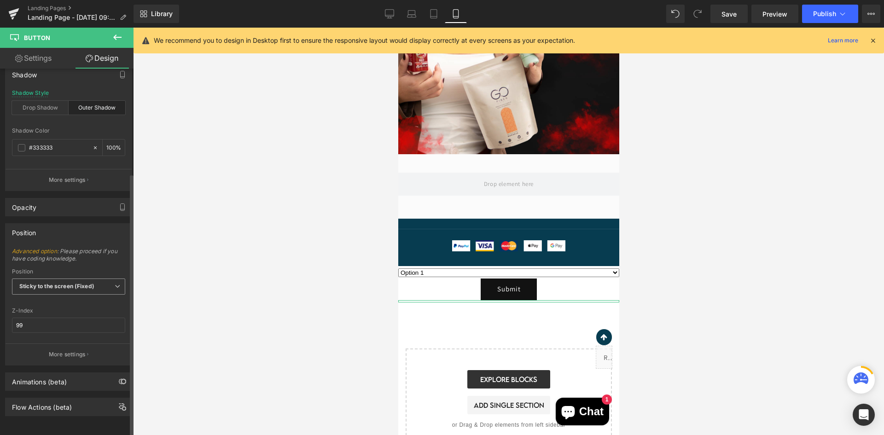
click at [74, 283] on span "Sticky to the screen (Fixed)" at bounding box center [68, 286] width 113 height 16
click at [75, 324] on li "Static" at bounding box center [68, 331] width 113 height 14
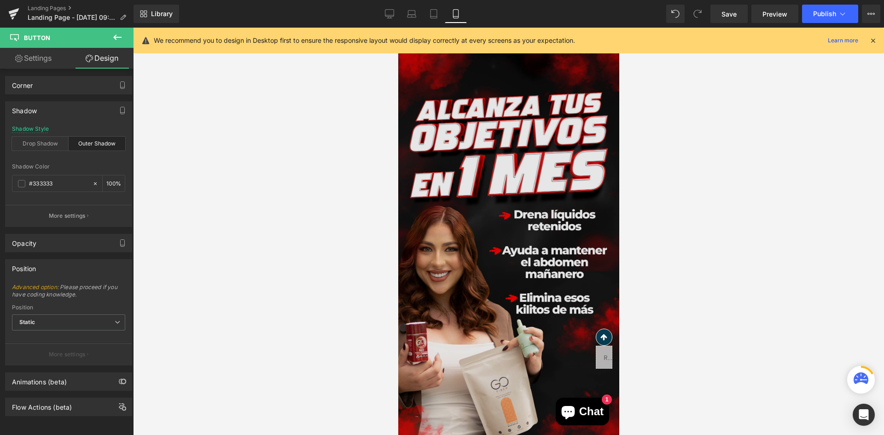
scroll to position [322, 0]
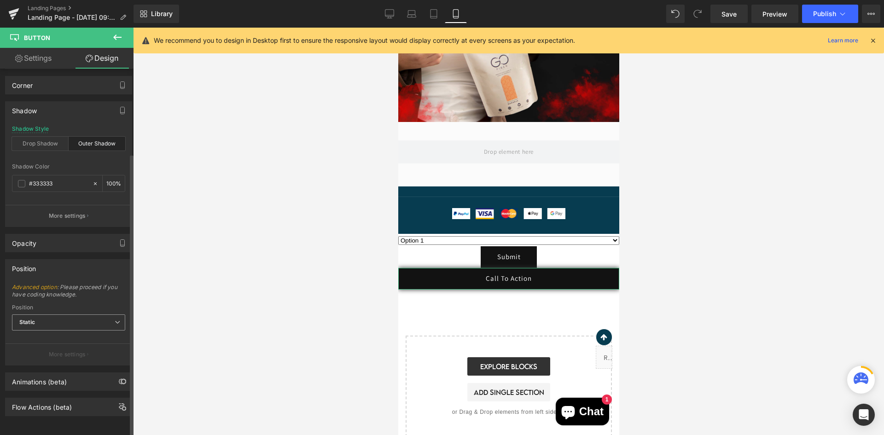
click at [97, 314] on span "Static" at bounding box center [68, 322] width 113 height 16
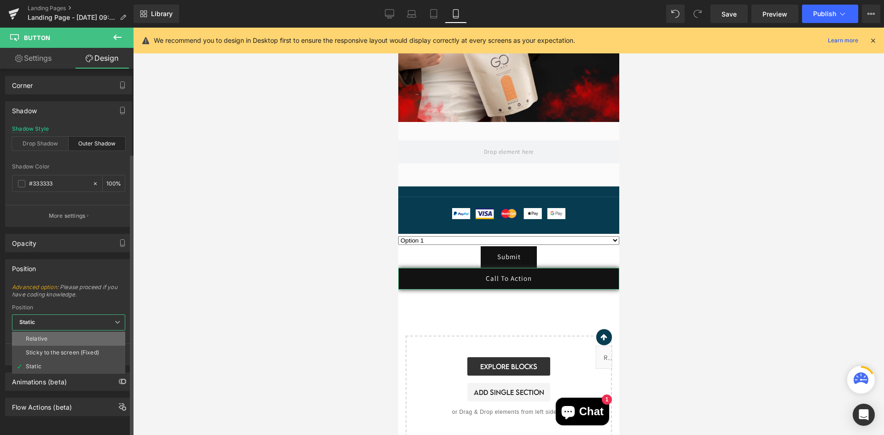
click at [91, 332] on li "Relative" at bounding box center [68, 339] width 113 height 14
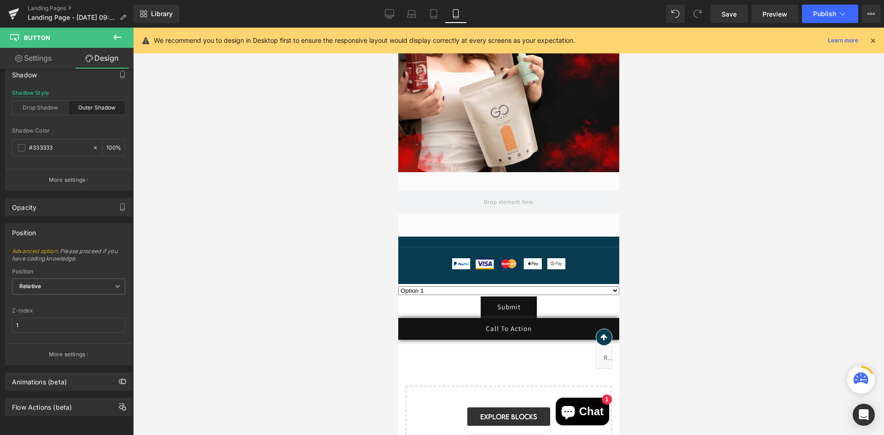
scroll to position [350, 0]
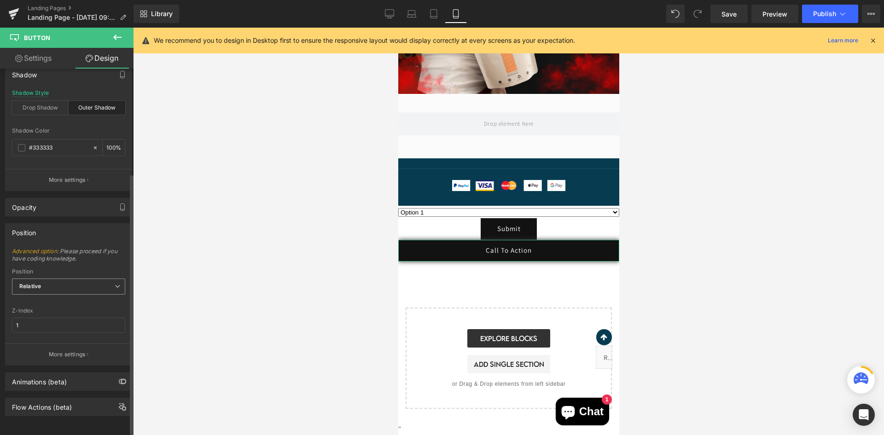
click at [86, 279] on span "Relative" at bounding box center [68, 286] width 113 height 16
click at [81, 313] on li "Sticky to the screen (Fixed)" at bounding box center [68, 317] width 113 height 14
type input "99"
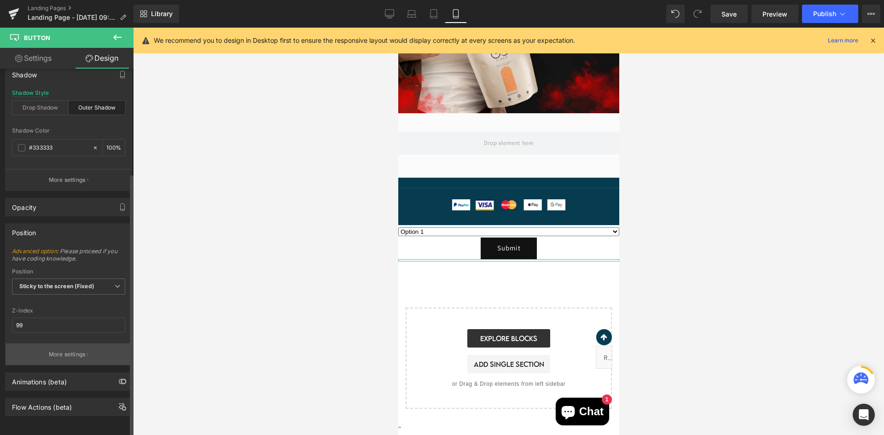
click at [77, 350] on p "More settings" at bounding box center [67, 354] width 37 height 8
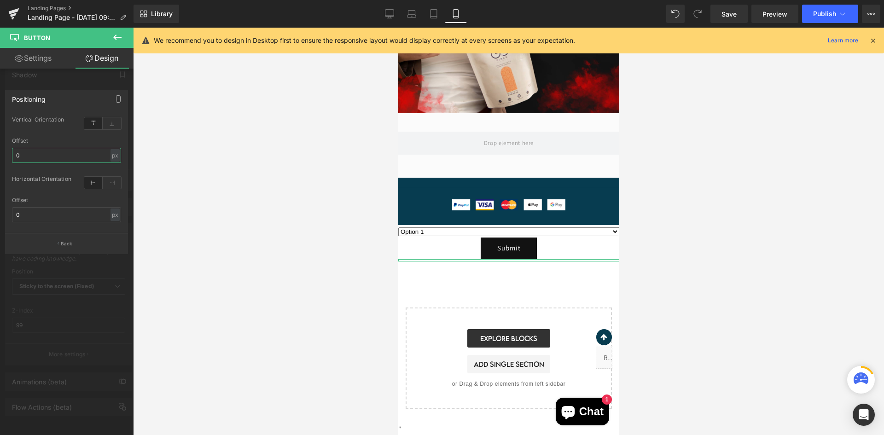
click at [77, 159] on input "0" at bounding box center [66, 155] width 109 height 15
type input "10"
click at [88, 209] on input "0" at bounding box center [66, 214] width 109 height 15
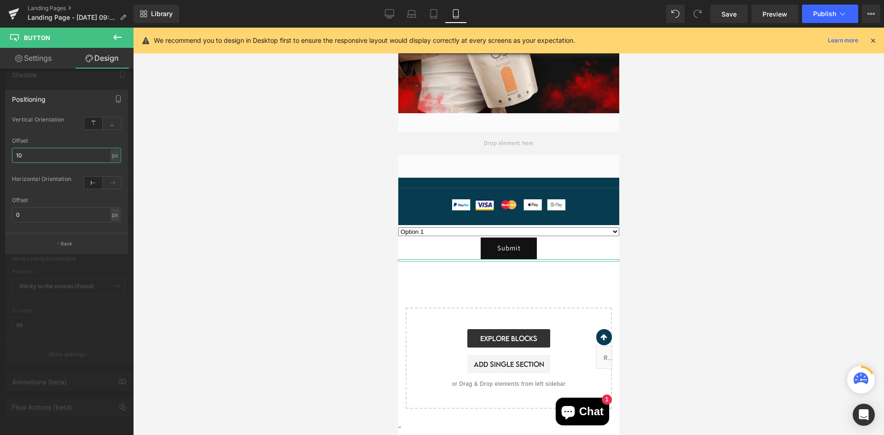
click at [59, 153] on input "10" at bounding box center [66, 155] width 109 height 15
click at [66, 89] on div at bounding box center [66, 234] width 133 height 412
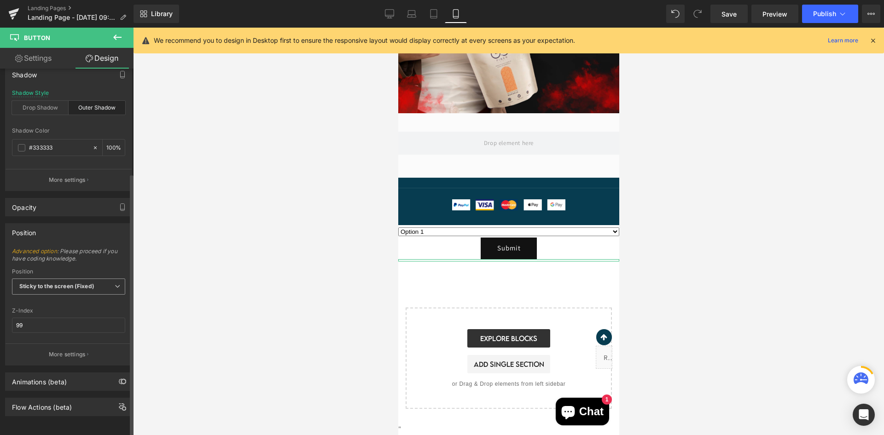
click at [75, 287] on span "Sticky to the screen (Fixed)" at bounding box center [68, 286] width 113 height 16
click at [81, 313] on div "Sticky to the screen (Fixed)" at bounding box center [62, 316] width 73 height 6
click at [79, 283] on span "Sticky to the screen (Fixed)" at bounding box center [68, 286] width 113 height 16
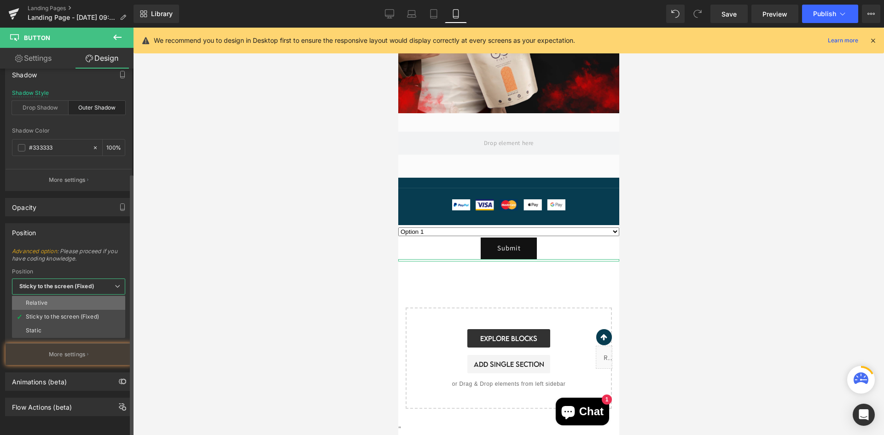
click at [79, 300] on li "Relative" at bounding box center [68, 303] width 113 height 14
type input "1"
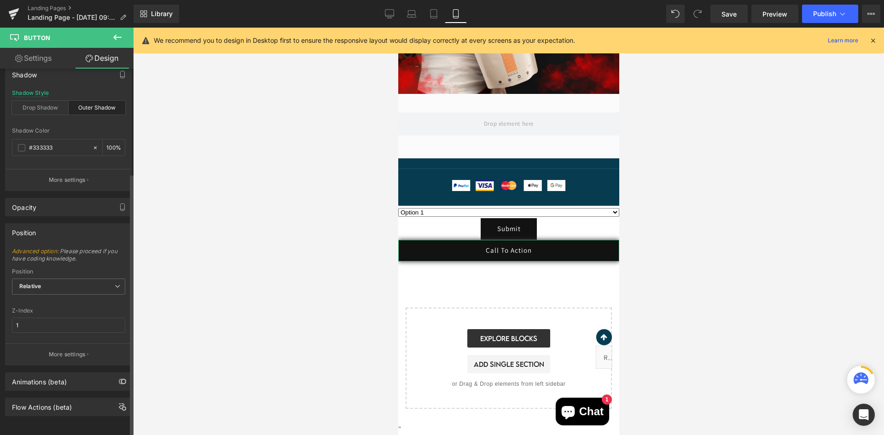
click at [87, 231] on div "Position" at bounding box center [69, 232] width 126 height 17
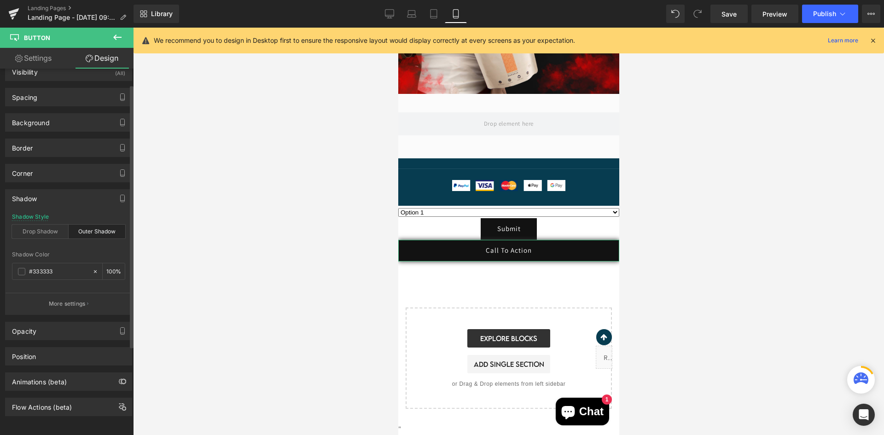
scroll to position [22, 0]
click at [85, 330] on div "Opacity" at bounding box center [69, 330] width 126 height 17
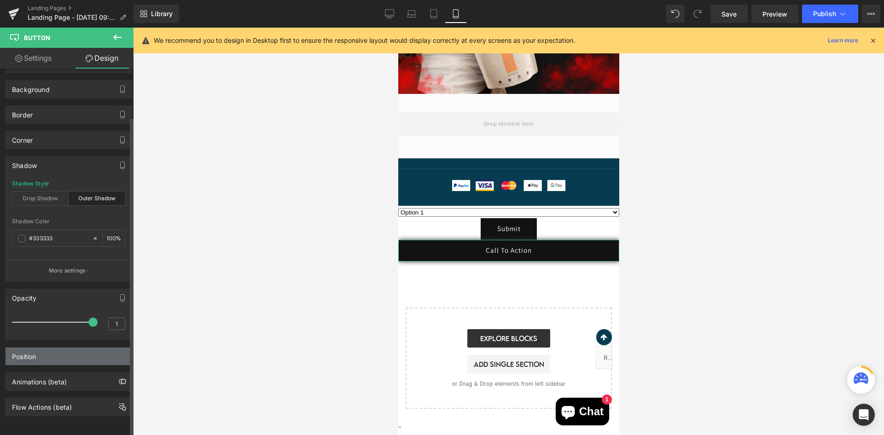
click at [81, 347] on div "Position" at bounding box center [69, 355] width 126 height 17
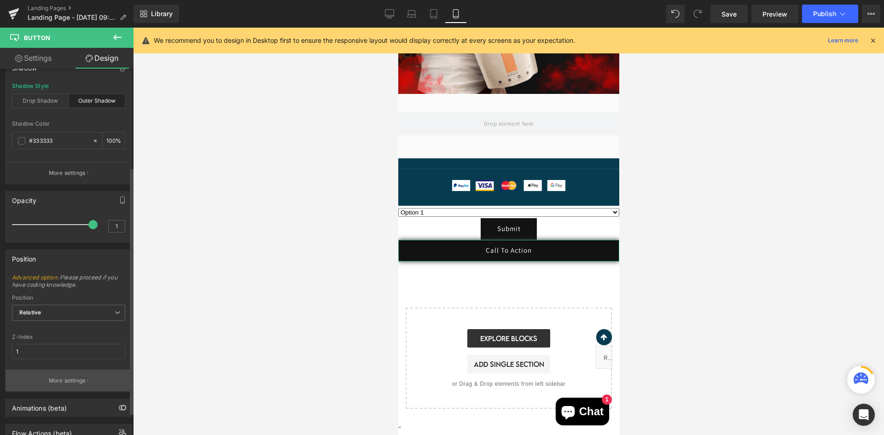
click at [63, 383] on p "More settings" at bounding box center [67, 380] width 37 height 8
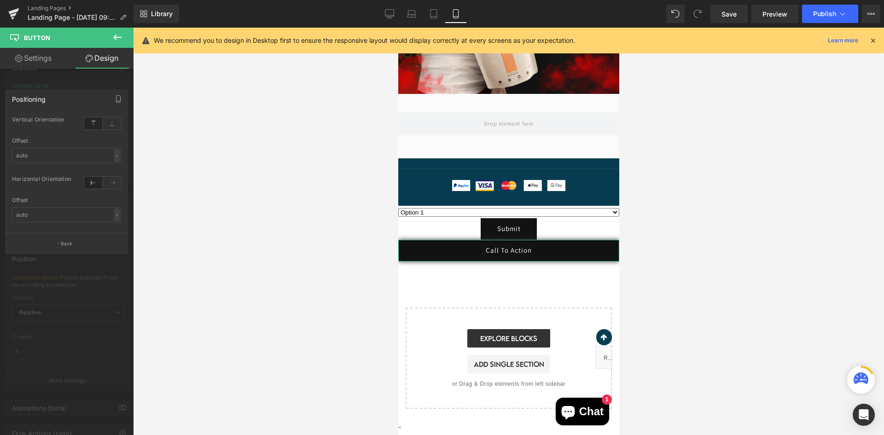
click at [53, 248] on button "Back" at bounding box center [66, 243] width 123 height 21
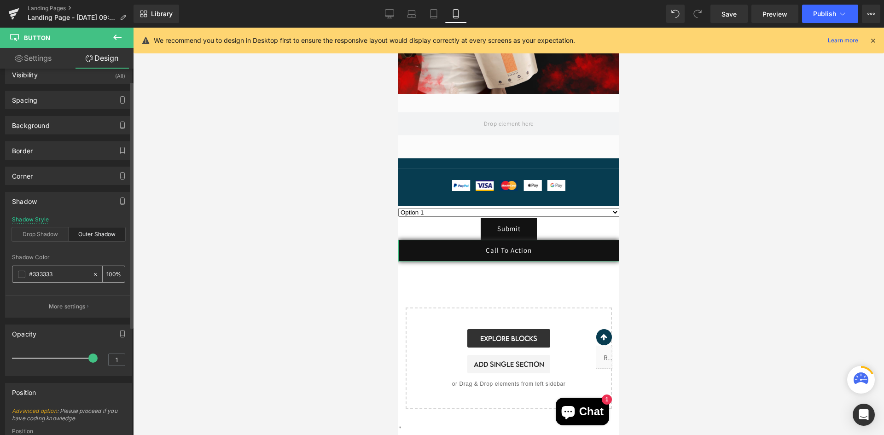
scroll to position [8, 0]
click at [90, 313] on button "More settings" at bounding box center [69, 311] width 126 height 22
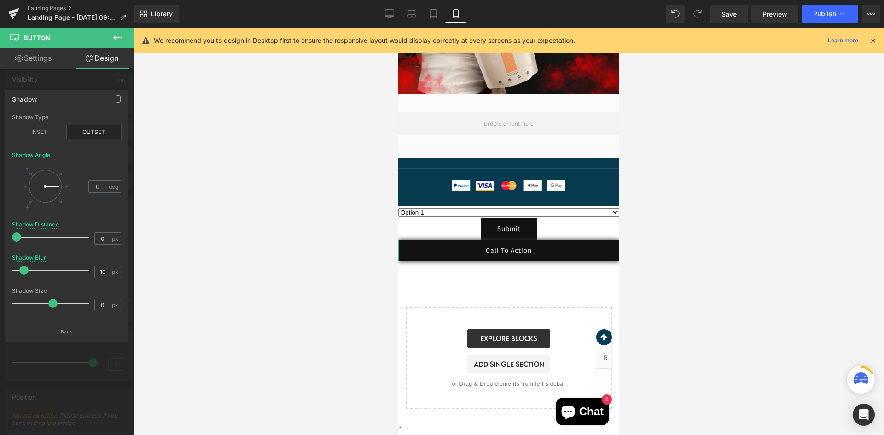
click at [69, 103] on div "Shadow" at bounding box center [67, 98] width 122 height 17
click at [64, 96] on div "Shadow" at bounding box center [67, 98] width 122 height 17
drag, startPoint x: 29, startPoint y: 95, endPoint x: 24, endPoint y: 95, distance: 4.6
click at [29, 95] on div "Shadow" at bounding box center [24, 96] width 25 height 13
click at [72, 318] on div at bounding box center [66, 315] width 109 height 6
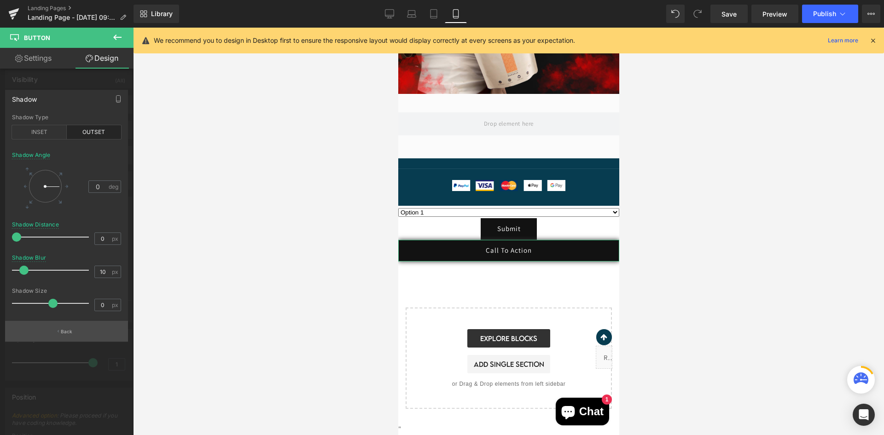
click at [72, 328] on button "Back" at bounding box center [66, 331] width 123 height 21
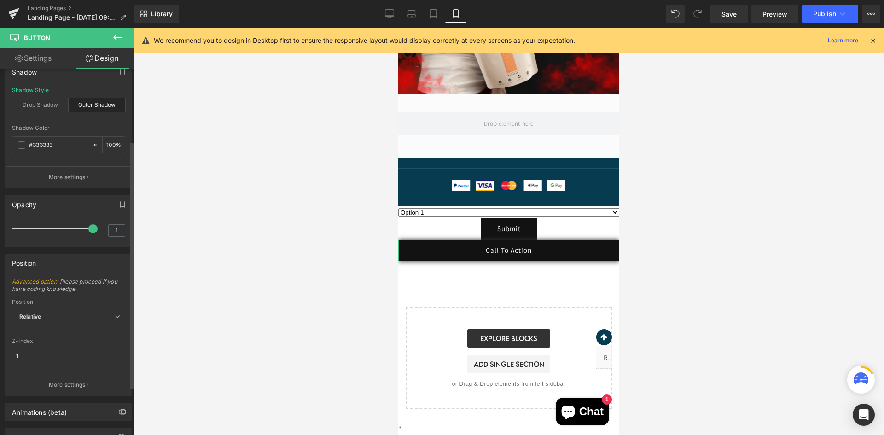
scroll to position [179, 0]
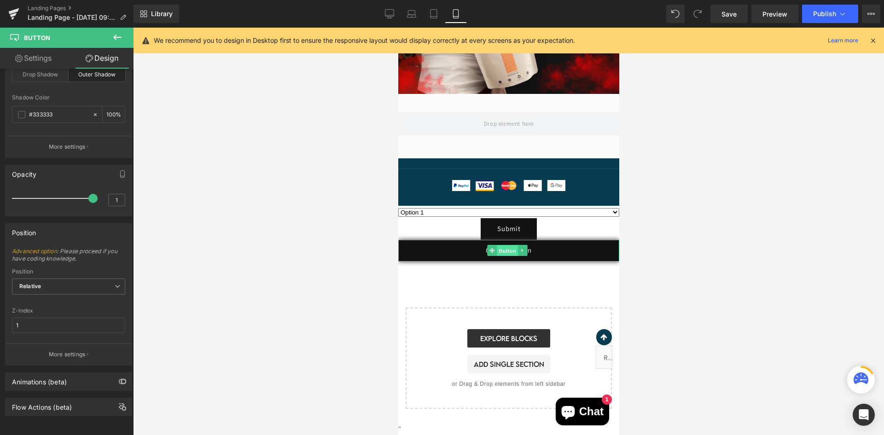
click at [509, 251] on span "Button" at bounding box center [506, 250] width 21 height 11
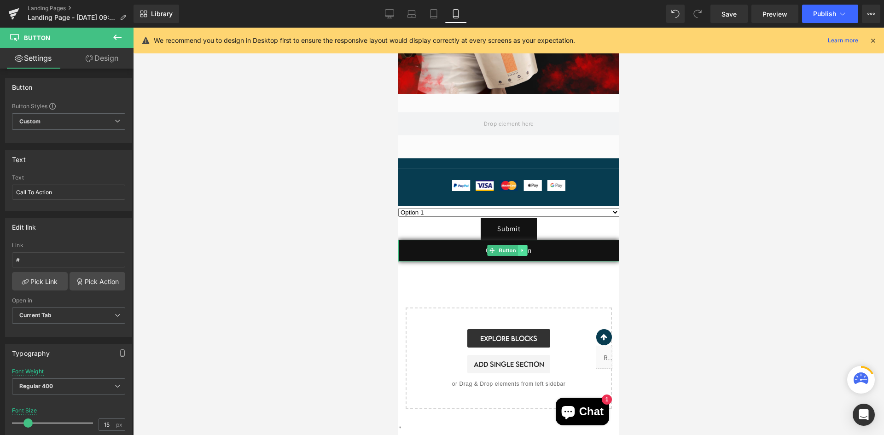
click at [521, 253] on icon at bounding box center [521, 251] width 5 height 6
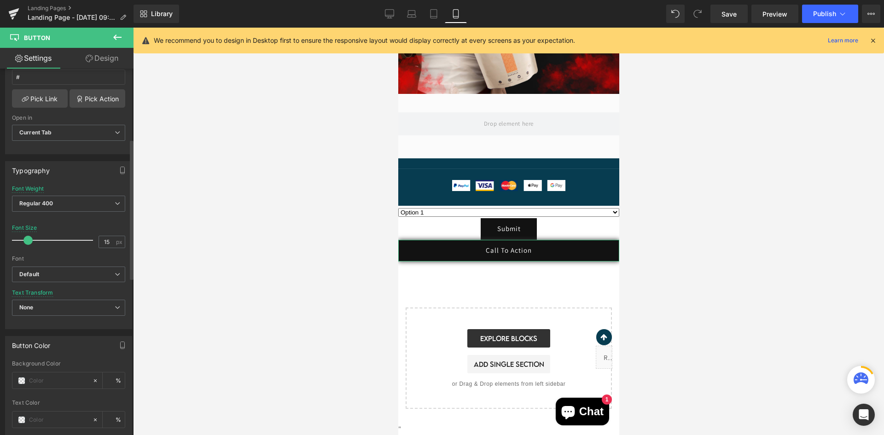
scroll to position [184, 0]
click at [409, 251] on link "Call To Action" at bounding box center [508, 251] width 221 height 22
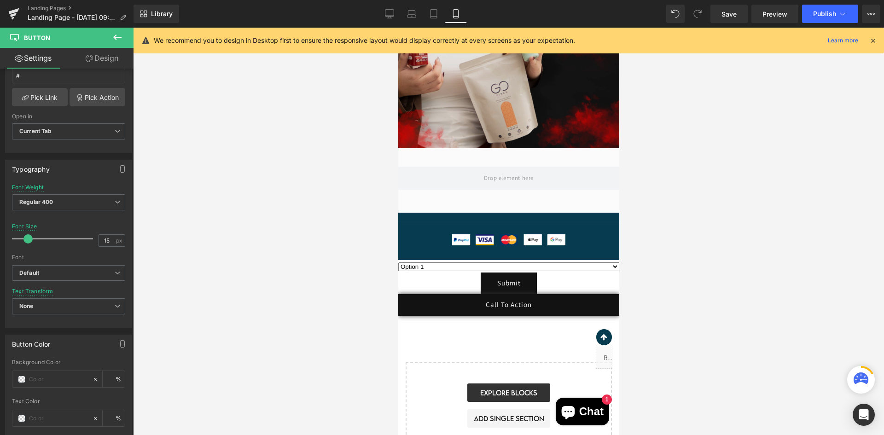
scroll to position [212, 0]
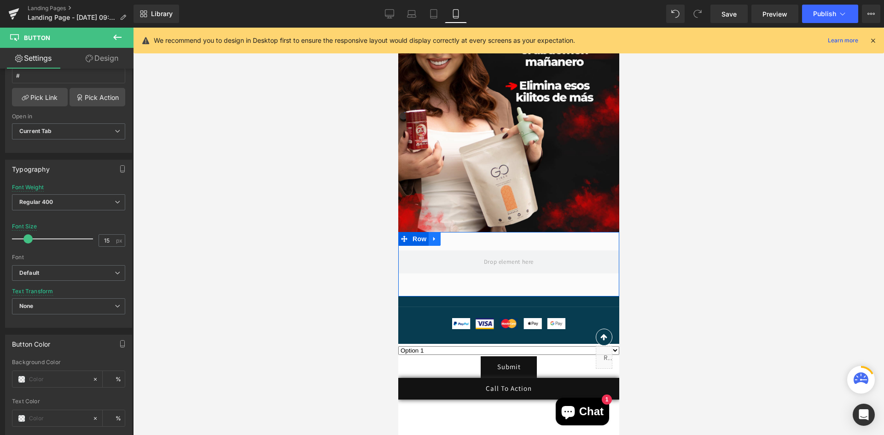
click at [431, 237] on icon at bounding box center [434, 238] width 6 height 7
click at [440, 238] on link at bounding box center [446, 239] width 12 height 14
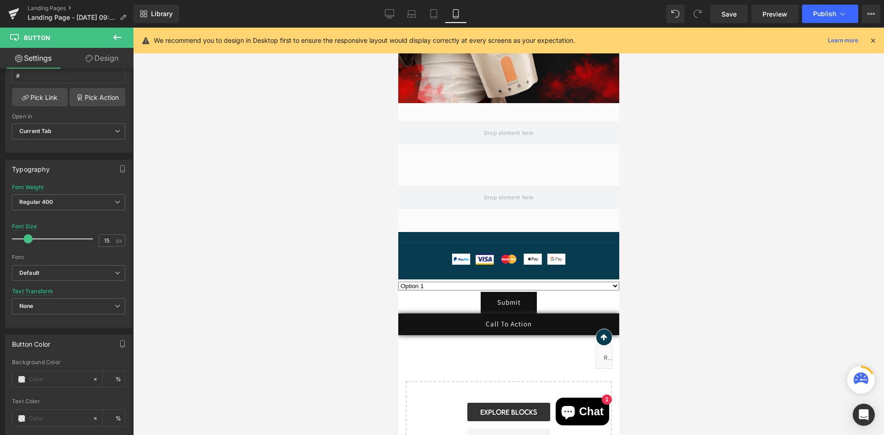
scroll to position [350, 0]
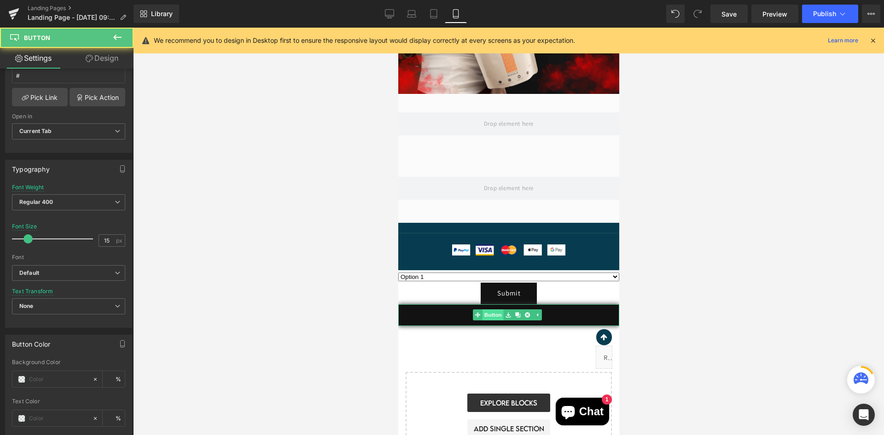
click at [493, 317] on div "Call To Action Button" at bounding box center [508, 315] width 221 height 22
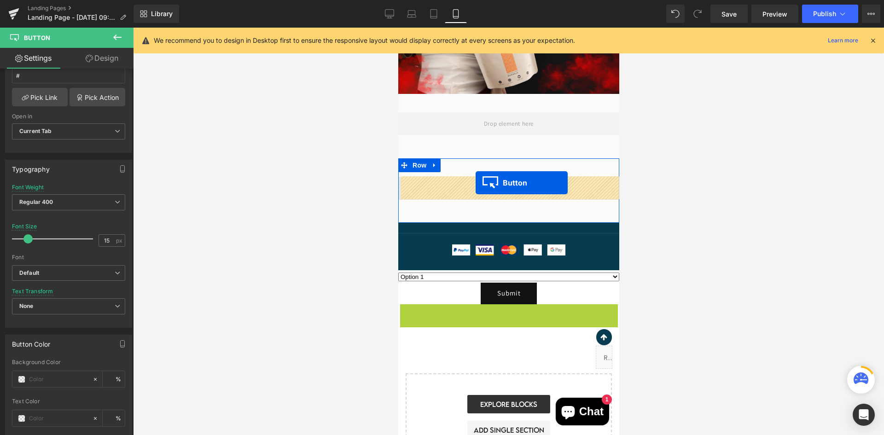
drag, startPoint x: 478, startPoint y: 314, endPoint x: 475, endPoint y: 183, distance: 131.2
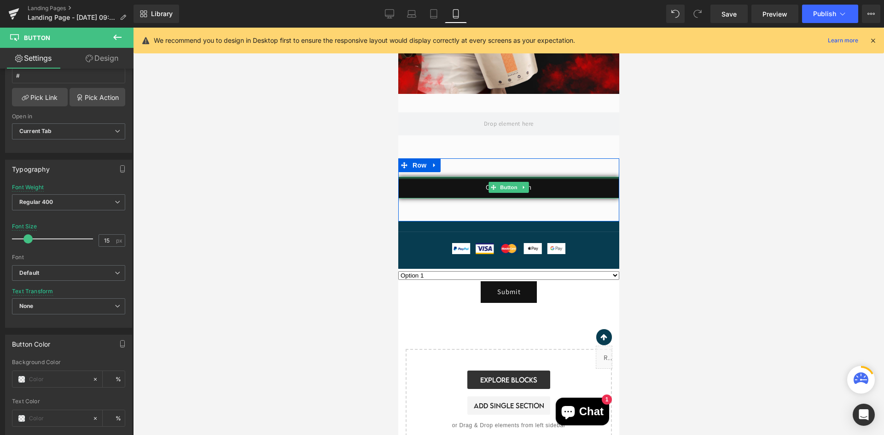
click at [458, 187] on link "Call To Action" at bounding box center [508, 188] width 221 height 22
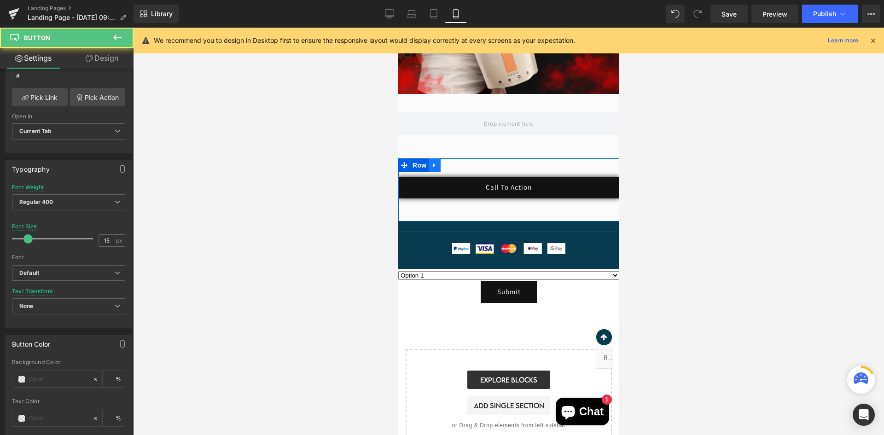
click at [434, 164] on icon at bounding box center [434, 165] width 6 height 7
click at [411, 165] on span "Row" at bounding box center [419, 165] width 18 height 14
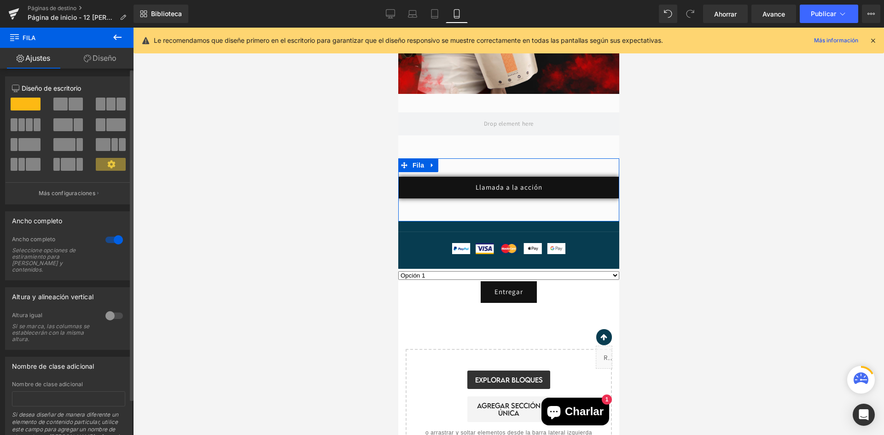
scroll to position [0, 0]
click at [84, 62] on icon at bounding box center [87, 58] width 7 height 7
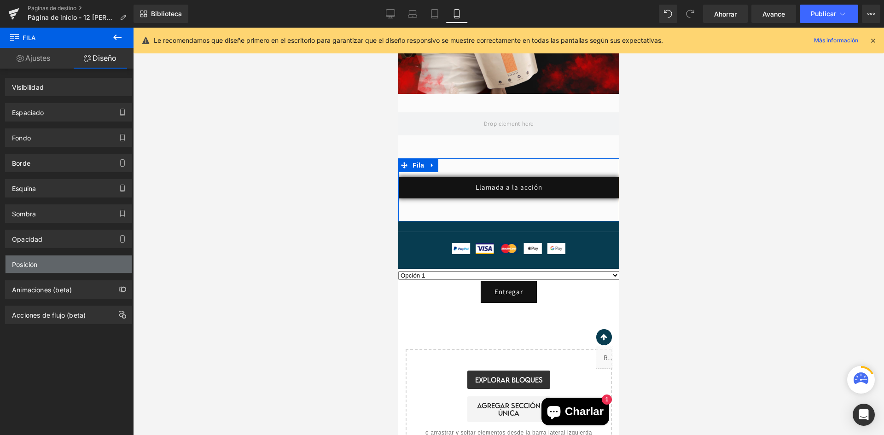
click at [55, 265] on div "Posición" at bounding box center [69, 263] width 126 height 17
click at [63, 266] on div "Posición" at bounding box center [69, 263] width 126 height 17
click at [65, 266] on div "Posición" at bounding box center [69, 263] width 126 height 17
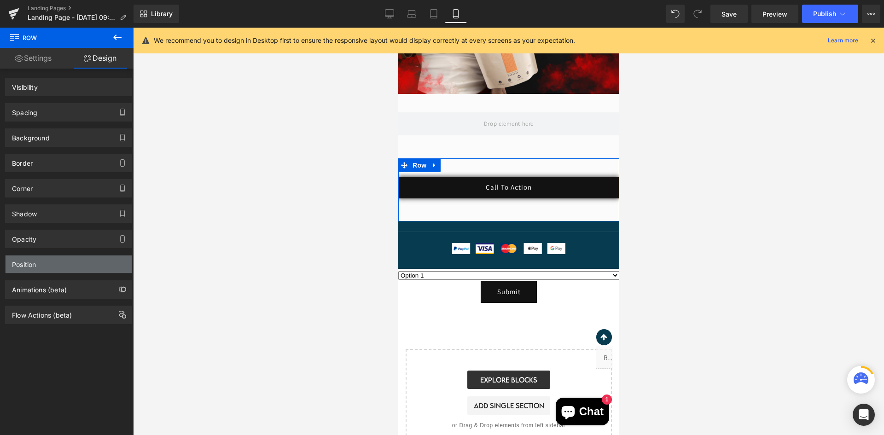
click at [49, 260] on div "Position" at bounding box center [69, 263] width 126 height 17
click at [63, 266] on div "Position" at bounding box center [69, 263] width 126 height 17
click at [64, 262] on div "Position" at bounding box center [69, 263] width 126 height 17
click at [62, 262] on div "Position" at bounding box center [69, 263] width 126 height 17
click at [61, 228] on div "Opacity 1" at bounding box center [69, 235] width 138 height 25
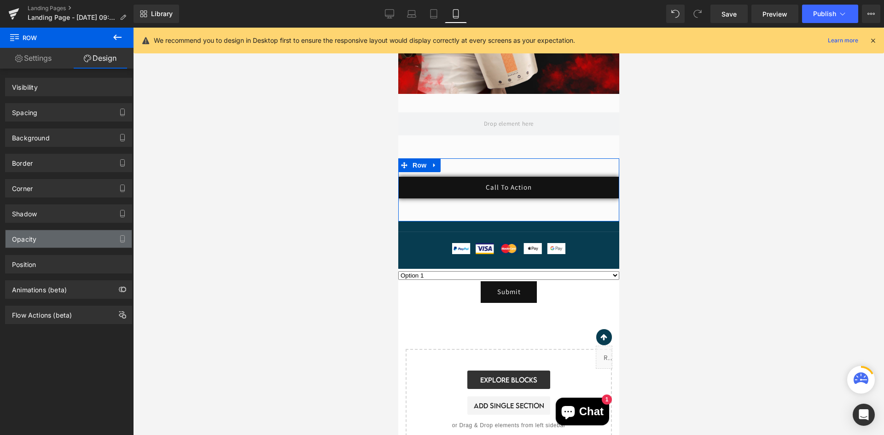
click at [61, 240] on div "Opacity" at bounding box center [69, 238] width 126 height 17
click at [55, 208] on div "Shadow" at bounding box center [69, 213] width 126 height 17
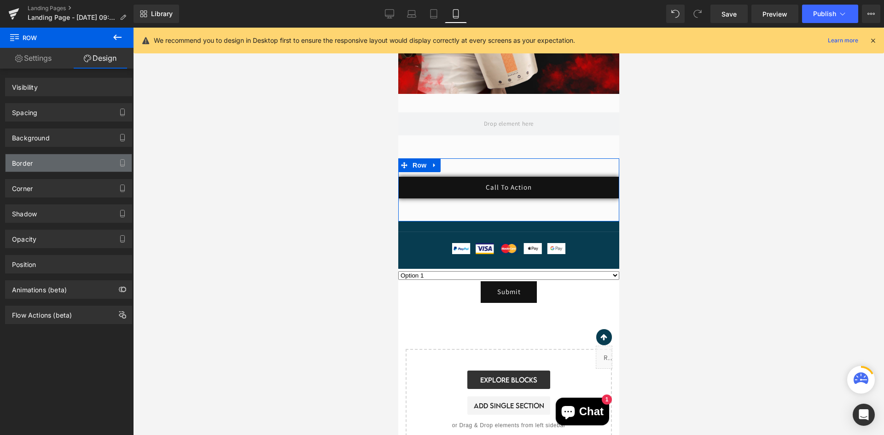
click at [58, 169] on div "Border" at bounding box center [69, 162] width 126 height 17
click at [58, 154] on div "Border Border Style Custom" at bounding box center [68, 163] width 127 height 18
drag, startPoint x: 58, startPoint y: 154, endPoint x: 68, endPoint y: 155, distance: 9.3
click at [59, 155] on div "Border Border Style Custom" at bounding box center [68, 163] width 127 height 18
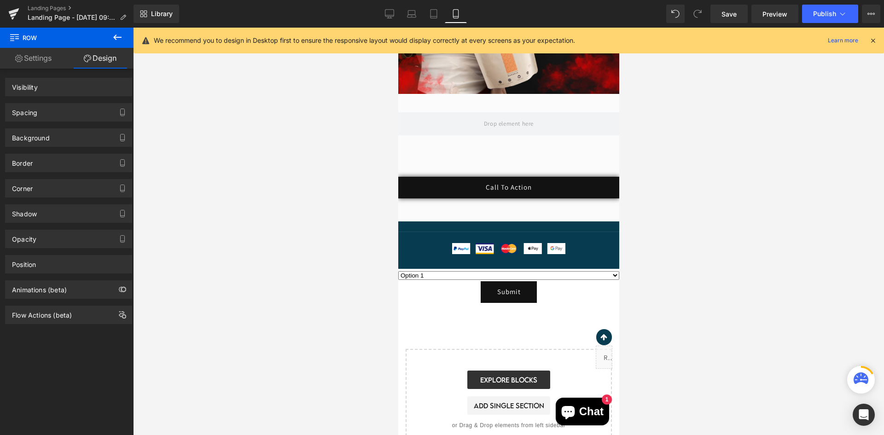
click at [386, 200] on div at bounding box center [508, 231] width 751 height 407
click at [436, 174] on div "Call To Action Button Row" at bounding box center [508, 189] width 221 height 63
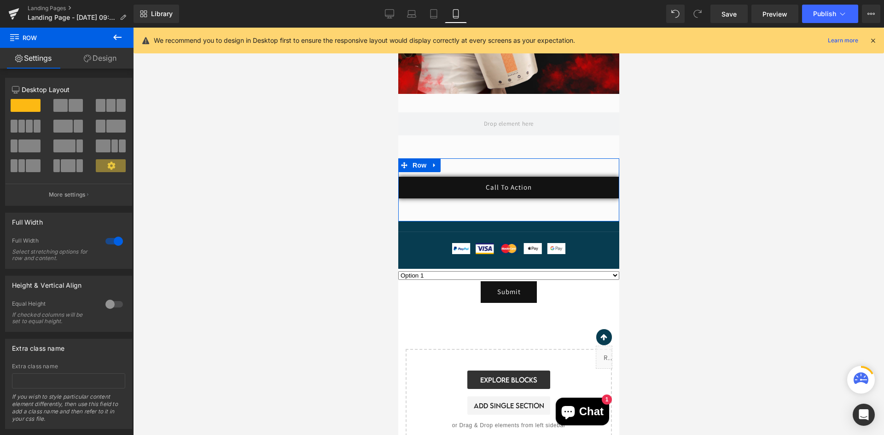
click at [94, 67] on link "Design" at bounding box center [100, 58] width 67 height 21
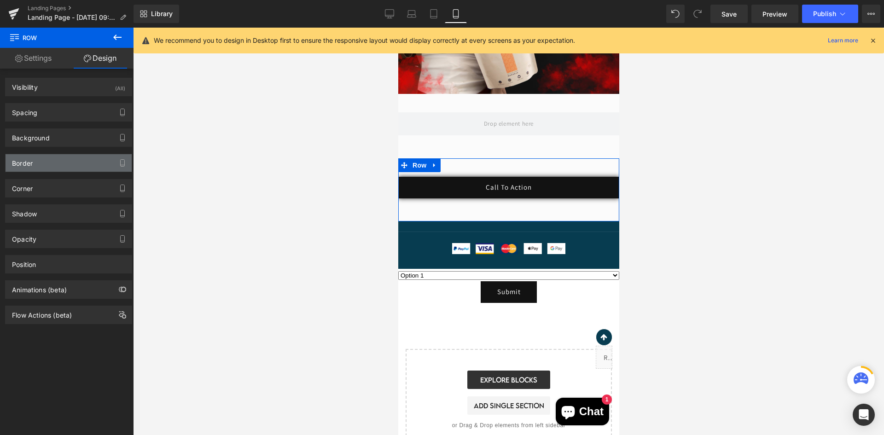
click at [72, 163] on div "Border" at bounding box center [69, 162] width 126 height 17
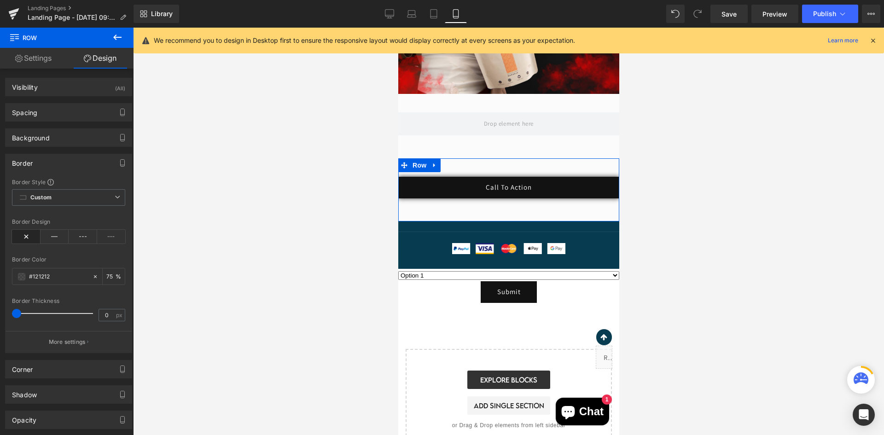
click at [46, 171] on div "Border" at bounding box center [69, 162] width 126 height 17
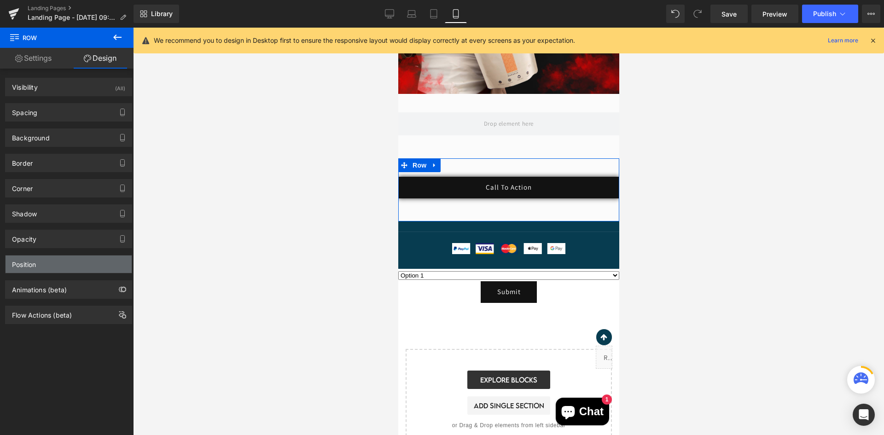
click at [47, 255] on div "Position Advanced option : Please proceed if you have coding knowledge. Relativ…" at bounding box center [68, 264] width 127 height 18
click at [50, 260] on div "Position" at bounding box center [69, 263] width 126 height 17
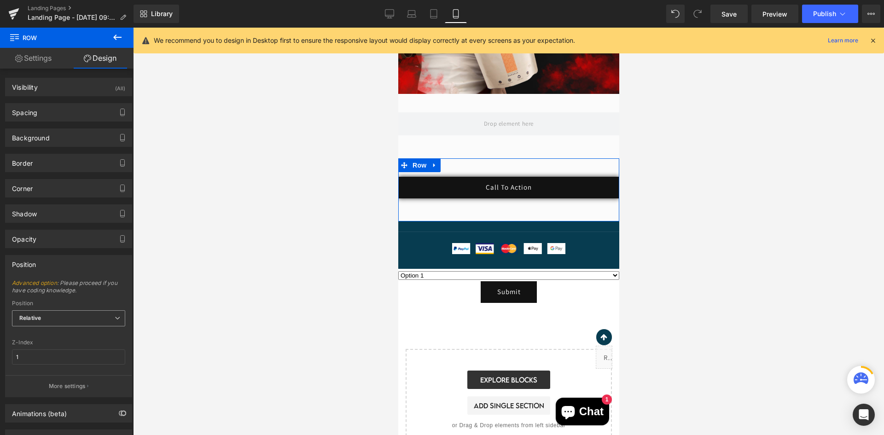
click at [98, 318] on span "Relative" at bounding box center [68, 318] width 113 height 16
click at [82, 345] on div "Sticky to the screen (Fixed)" at bounding box center [62, 348] width 73 height 6
type input "99"
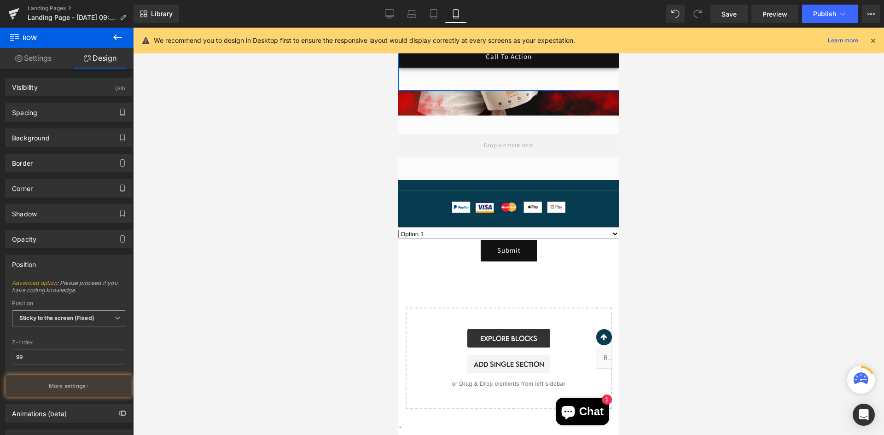
scroll to position [329, 0]
click at [82, 345] on div "Z-Index" at bounding box center [68, 342] width 113 height 6
click at [76, 323] on span "Sticky to the screen (Fixed)" at bounding box center [68, 318] width 113 height 16
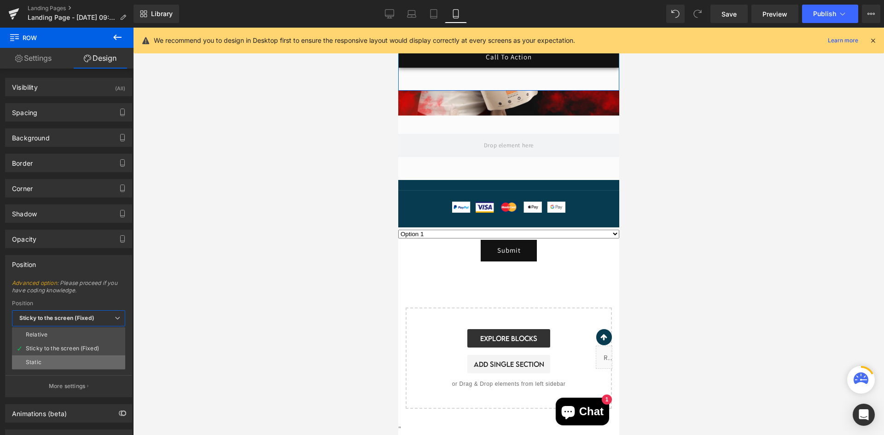
click at [64, 357] on li "Static" at bounding box center [68, 362] width 113 height 14
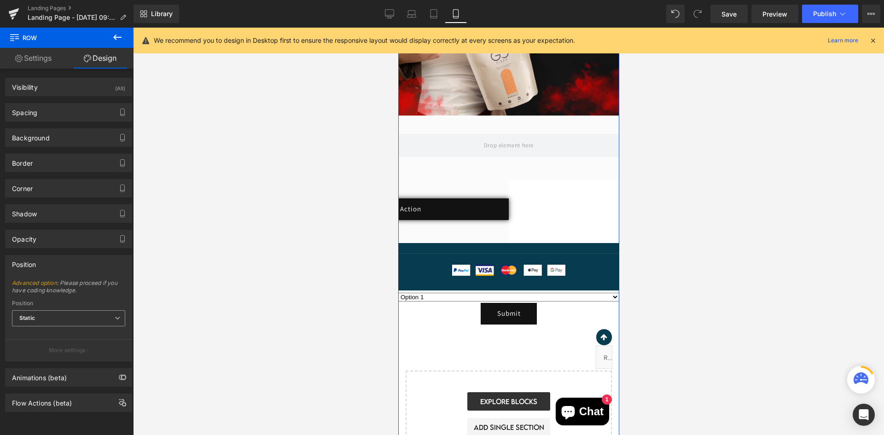
click at [71, 317] on span "Static" at bounding box center [68, 318] width 113 height 16
click at [69, 337] on li "Relative" at bounding box center [68, 335] width 113 height 14
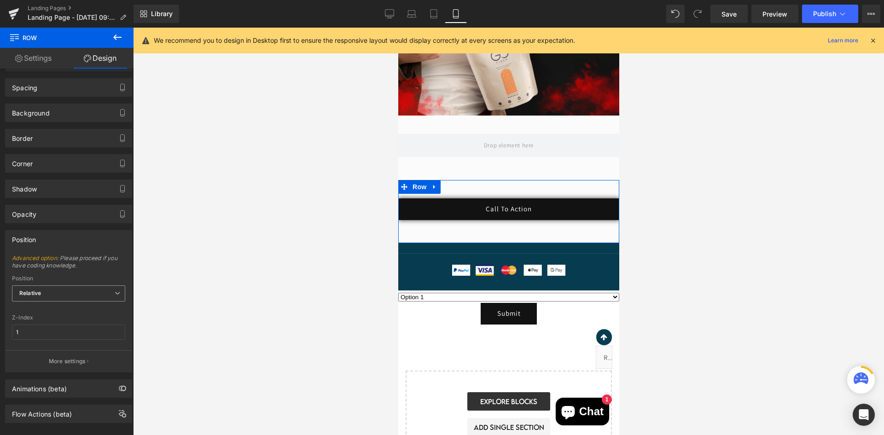
scroll to position [39, 0]
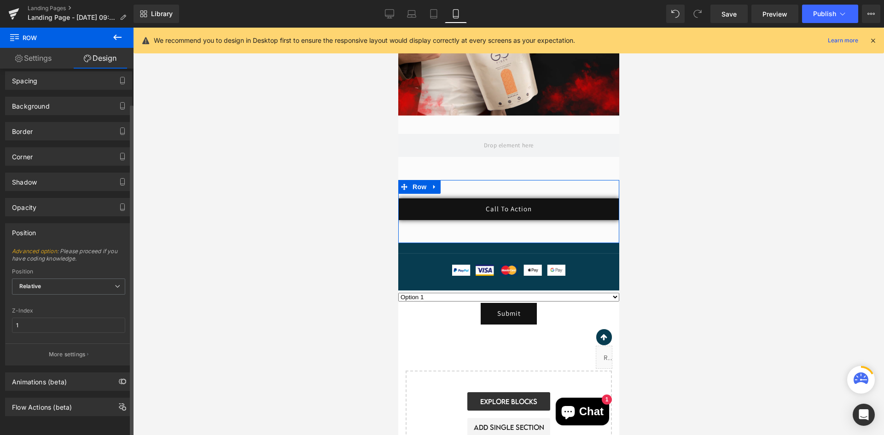
click at [72, 226] on div "Position" at bounding box center [69, 232] width 126 height 17
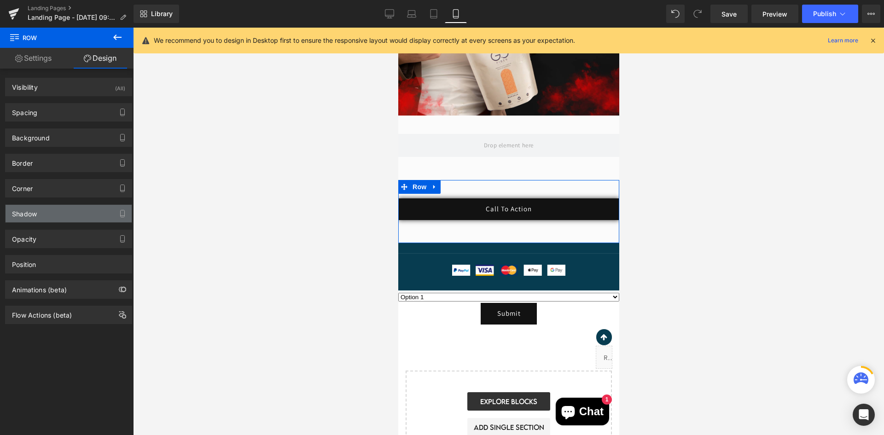
click at [58, 209] on div "Shadow" at bounding box center [69, 213] width 126 height 17
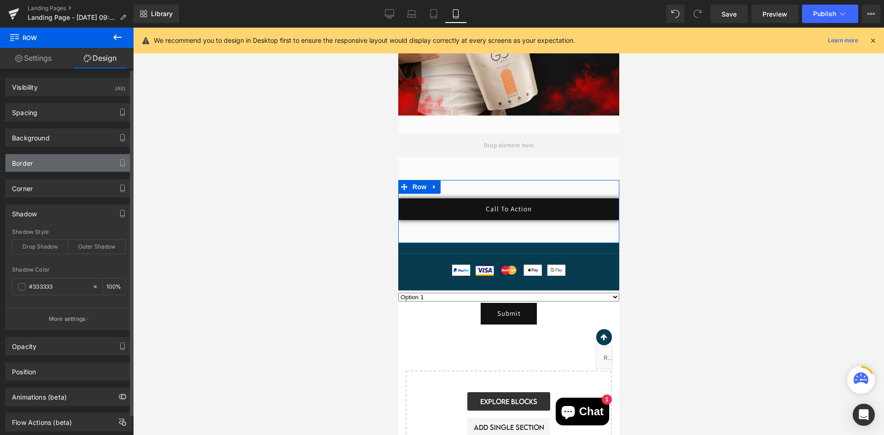
click at [87, 167] on div "Border" at bounding box center [69, 162] width 126 height 17
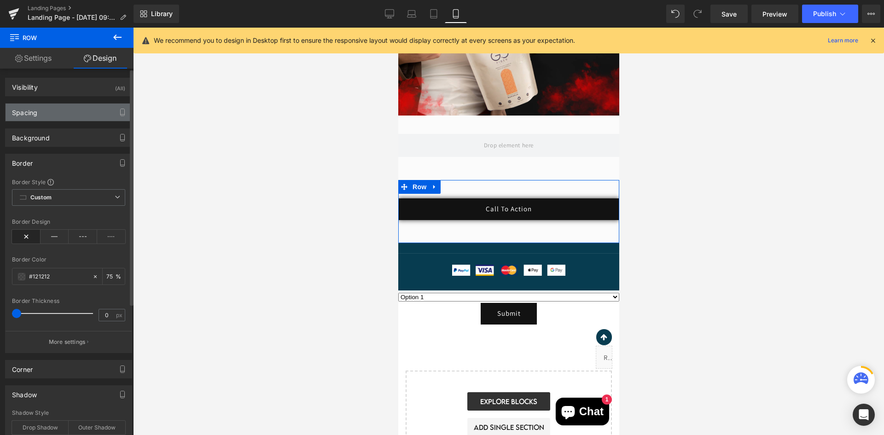
click at [73, 111] on div "Spacing" at bounding box center [69, 112] width 126 height 17
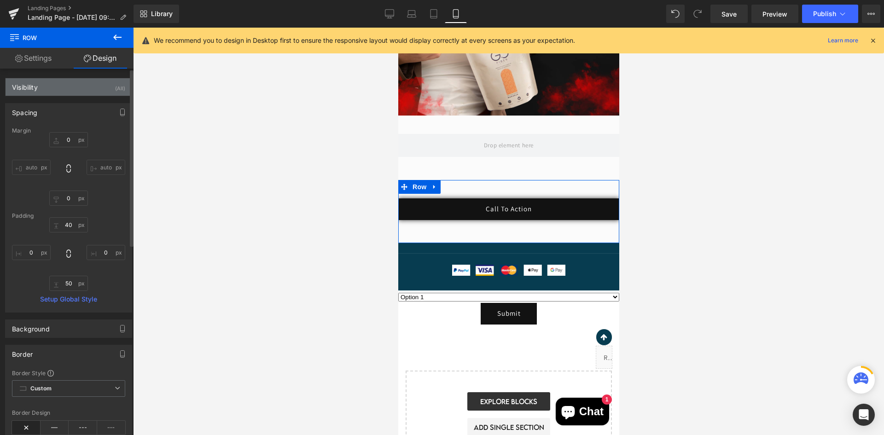
click at [49, 79] on div "Visibility (All)" at bounding box center [69, 86] width 126 height 17
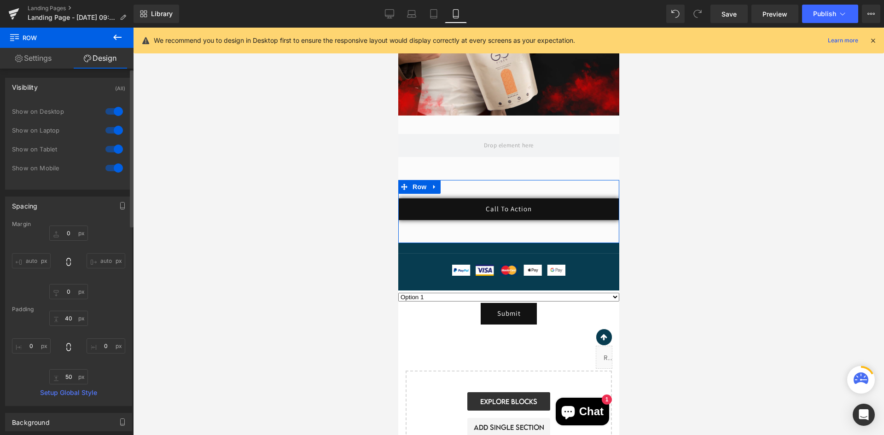
click at [51, 82] on div "Visibility (All)" at bounding box center [69, 86] width 126 height 17
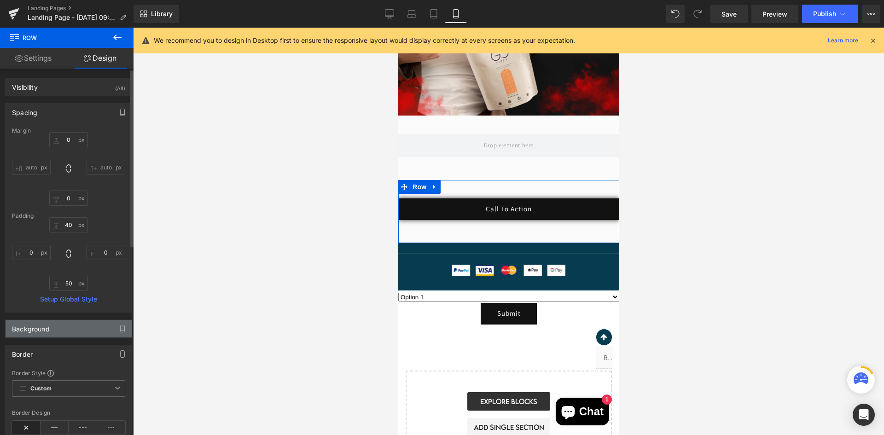
click at [58, 326] on div "Background" at bounding box center [69, 328] width 126 height 17
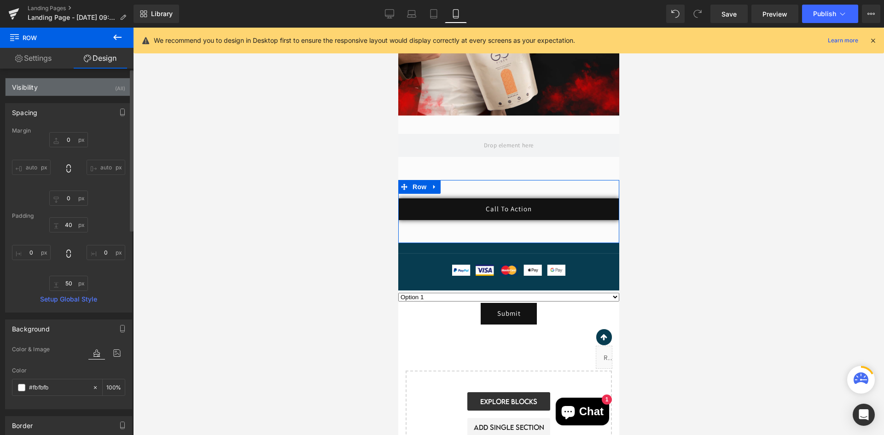
click at [69, 89] on div "Visibility (All)" at bounding box center [69, 86] width 126 height 17
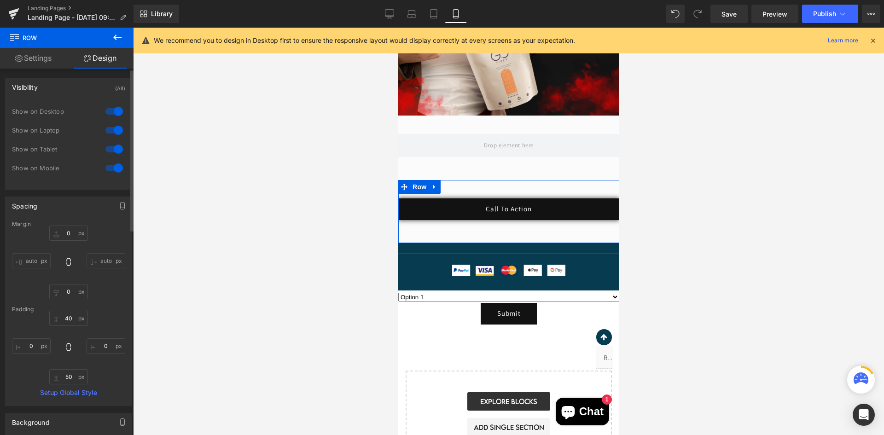
drag, startPoint x: 63, startPoint y: 69, endPoint x: 63, endPoint y: 78, distance: 8.7
click at [64, 84] on div "Visibility (All)" at bounding box center [69, 86] width 126 height 17
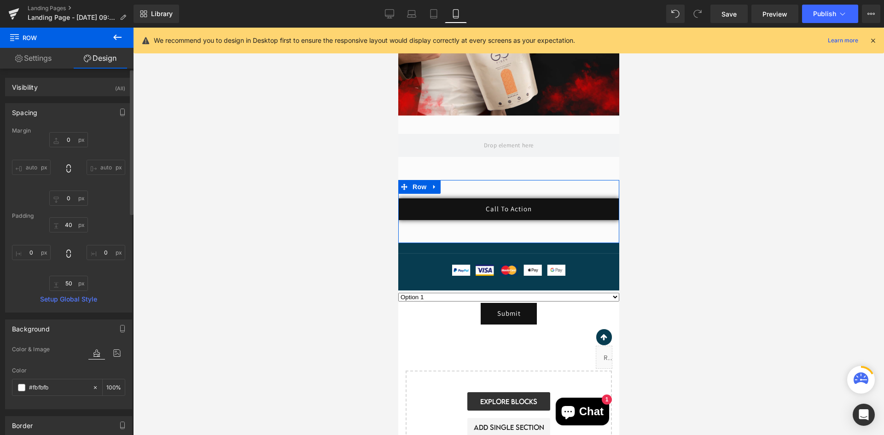
click at [67, 110] on div "Spacing" at bounding box center [69, 112] width 126 height 17
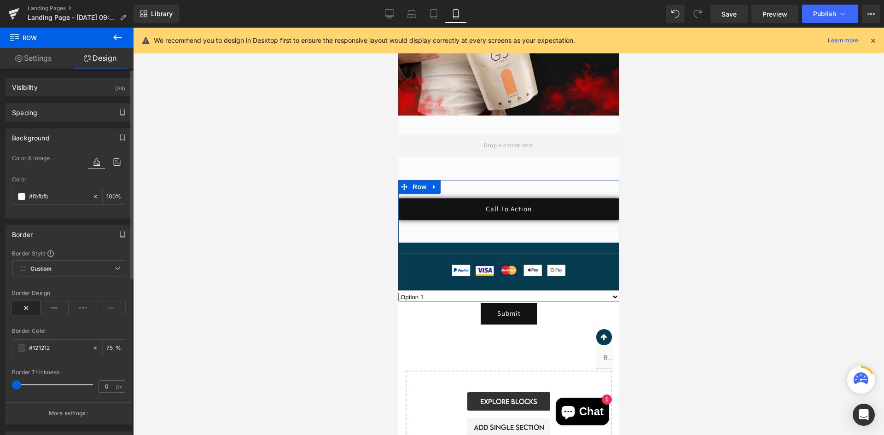
click at [63, 131] on div "Background" at bounding box center [69, 137] width 126 height 17
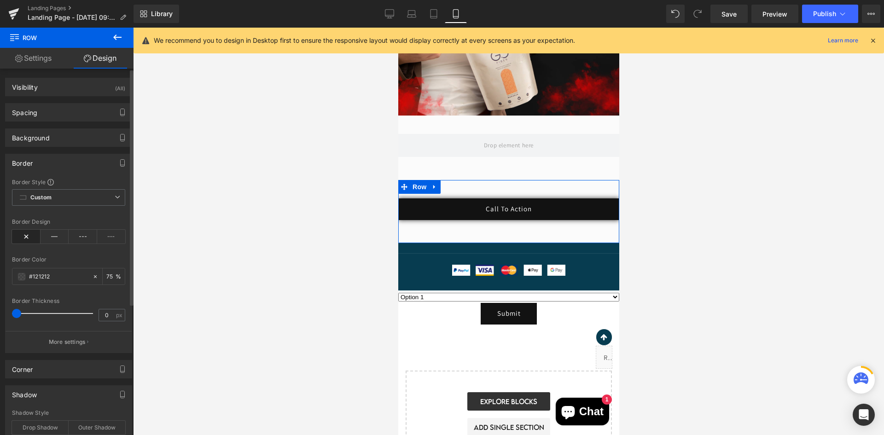
click at [45, 165] on div "Border" at bounding box center [69, 162] width 126 height 17
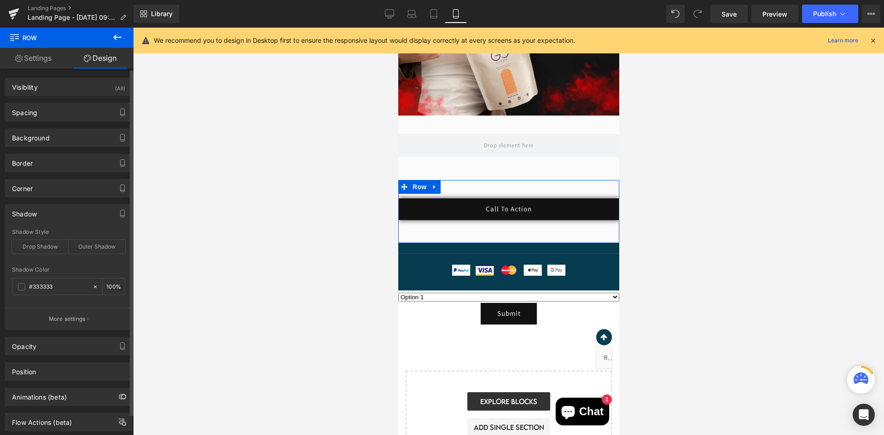
click at [57, 208] on div "Shadow" at bounding box center [69, 213] width 126 height 17
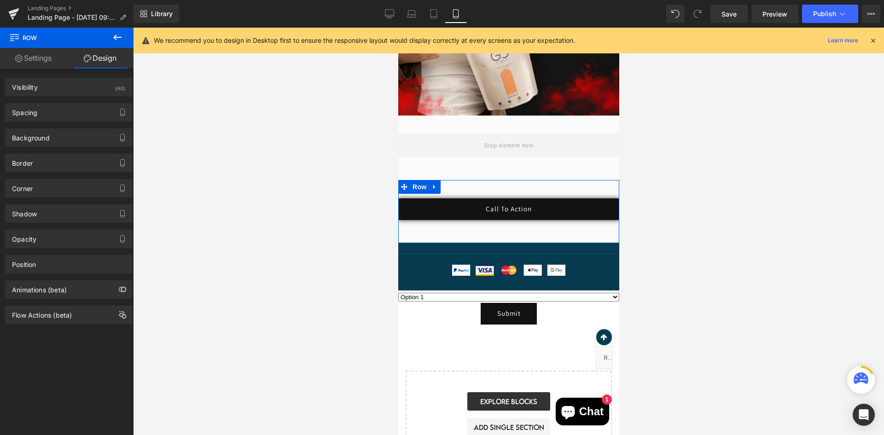
click at [46, 64] on link "Settings" at bounding box center [33, 58] width 67 height 21
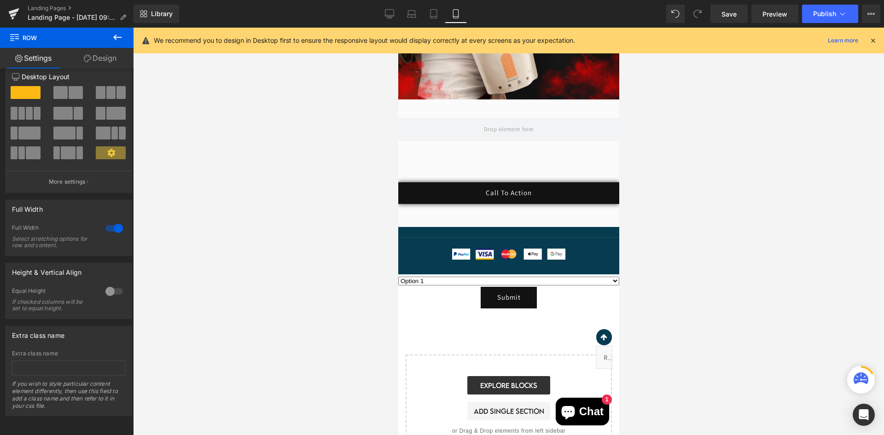
scroll to position [254, 0]
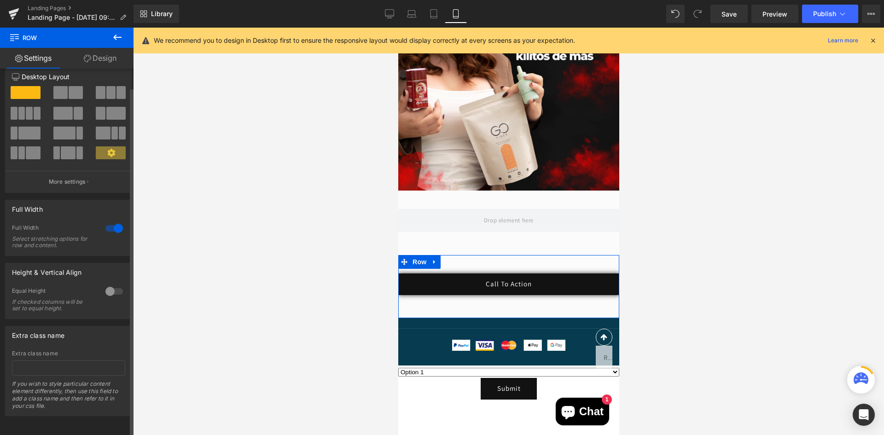
click at [108, 284] on div at bounding box center [114, 291] width 22 height 15
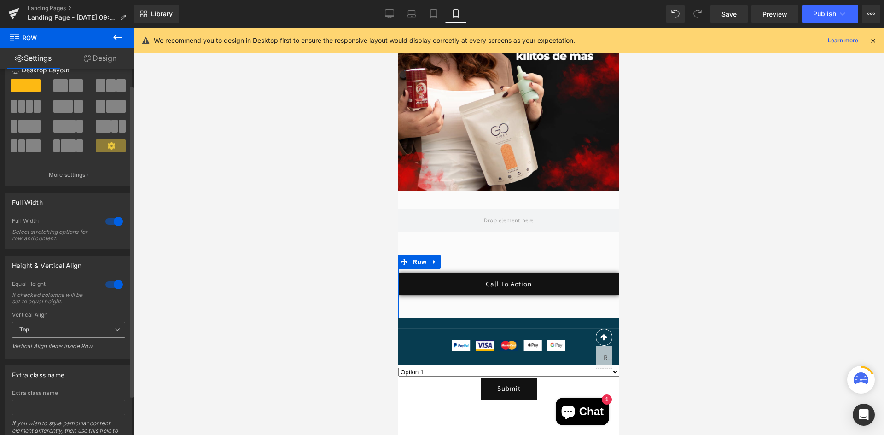
click at [53, 331] on span "Top" at bounding box center [68, 330] width 113 height 16
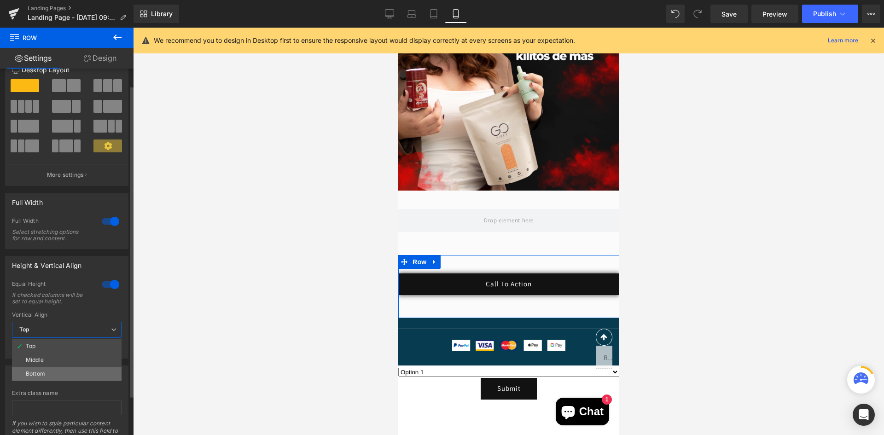
click at [53, 369] on li "Bottom" at bounding box center [67, 374] width 110 height 14
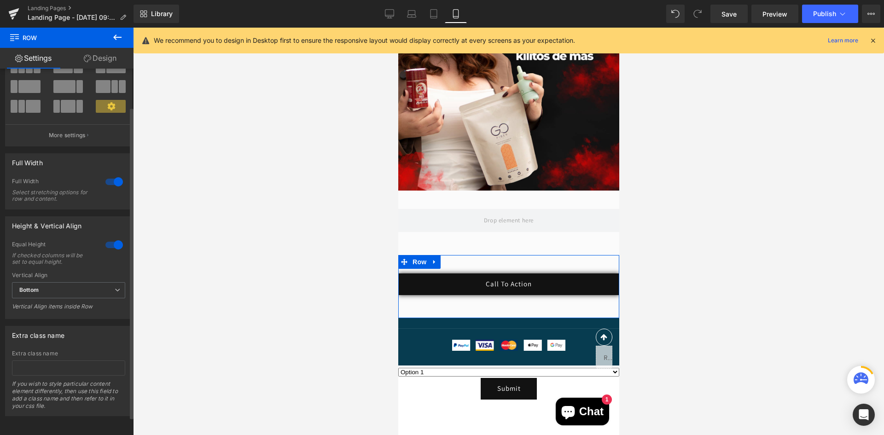
scroll to position [66, 0]
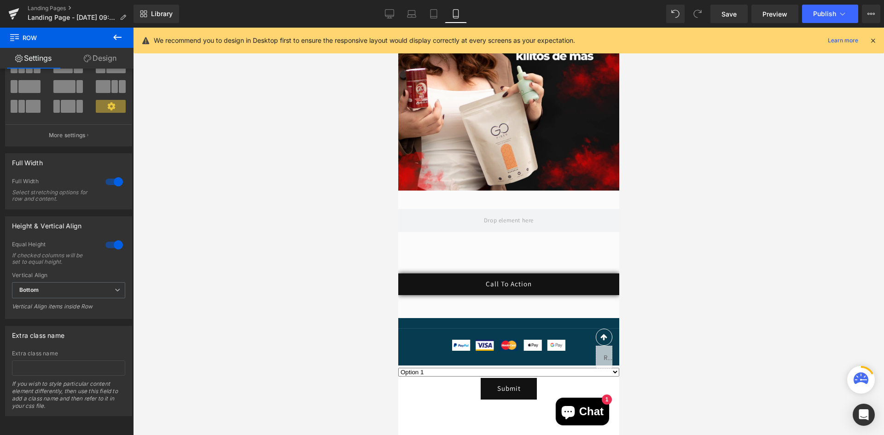
click at [109, 35] on button at bounding box center [117, 38] width 32 height 20
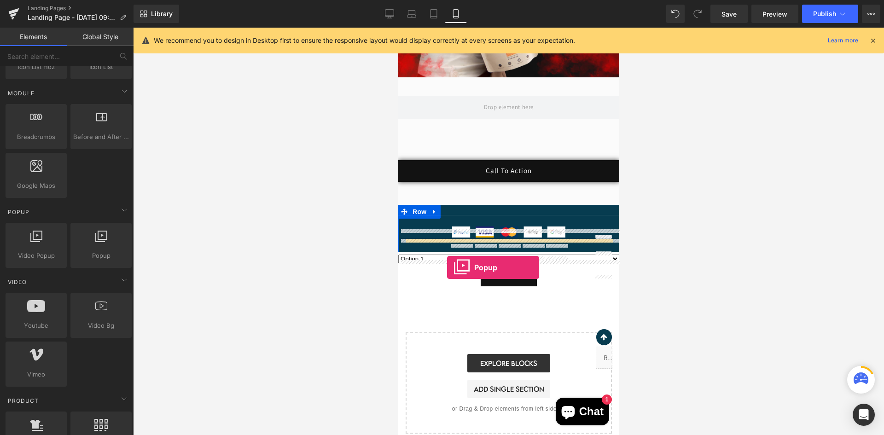
scroll to position [392, 0]
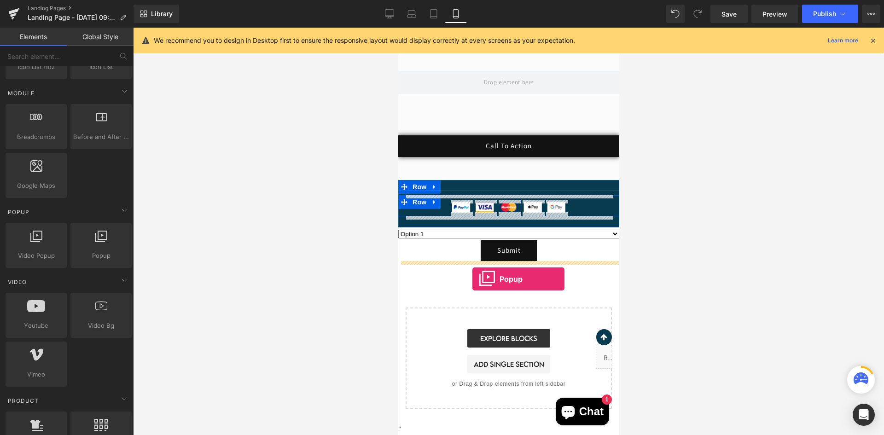
drag, startPoint x: 492, startPoint y: 278, endPoint x: 472, endPoint y: 279, distance: 20.3
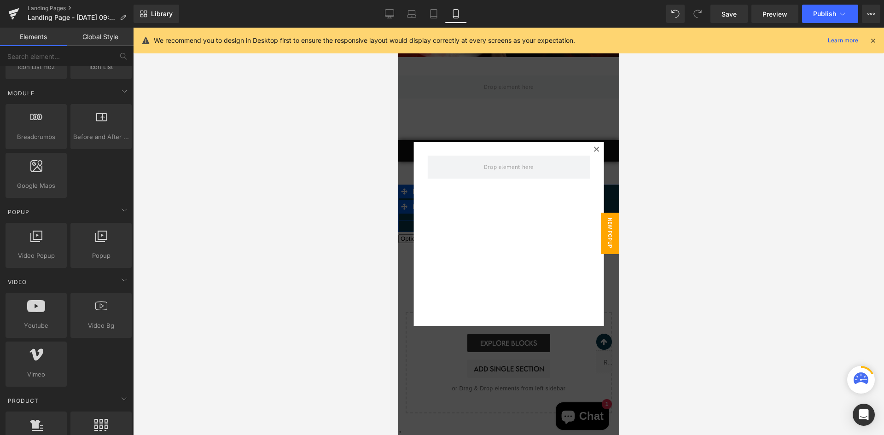
scroll to position [387, 0]
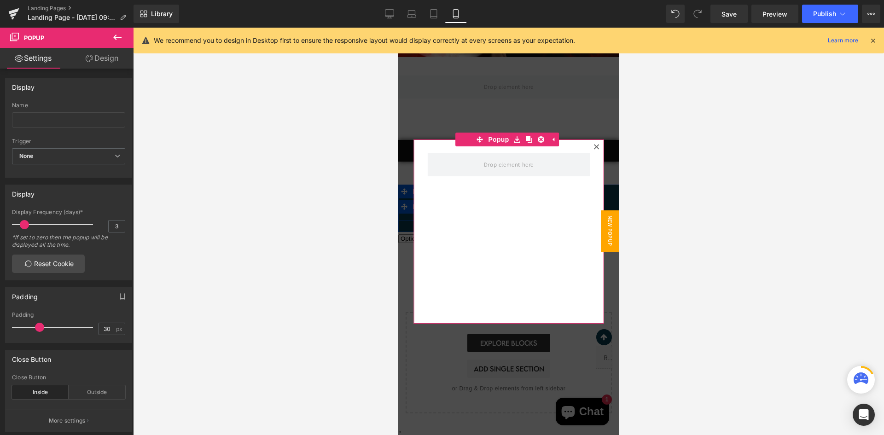
click at [593, 148] on icon at bounding box center [596, 147] width 6 height 6
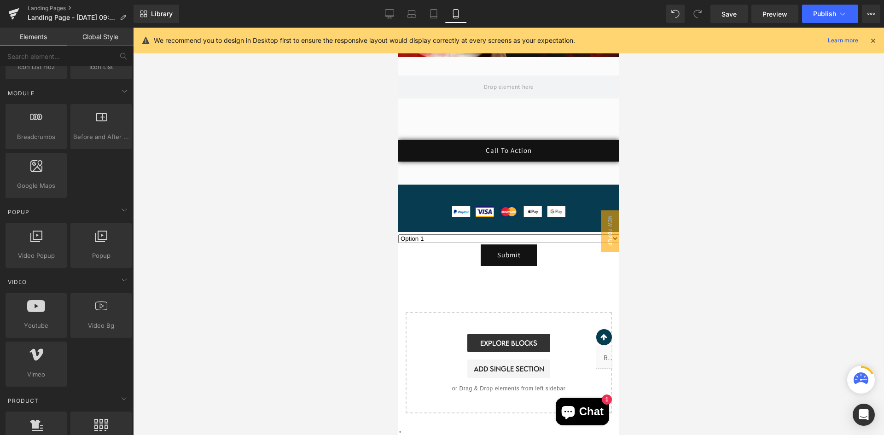
click at [466, 275] on div "Image Row Row 50px Call To Action Button Row Separator Image Image Image Image …" at bounding box center [508, 27] width 221 height 773
click at [98, 252] on span "Popup" at bounding box center [101, 256] width 56 height 10
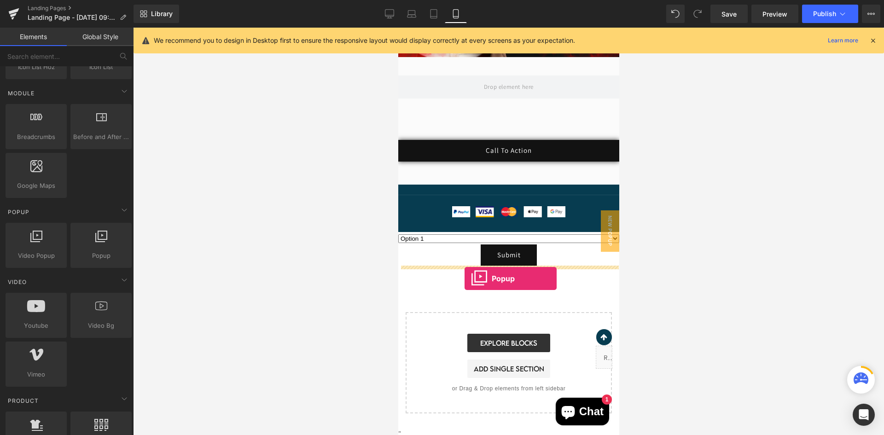
drag, startPoint x: 540, startPoint y: 300, endPoint x: 464, endPoint y: 278, distance: 79.0
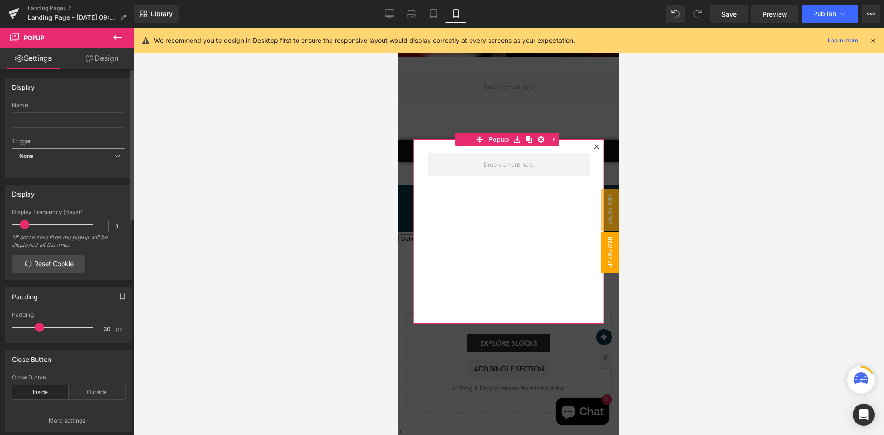
click at [63, 163] on span "None" at bounding box center [68, 156] width 113 height 16
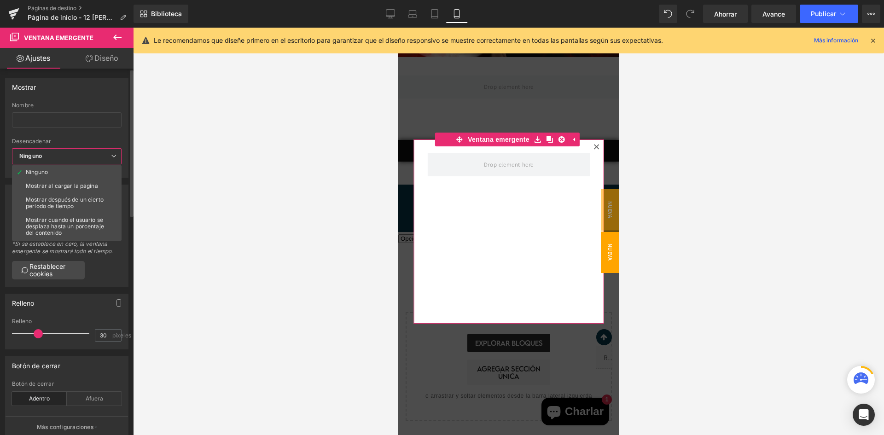
click at [114, 153] on icon at bounding box center [114, 156] width 6 height 6
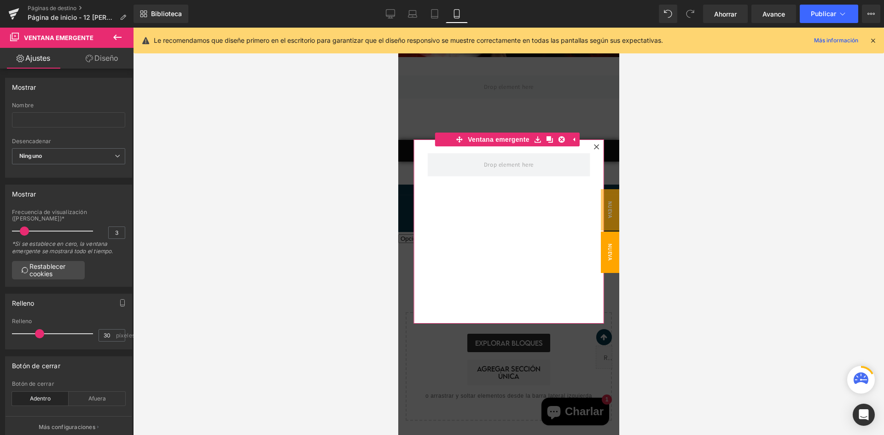
click at [590, 146] on div at bounding box center [595, 146] width 11 height 11
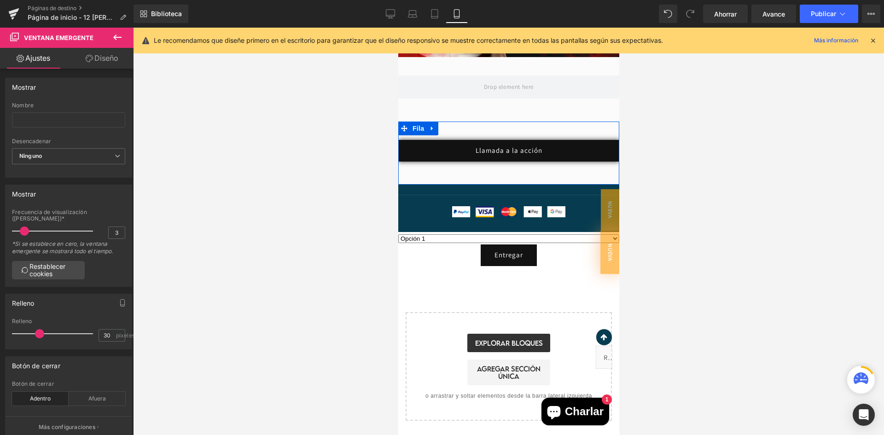
click at [511, 159] on div "Llamada a la acción Botón" at bounding box center [508, 151] width 221 height 22
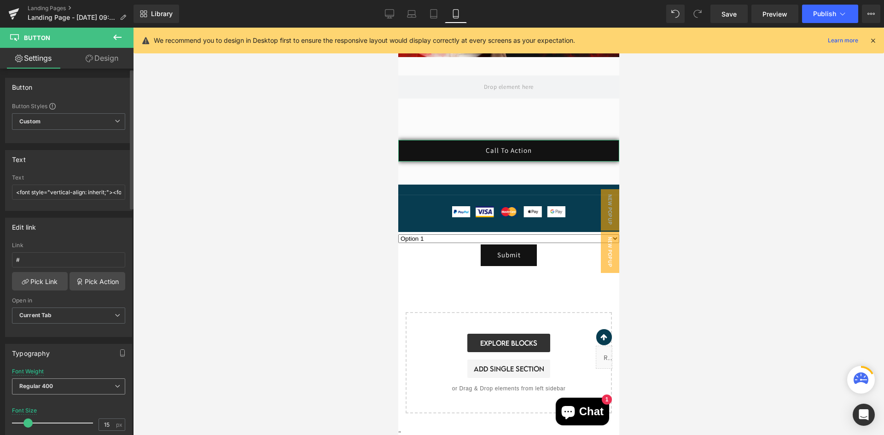
click at [57, 385] on span "Regular 400" at bounding box center [68, 386] width 113 height 16
click at [92, 377] on div "Font Weight Regular 400 Thin 100 Semi Thin 200 Light 300 Regular 400 Medium 500…" at bounding box center [67, 386] width 110 height 37
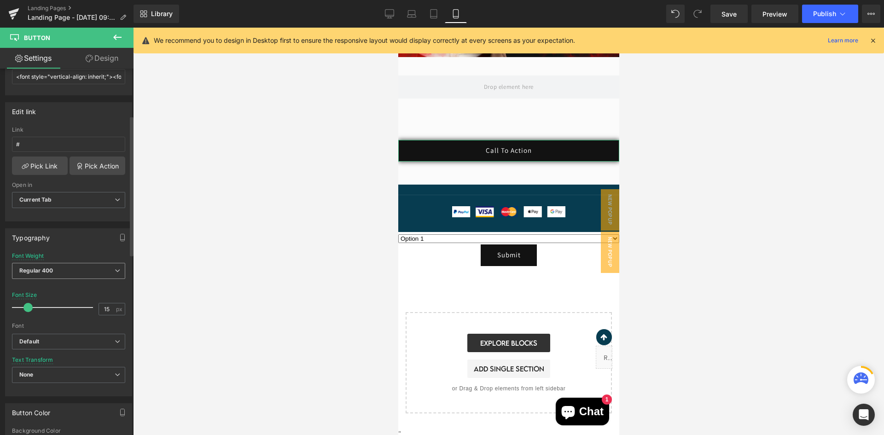
scroll to position [138, 0]
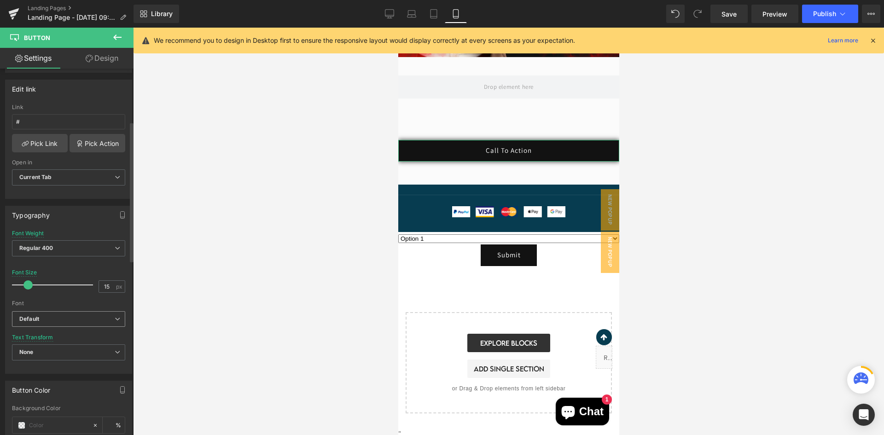
click at [40, 325] on span "Default" at bounding box center [68, 319] width 113 height 16
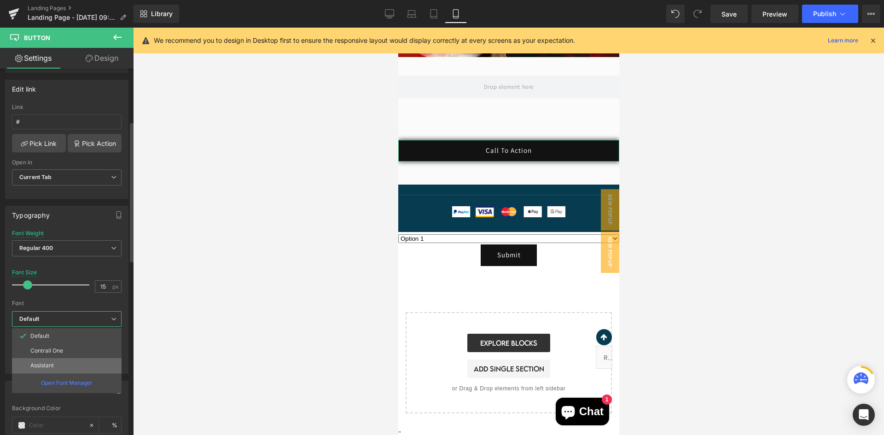
click at [46, 365] on p "Assistant" at bounding box center [41, 365] width 23 height 6
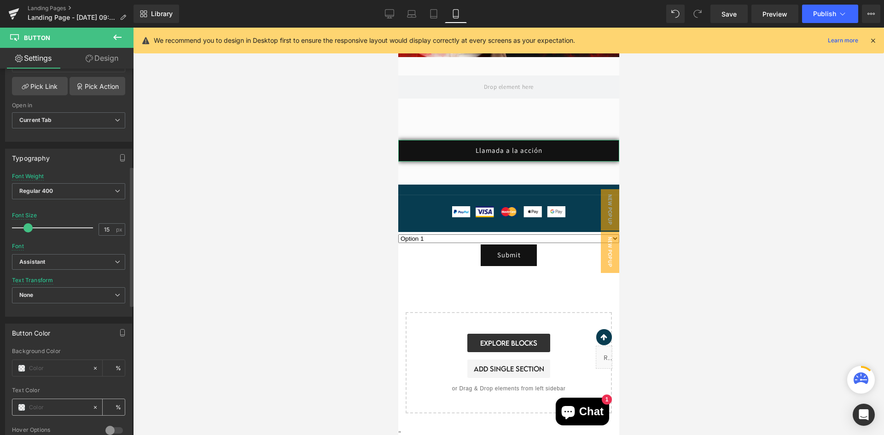
scroll to position [276, 0]
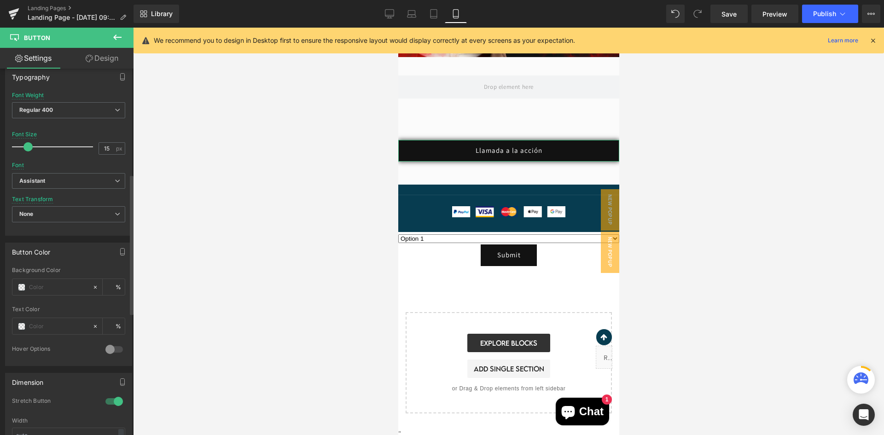
click at [112, 352] on div at bounding box center [114, 349] width 22 height 15
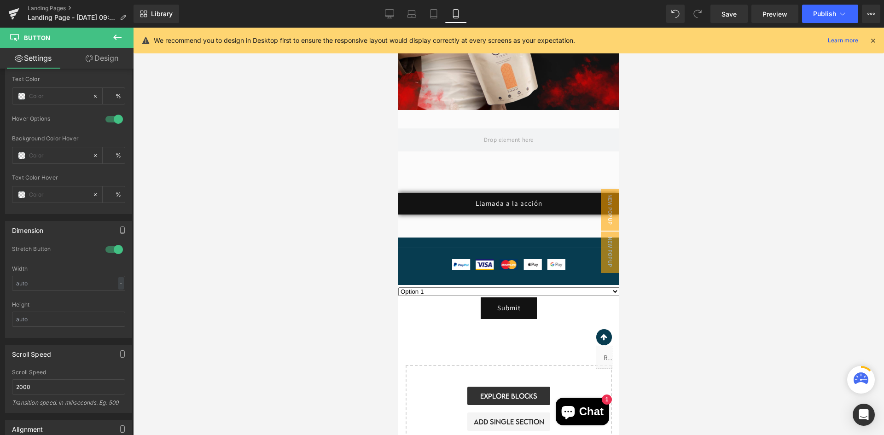
scroll to position [392, 0]
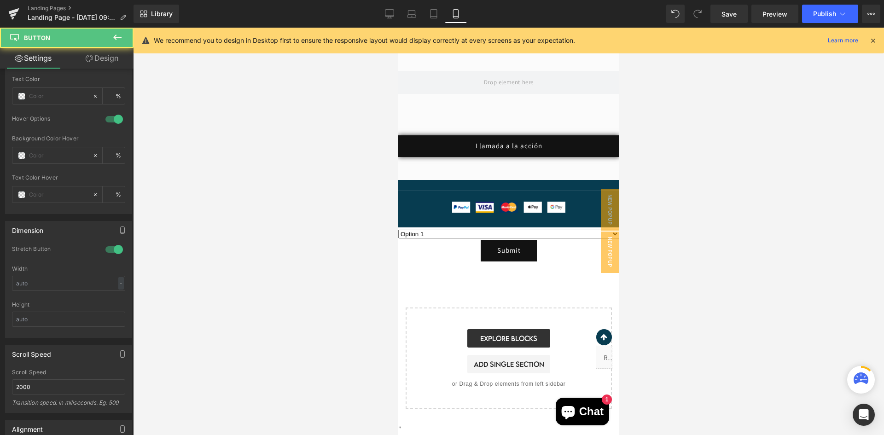
drag, startPoint x: 500, startPoint y: 142, endPoint x: 507, endPoint y: 184, distance: 42.5
click at [508, 184] on div "Image Row Row 50px Llamada a la acción Button Row 50px Separator Image Image Im…" at bounding box center [508, 22] width 221 height 773
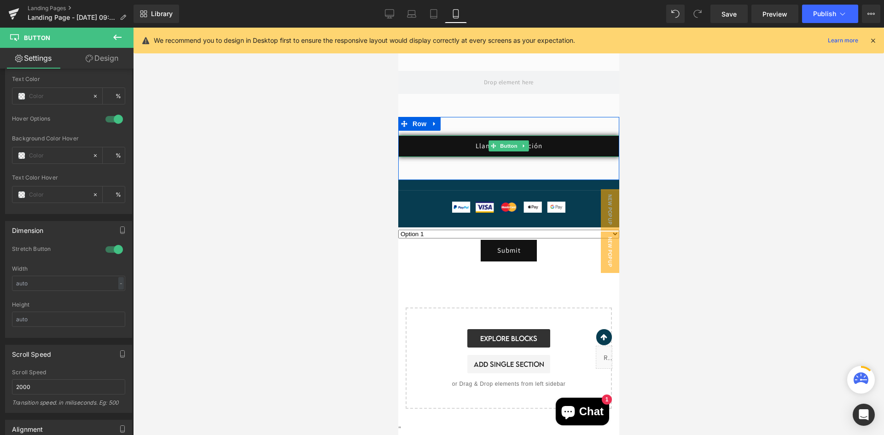
click at [477, 141] on link "Llamada a la acción" at bounding box center [508, 146] width 221 height 22
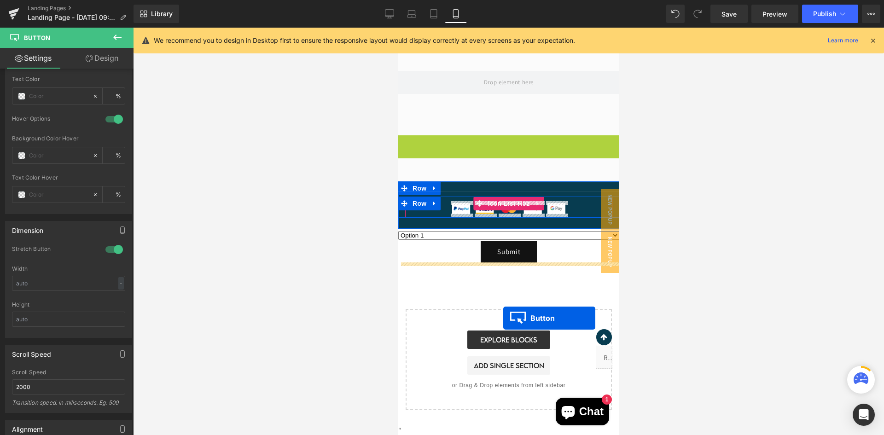
drag, startPoint x: 489, startPoint y: 144, endPoint x: 502, endPoint y: 318, distance: 174.5
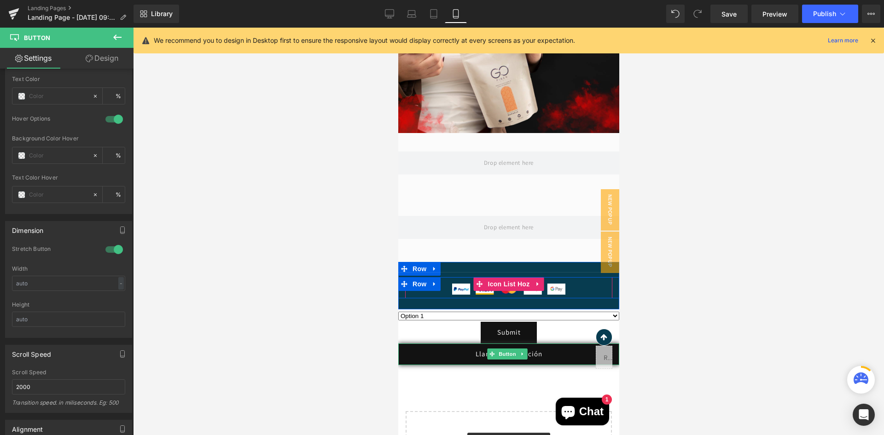
scroll to position [254, 0]
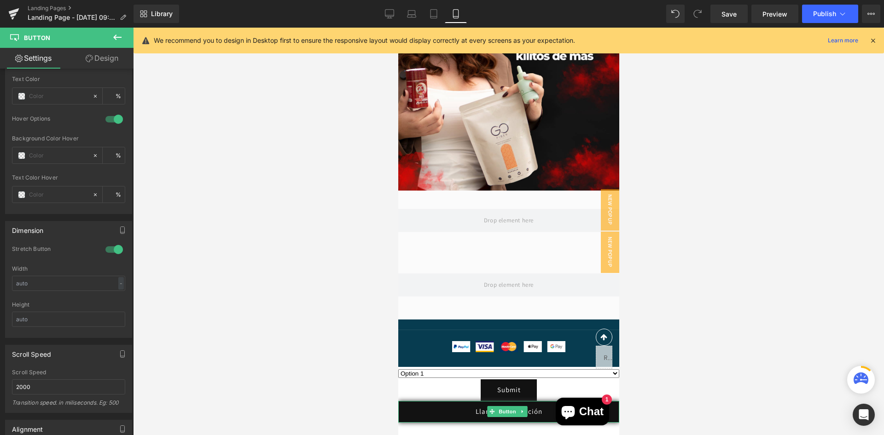
click at [481, 416] on link "Llamada a la acción" at bounding box center [508, 412] width 221 height 22
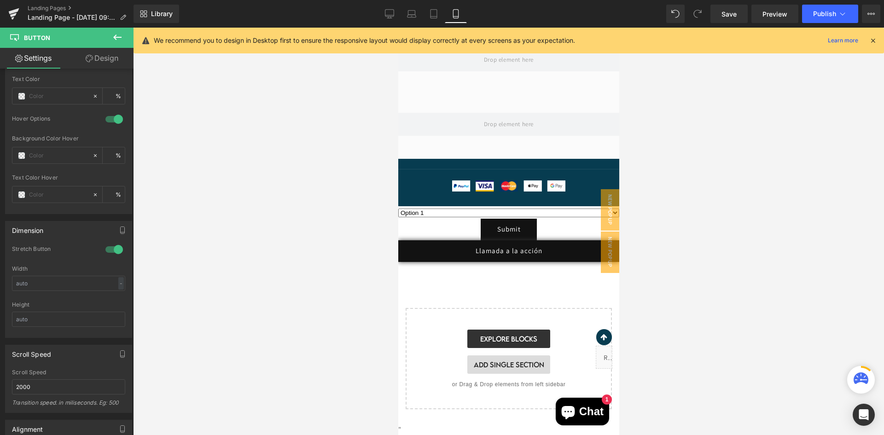
scroll to position [415, 0]
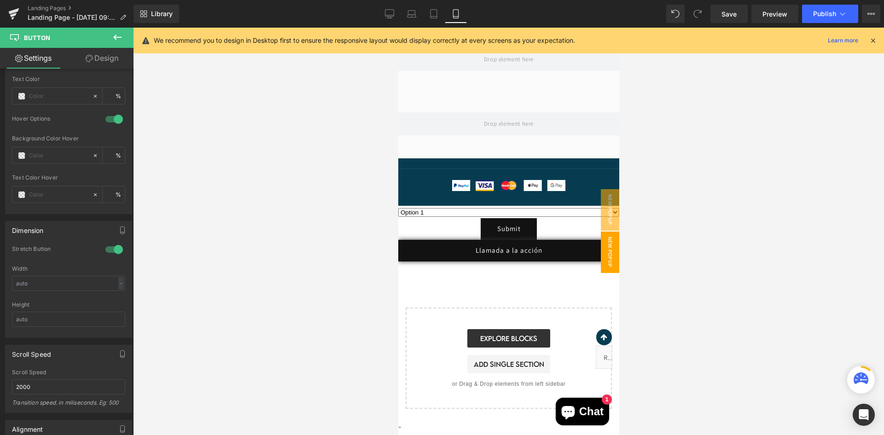
click at [611, 253] on span "New Popup" at bounding box center [609, 251] width 18 height 41
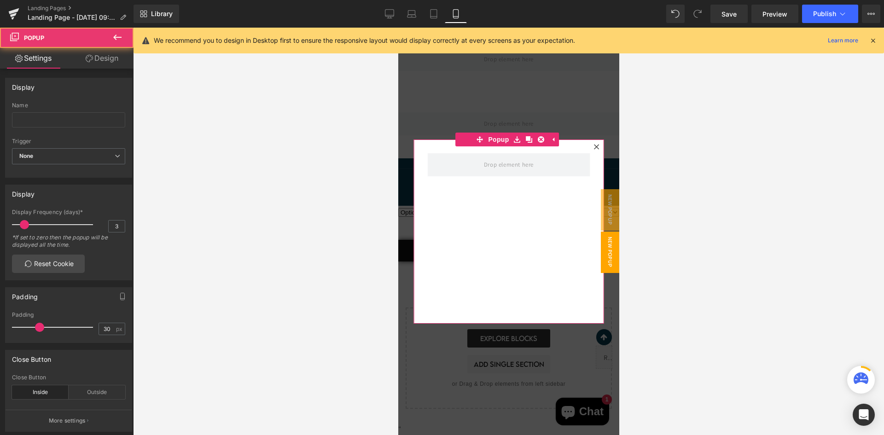
click at [597, 145] on div at bounding box center [595, 146] width 11 height 11
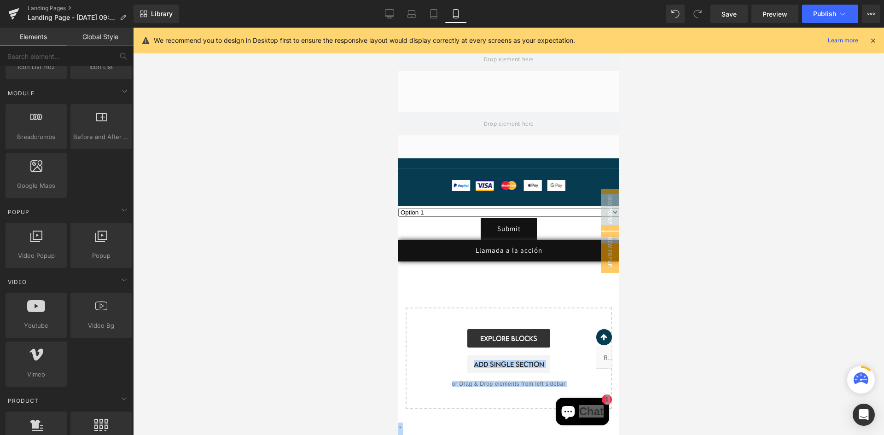
drag, startPoint x: 612, startPoint y: 248, endPoint x: 585, endPoint y: 276, distance: 39.1
click at [585, 278] on body "Image Row Row 50px Row 50px Separator Image Image Image Image Image Icon List H…" at bounding box center [508, 24] width 221 height 822
click at [464, 427] on div "Image Row Row 50px Row 50px Separator Image Image Image Image Image Icon List H…" at bounding box center [508, 24] width 221 height 822
click at [387, 300] on div at bounding box center [508, 231] width 751 height 407
click at [520, 251] on icon at bounding box center [521, 251] width 5 height 6
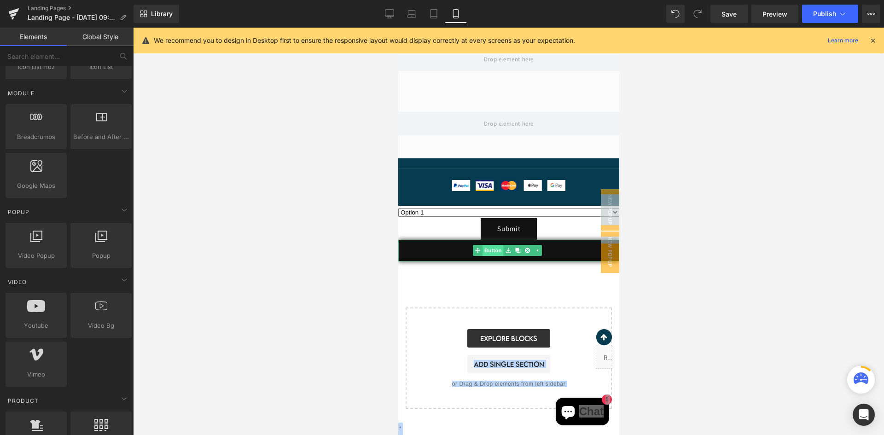
click at [494, 254] on link "Button" at bounding box center [487, 250] width 30 height 11
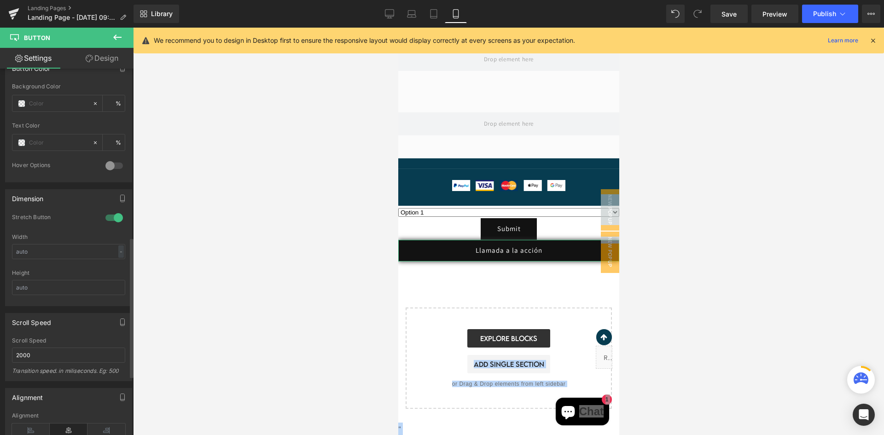
scroll to position [460, 0]
click at [114, 161] on div at bounding box center [114, 165] width 22 height 15
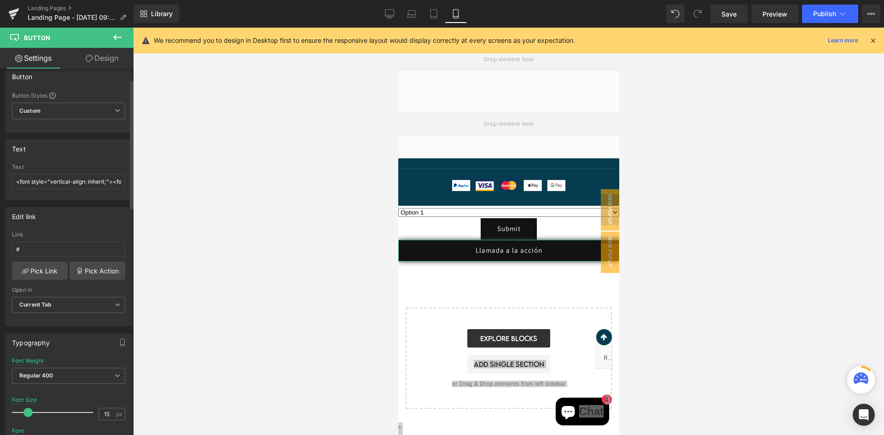
scroll to position [0, 0]
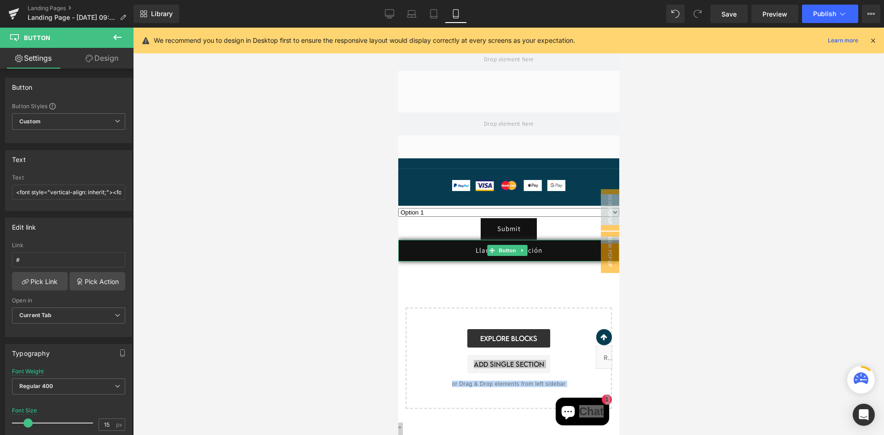
click at [471, 252] on link "Llamada a la acción" at bounding box center [508, 251] width 221 height 22
click at [108, 65] on link "Design" at bounding box center [102, 58] width 67 height 21
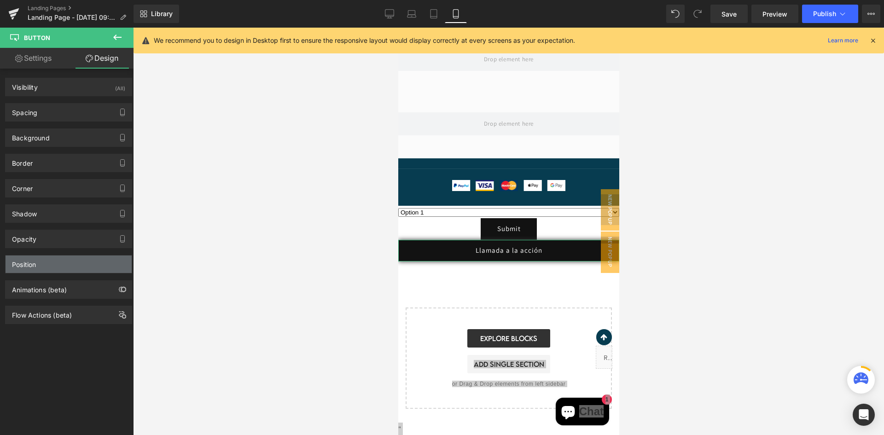
click at [64, 265] on div "Position" at bounding box center [69, 263] width 126 height 17
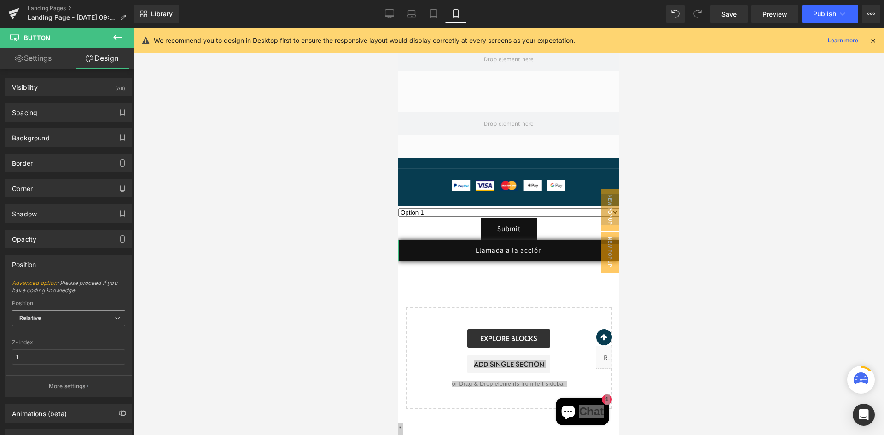
click at [74, 319] on span "Relative" at bounding box center [68, 318] width 113 height 16
click at [77, 353] on li "Sticky to the screen (Fixed)" at bounding box center [68, 348] width 113 height 14
type input "99"
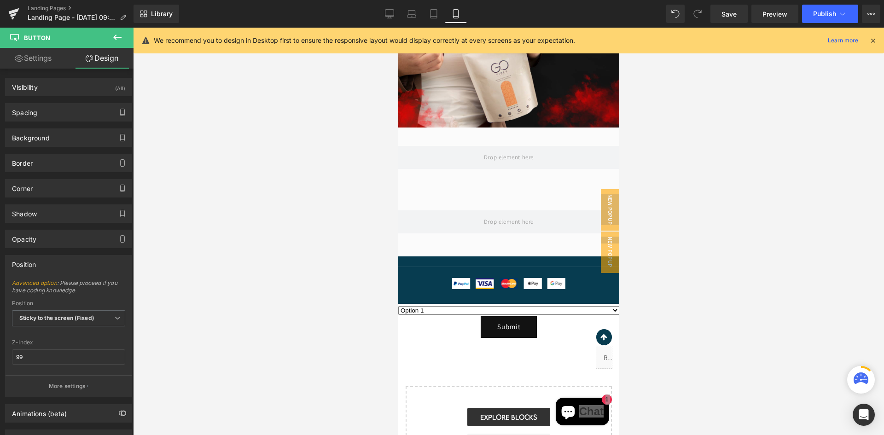
scroll to position [395, 0]
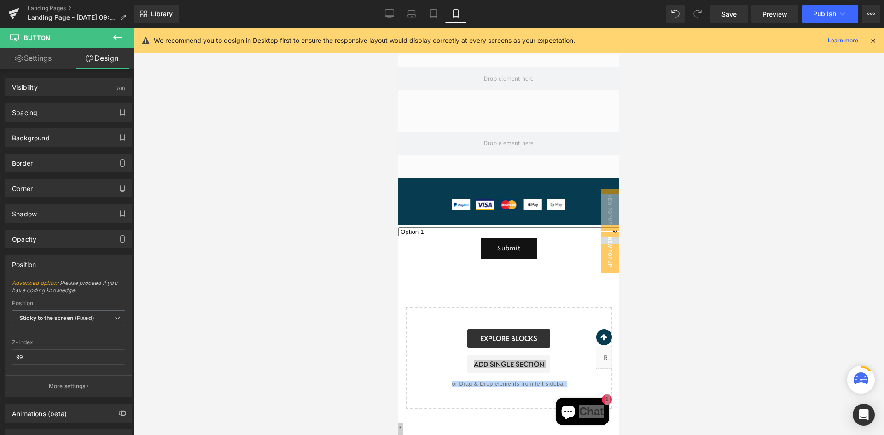
click at [445, 271] on div "Image Row Row 50px Row 50px Separator Image Image Image Image Image Icon List H…" at bounding box center [508, 20] width 221 height 776
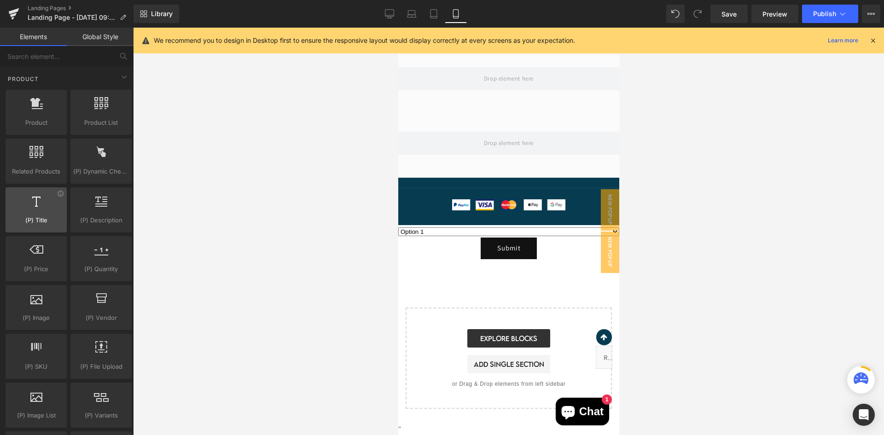
scroll to position [782, 0]
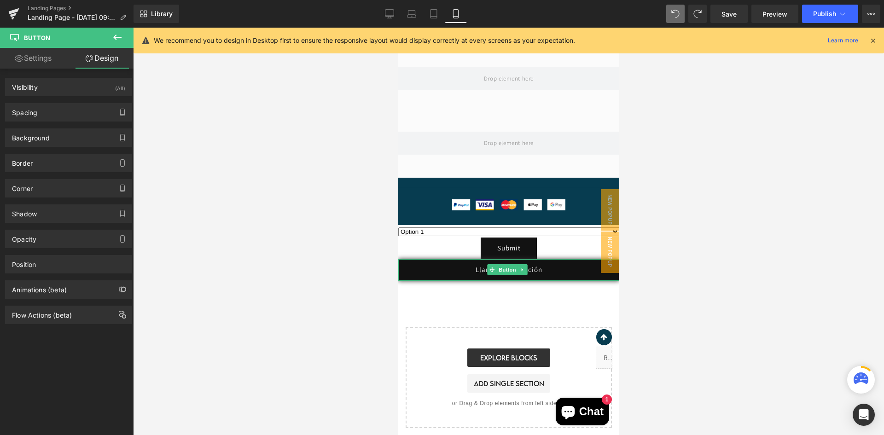
click at [438, 263] on link "Llamada a la acción" at bounding box center [508, 270] width 221 height 22
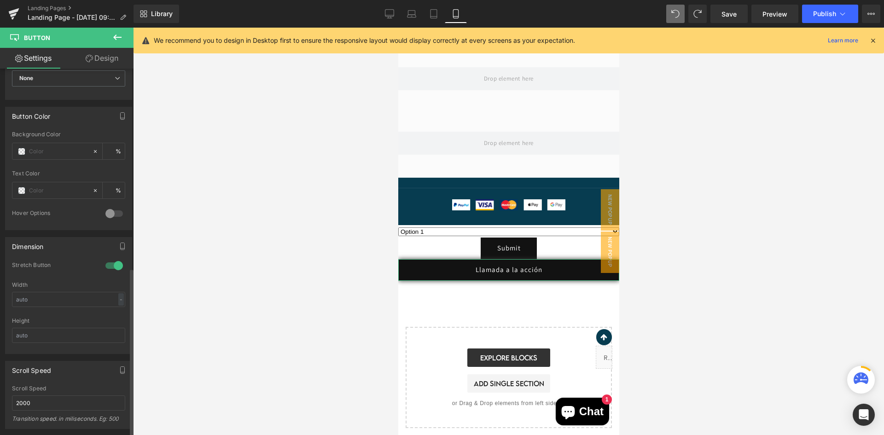
scroll to position [460, 0]
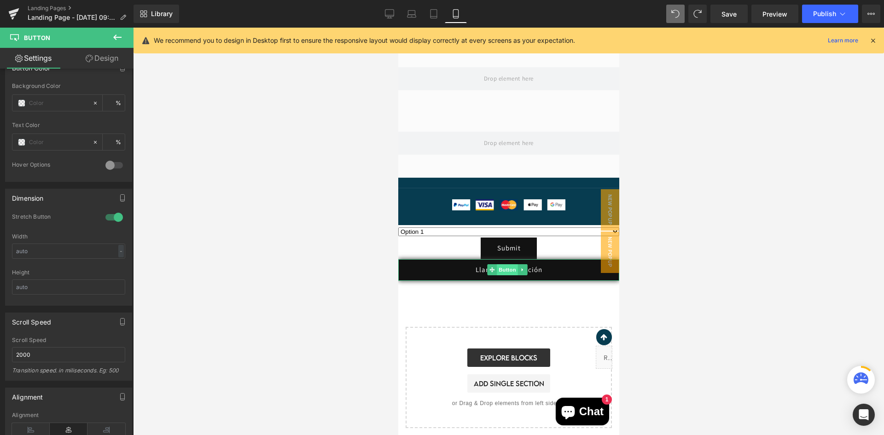
click at [503, 267] on span "Button" at bounding box center [506, 269] width 21 height 11
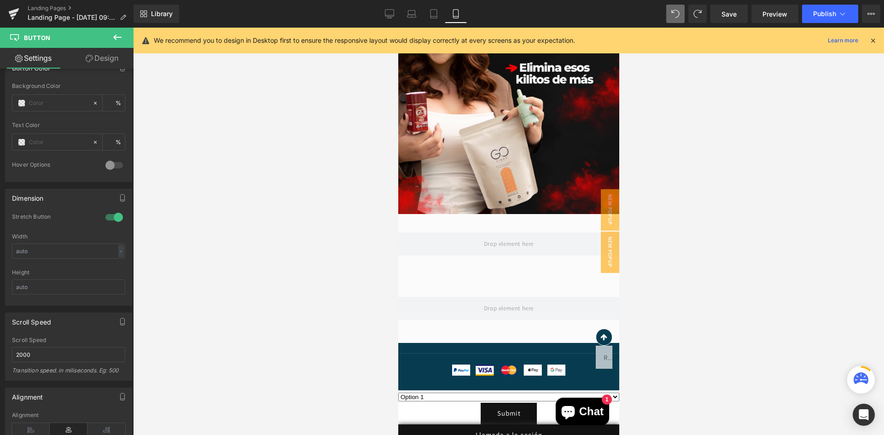
scroll to position [276, 0]
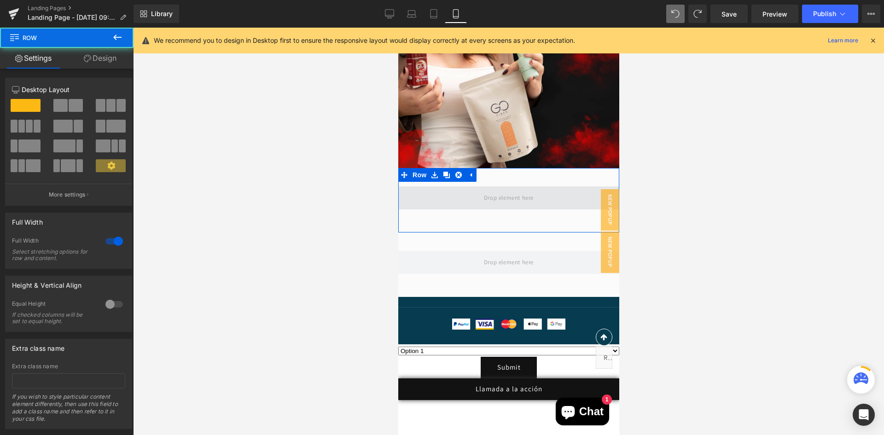
click at [457, 191] on span at bounding box center [508, 197] width 221 height 23
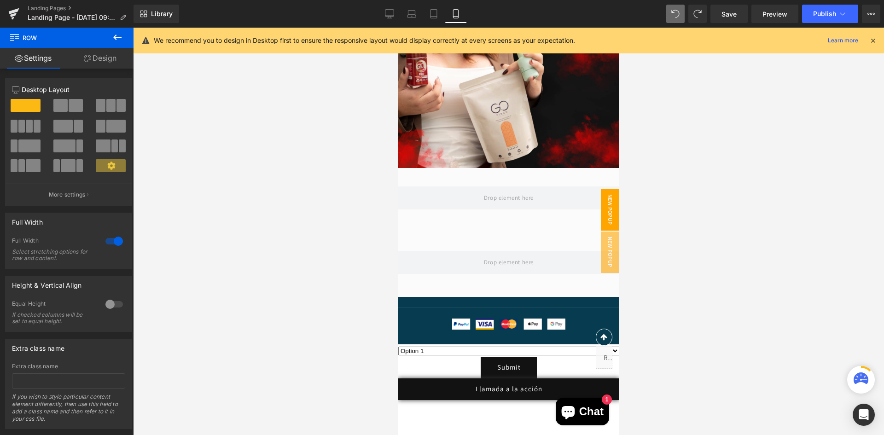
click at [601, 219] on span "New Popup" at bounding box center [609, 209] width 18 height 41
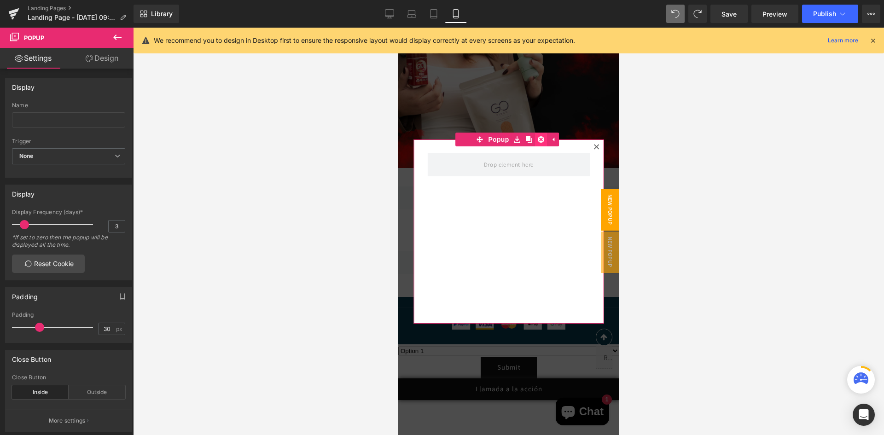
click at [544, 139] on link at bounding box center [541, 140] width 12 height 14
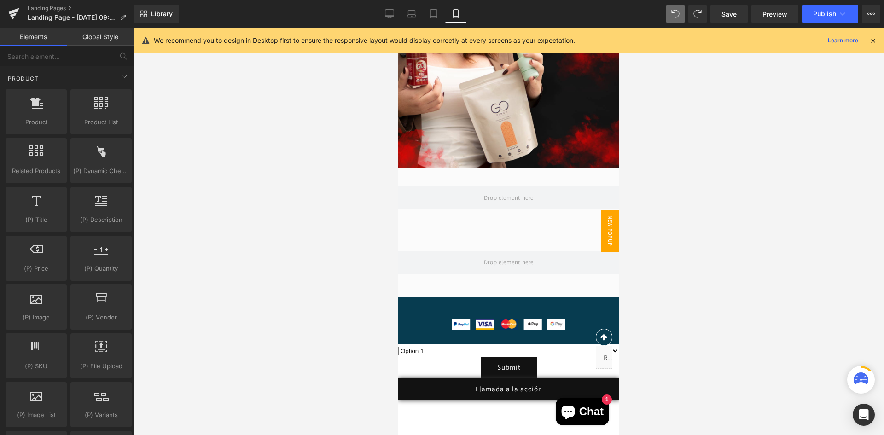
click at [601, 230] on span "New Popup" at bounding box center [609, 230] width 18 height 41
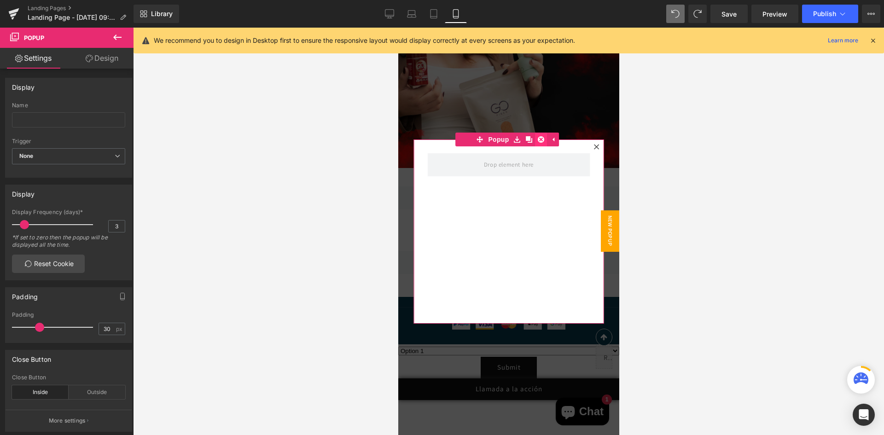
click at [543, 139] on icon at bounding box center [541, 139] width 6 height 6
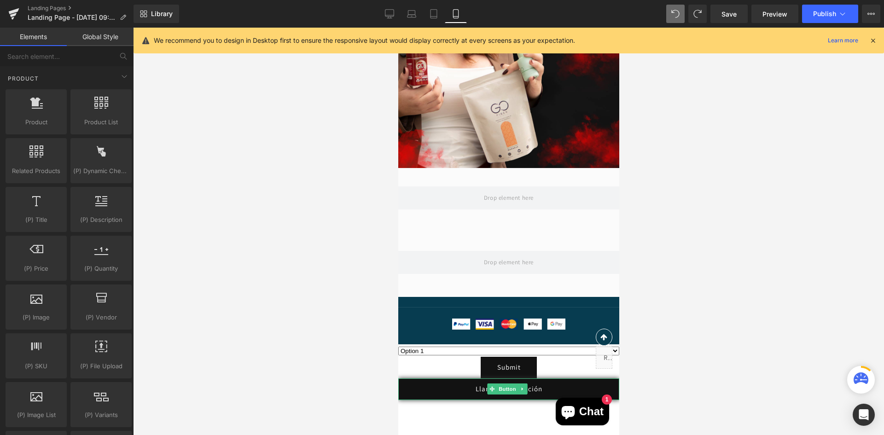
click at [522, 391] on icon at bounding box center [521, 389] width 5 height 6
click at [544, 388] on link "Llamada a la acción" at bounding box center [508, 389] width 221 height 22
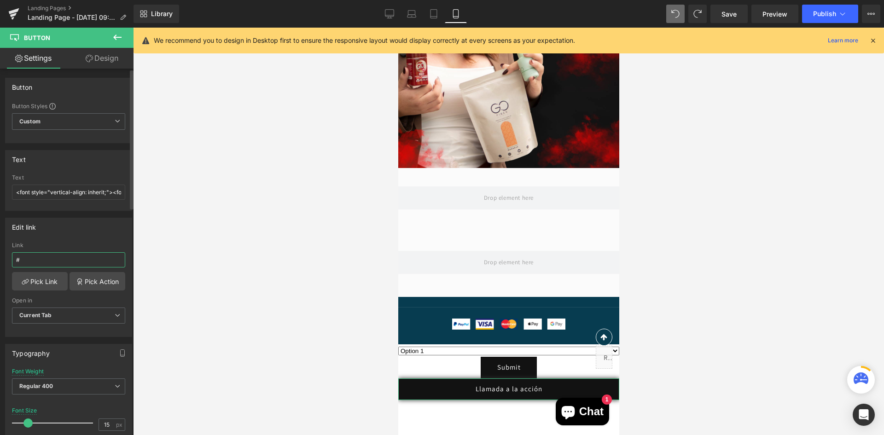
click at [59, 254] on input "#" at bounding box center [68, 259] width 113 height 15
drag, startPoint x: 59, startPoint y: 254, endPoint x: 0, endPoint y: 254, distance: 58.9
click at [0, 254] on div "Edit link # Link # Pick Link Pick Action Current Tab New Tab Open in Current Ta…" at bounding box center [69, 274] width 138 height 126
click at [41, 262] on input "#" at bounding box center [68, 259] width 113 height 15
click at [82, 279] on link "Pick Action" at bounding box center [97, 281] width 56 height 18
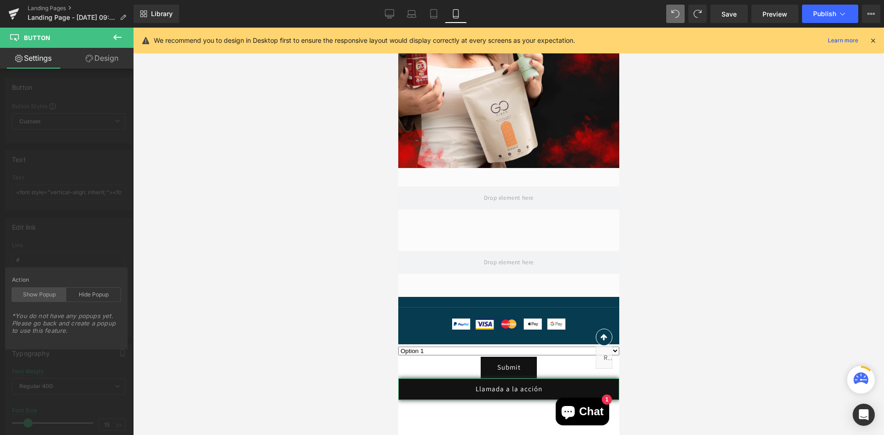
click at [59, 295] on div "Show Popup" at bounding box center [39, 295] width 54 height 14
click at [101, 291] on div "Hide Popup" at bounding box center [93, 295] width 54 height 14
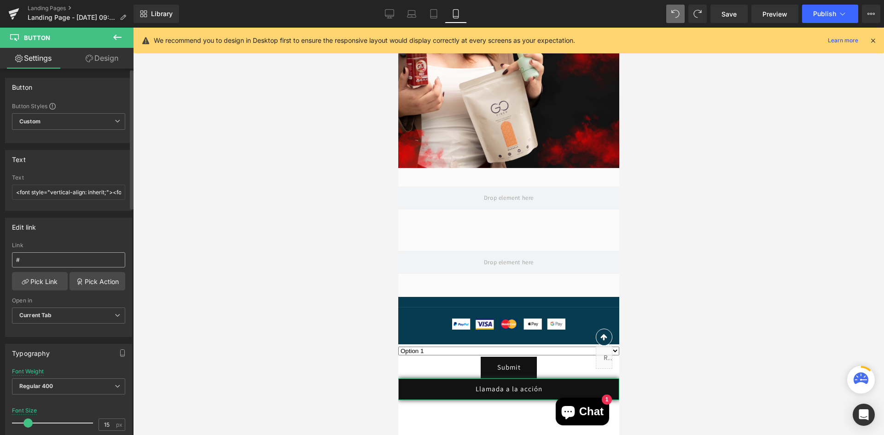
click at [77, 265] on div "Edit link # Link # Pick Link Pick Action Current Tab New Tab Open in Current Ta…" at bounding box center [69, 274] width 138 height 126
click at [83, 283] on link "Pick Action" at bounding box center [97, 281] width 56 height 18
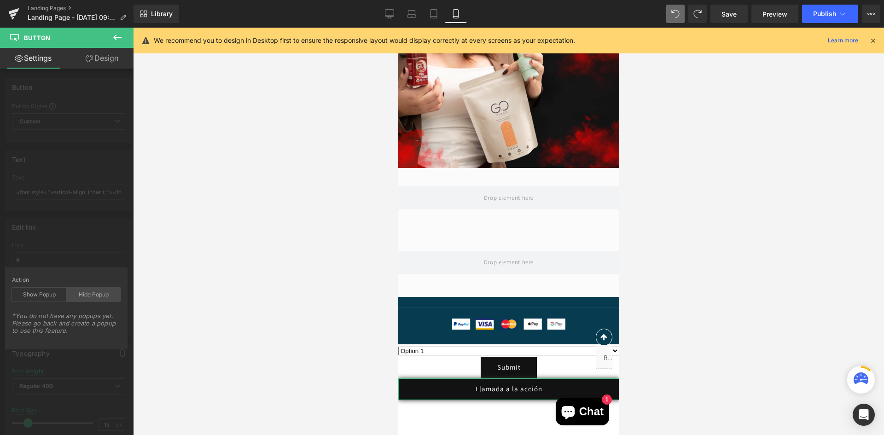
click at [90, 295] on div "Hide Popup" at bounding box center [93, 295] width 54 height 14
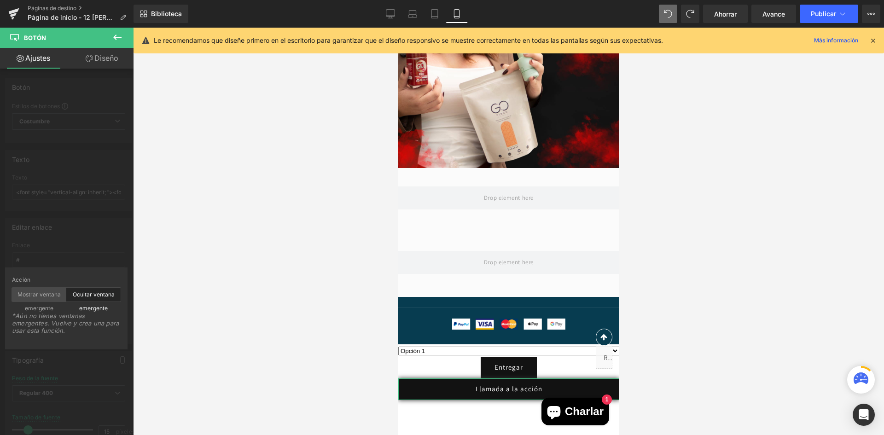
click at [33, 301] on div "Mostrar ventana emergente" at bounding box center [39, 295] width 54 height 14
click at [81, 301] on div "Ocultar ventana emergente" at bounding box center [93, 295] width 54 height 14
click at [43, 293] on font "Mostrar ventana emergente" at bounding box center [38, 301] width 43 height 21
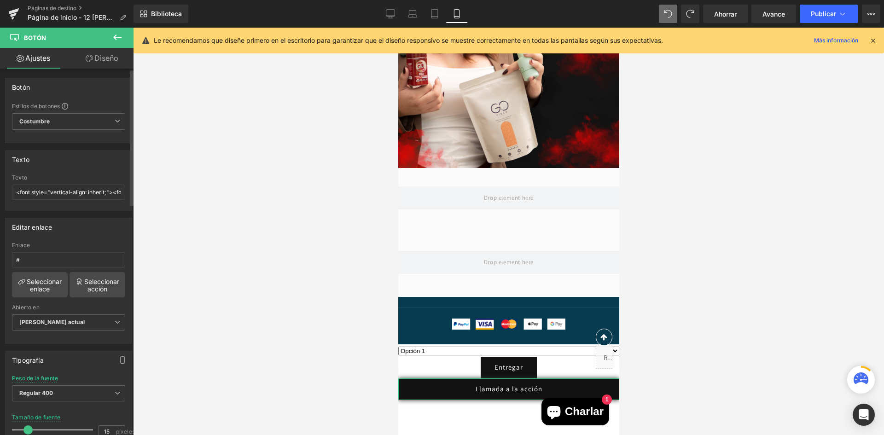
click at [79, 260] on div "Editar enlace # Enlace # Seleccionar enlace Seleccionar acción Pestaña actual N…" at bounding box center [69, 277] width 138 height 133
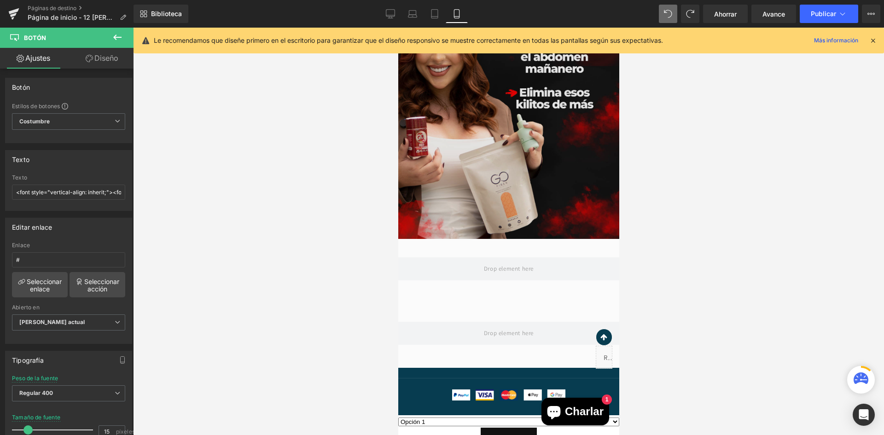
scroll to position [192, 0]
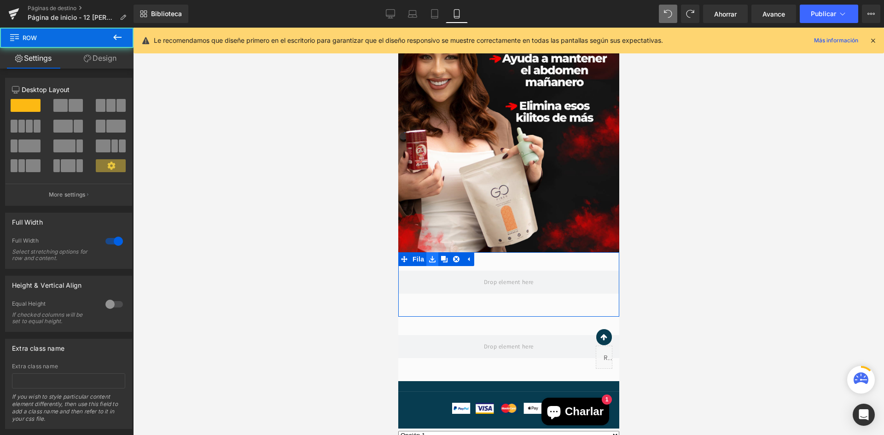
click at [428, 258] on div "Fila 50 píxeles" at bounding box center [508, 284] width 221 height 64
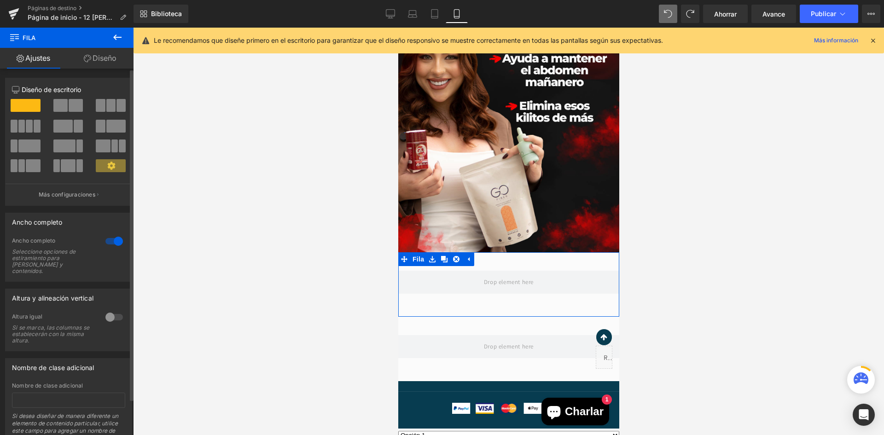
click at [107, 166] on icon at bounding box center [111, 166] width 8 height 8
click at [114, 168] on span at bounding box center [111, 165] width 30 height 13
click at [93, 201] on button "Más configuraciones" at bounding box center [69, 195] width 126 height 22
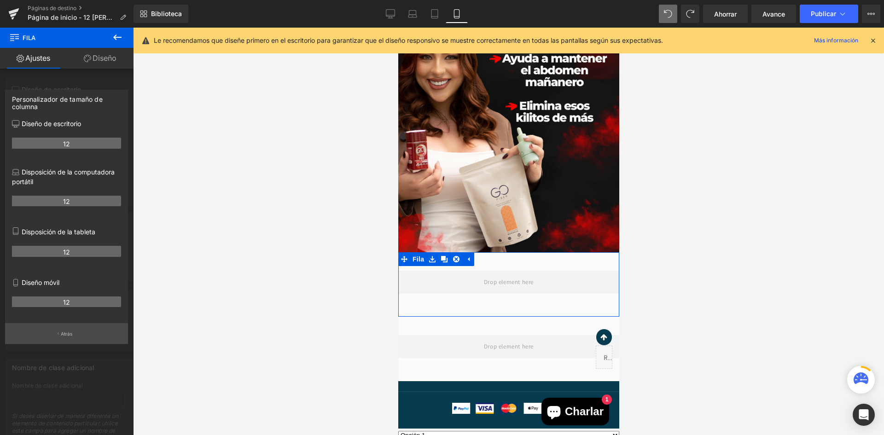
click at [68, 330] on p "Atrás" at bounding box center [67, 333] width 12 height 7
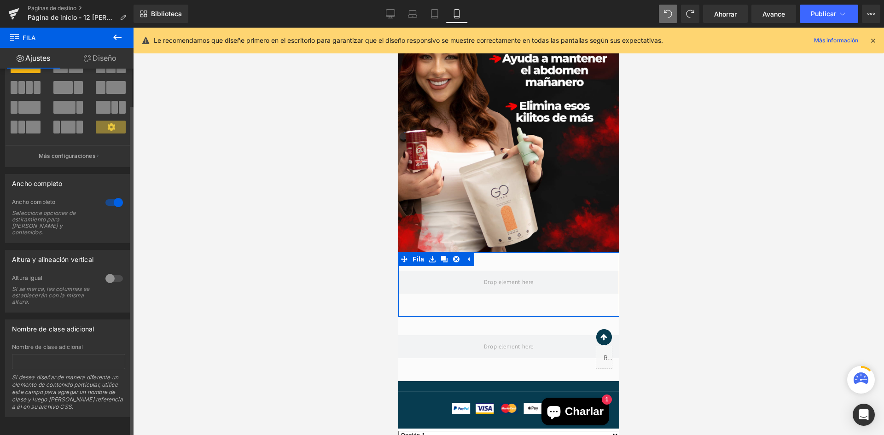
scroll to position [40, 0]
click at [874, 39] on icon at bounding box center [872, 40] width 8 height 8
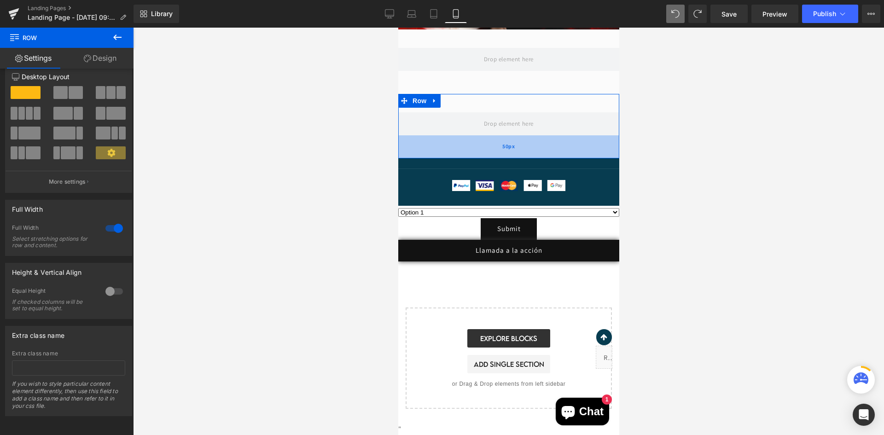
scroll to position [323, 0]
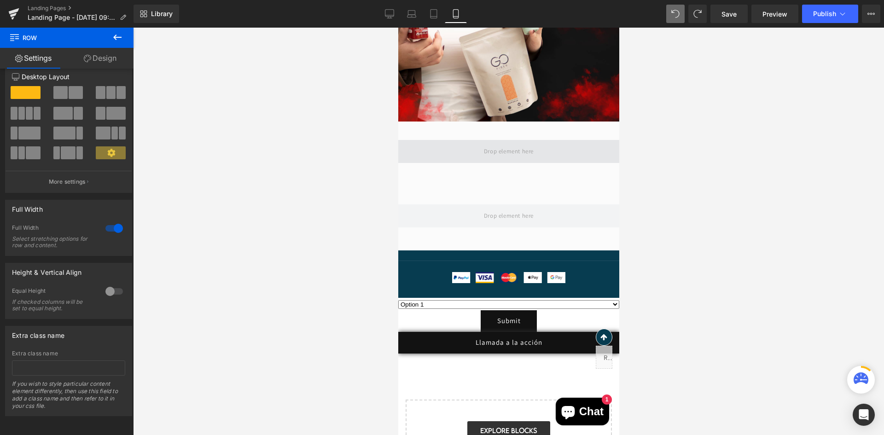
click at [496, 154] on span at bounding box center [508, 151] width 56 height 15
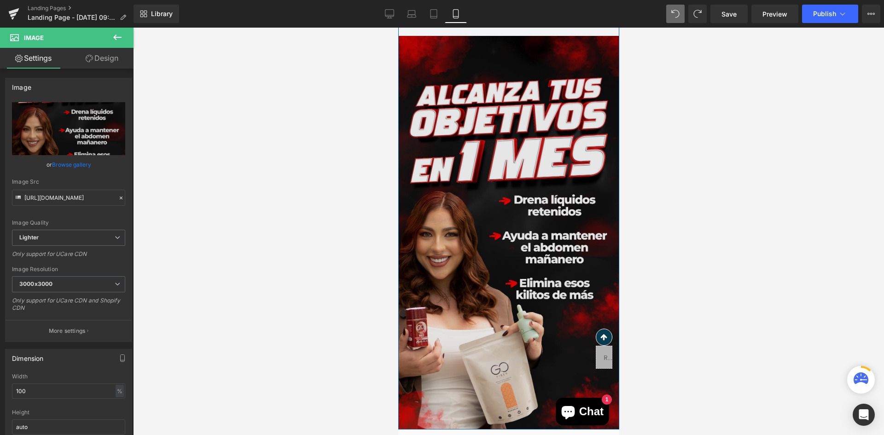
scroll to position [0, 0]
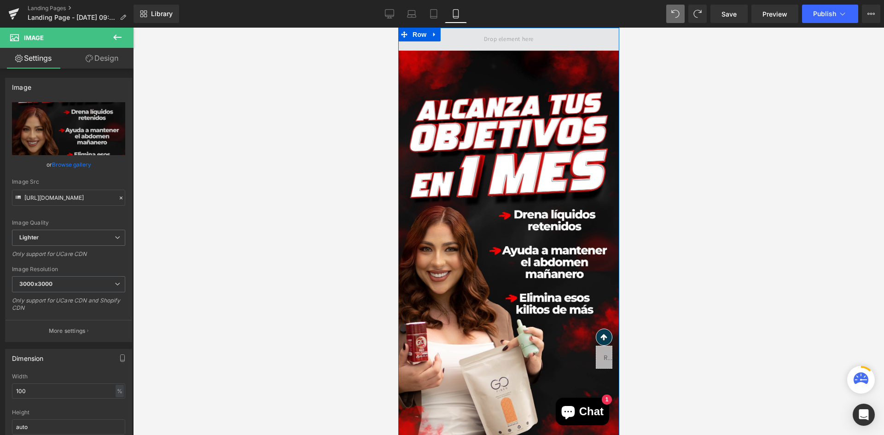
click at [499, 43] on span at bounding box center [508, 38] width 56 height 15
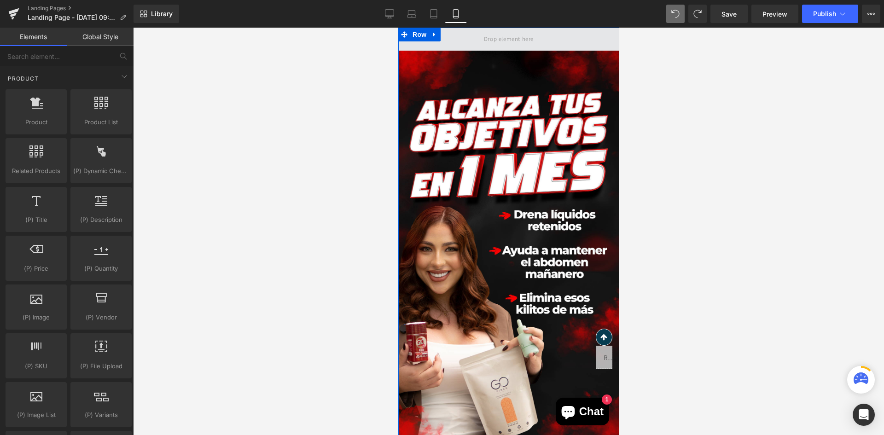
click at [503, 43] on span at bounding box center [508, 38] width 56 height 15
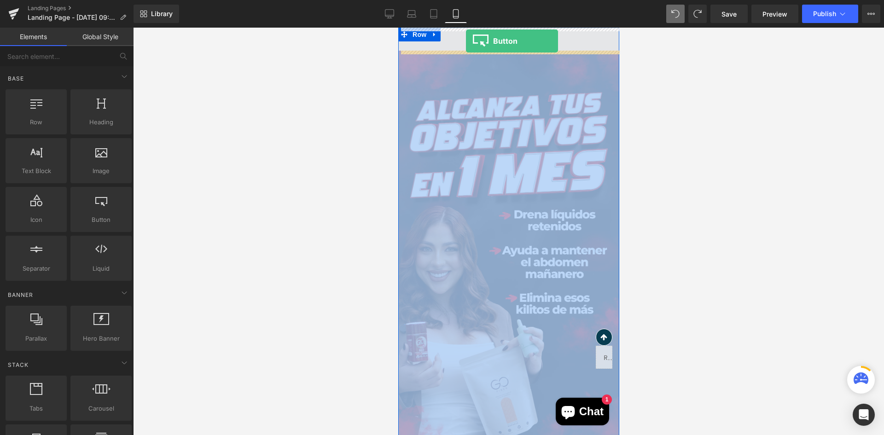
drag, startPoint x: 516, startPoint y: 246, endPoint x: 465, endPoint y: 38, distance: 214.1
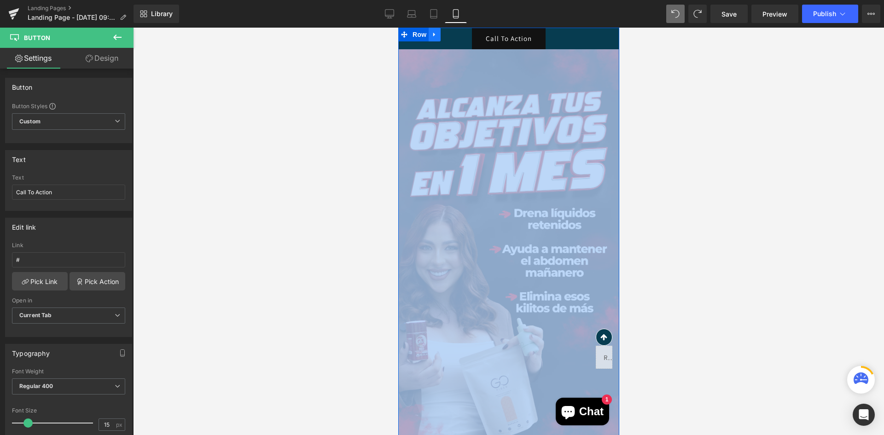
click at [431, 34] on icon at bounding box center [434, 34] width 6 height 7
click at [455, 30] on link at bounding box center [458, 35] width 12 height 14
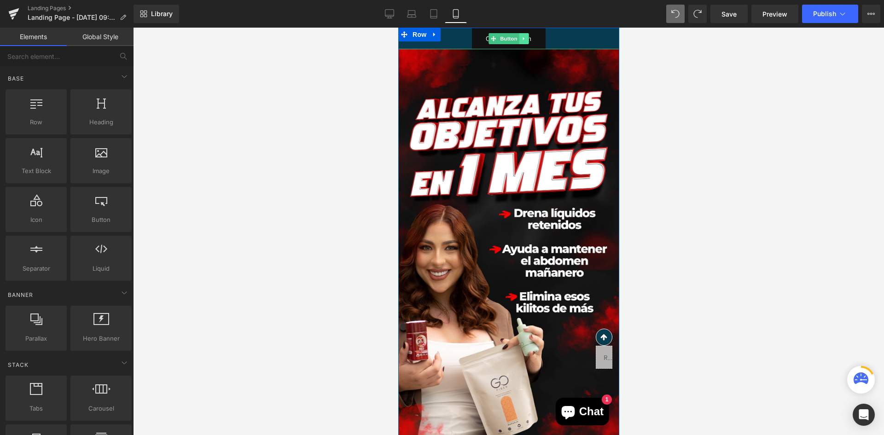
click at [523, 40] on icon at bounding box center [523, 39] width 5 height 6
click at [526, 39] on icon at bounding box center [528, 39] width 5 height 6
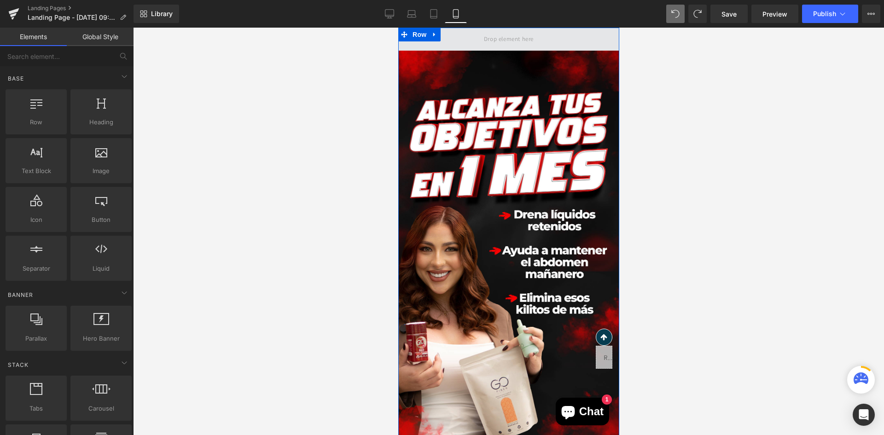
click at [531, 40] on span at bounding box center [508, 38] width 56 height 15
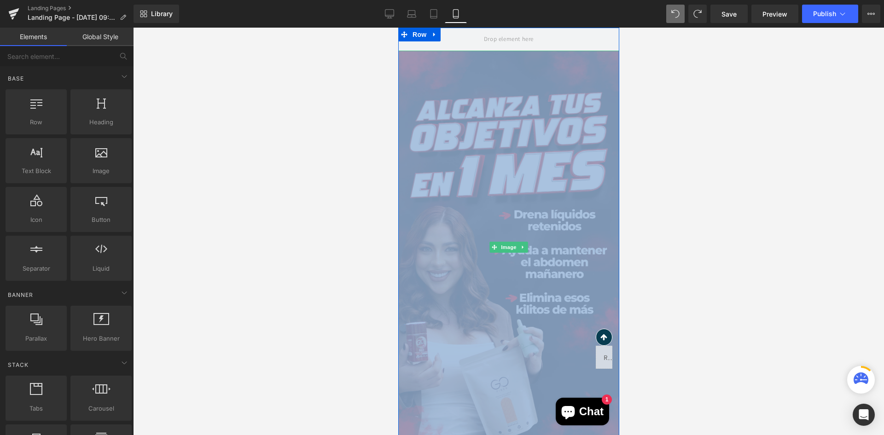
drag, startPoint x: 531, startPoint y: 40, endPoint x: 532, endPoint y: 79, distance: 38.2
click at [532, 79] on div "Image Row" at bounding box center [508, 236] width 221 height 417
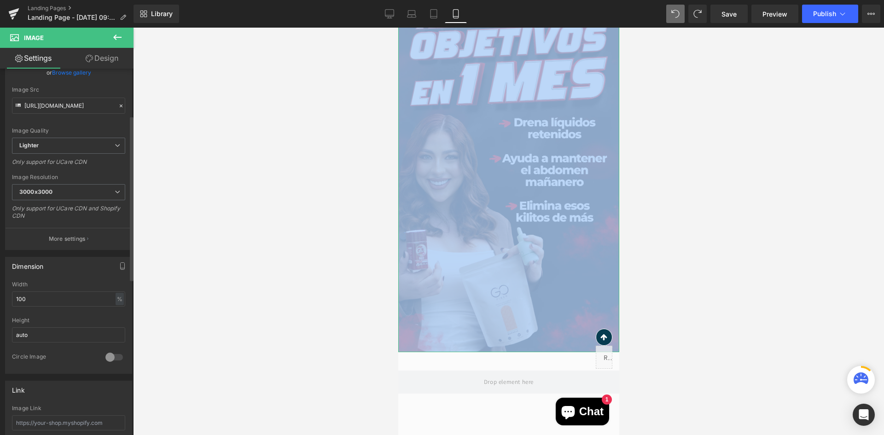
scroll to position [184, 0]
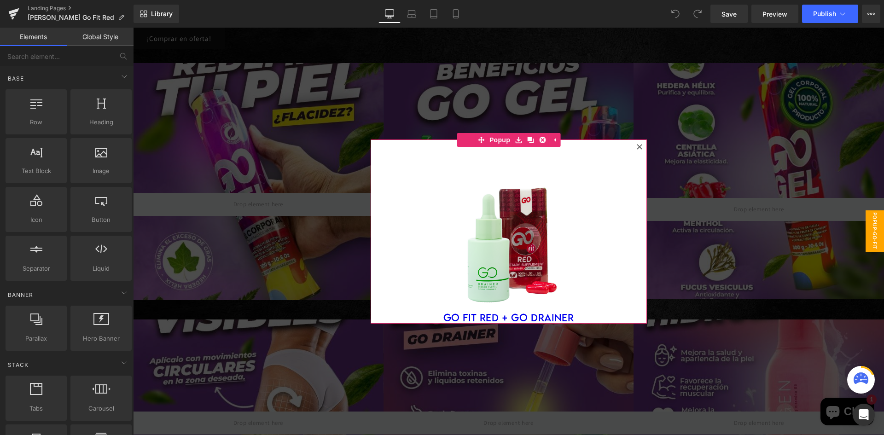
click at [636, 147] on icon at bounding box center [639, 147] width 6 height 6
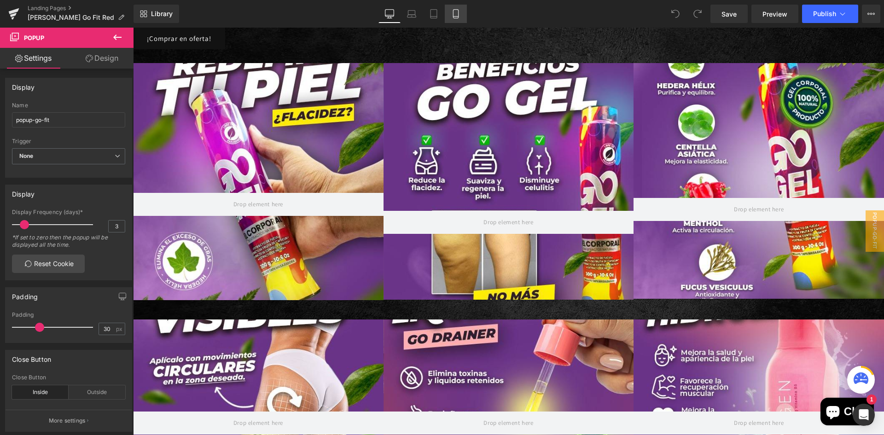
click at [452, 20] on link "Mobile" at bounding box center [456, 14] width 22 height 18
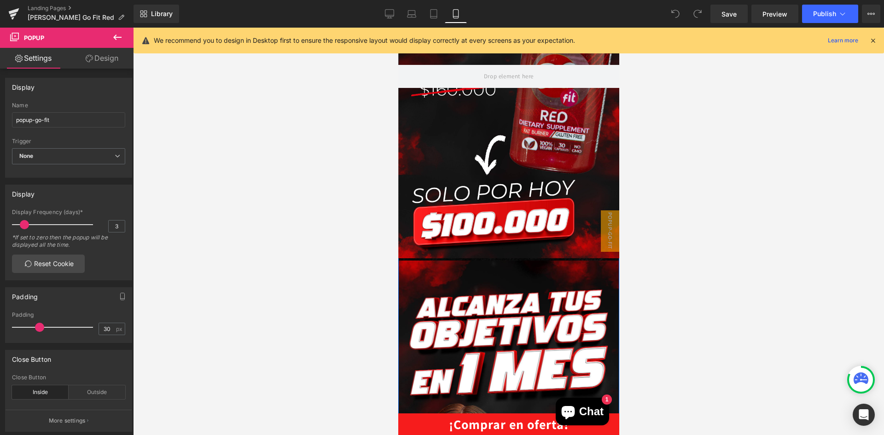
scroll to position [368, 0]
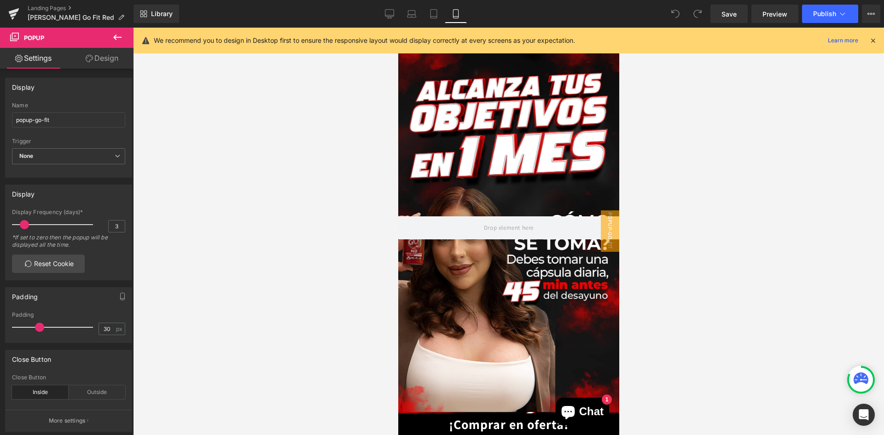
click at [473, 421] on link "¡Comprar en oferta!" at bounding box center [508, 424] width 221 height 22
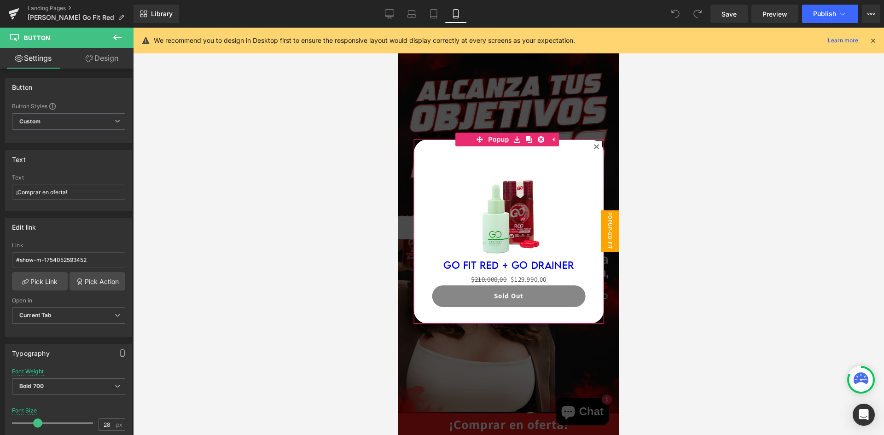
click at [591, 142] on div at bounding box center [595, 146] width 11 height 11
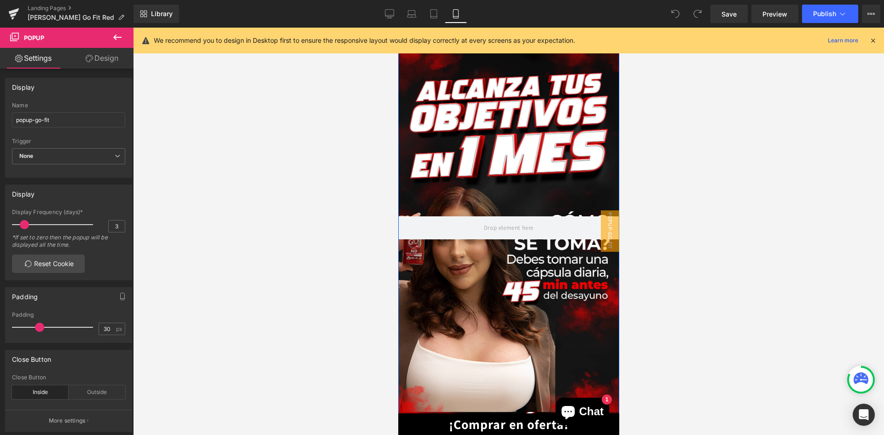
click at [430, 433] on link "¡Comprar en oferta!" at bounding box center [508, 424] width 221 height 22
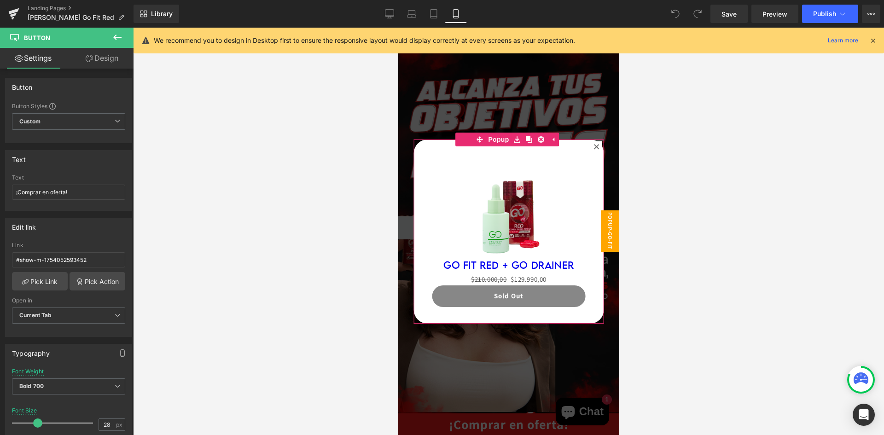
click at [593, 149] on icon at bounding box center [596, 147] width 6 height 6
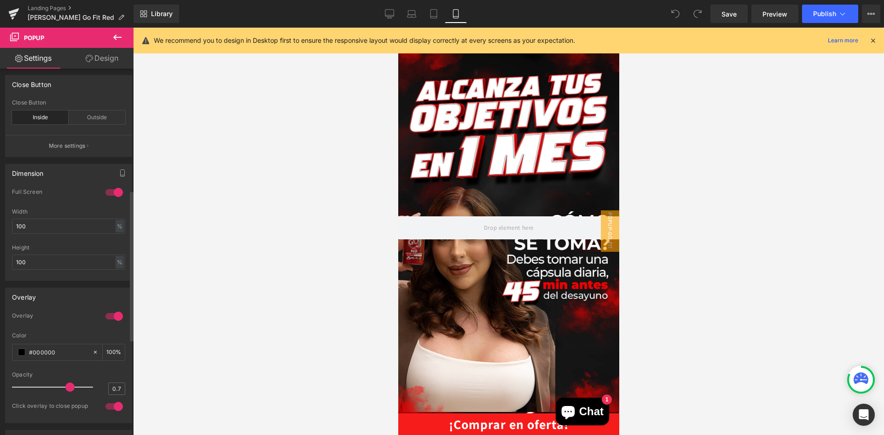
scroll to position [297, 0]
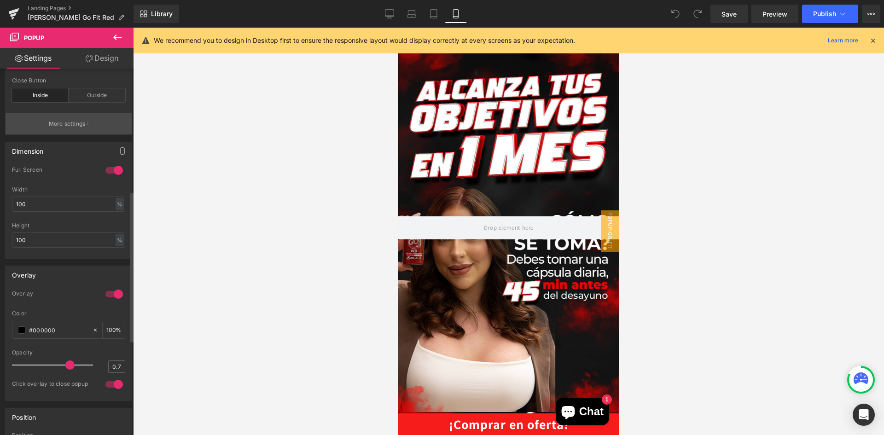
click at [62, 125] on p "More settings" at bounding box center [67, 124] width 37 height 8
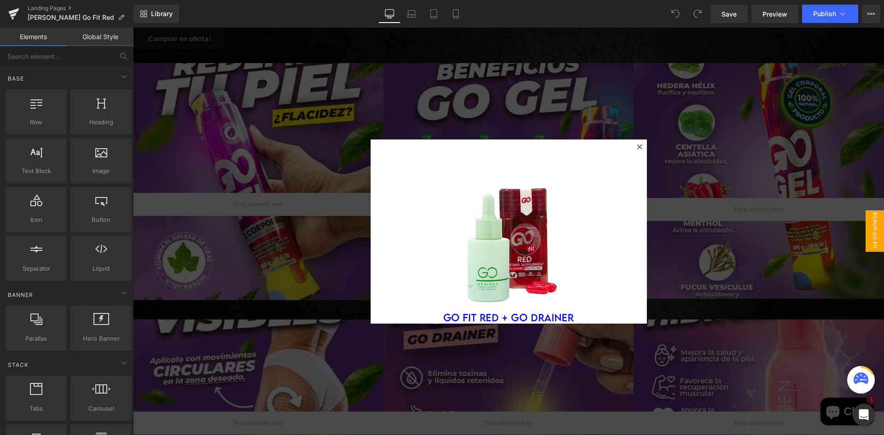
click at [634, 147] on div at bounding box center [639, 146] width 11 height 11
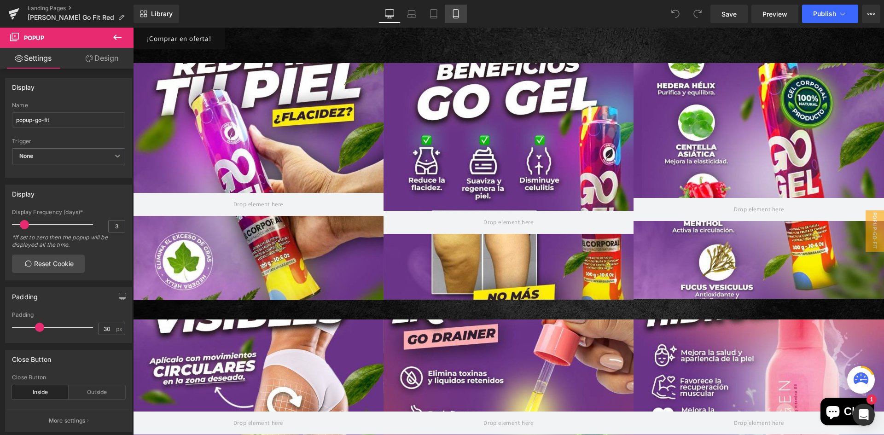
click at [457, 16] on icon at bounding box center [455, 13] width 9 height 9
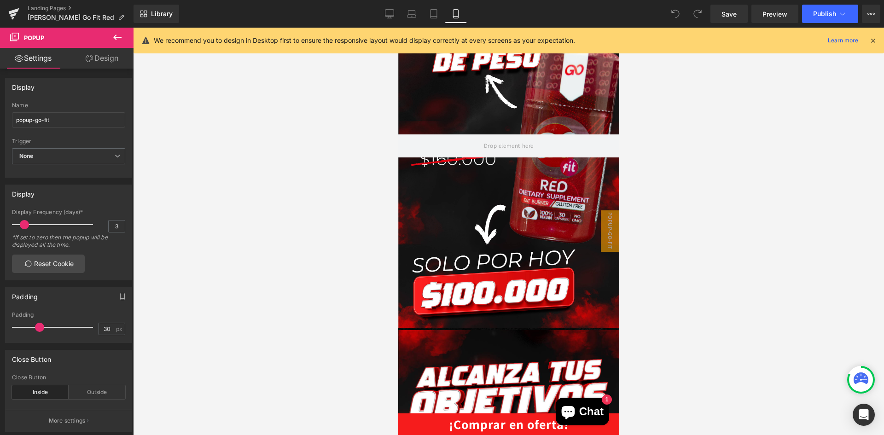
scroll to position [230, 0]
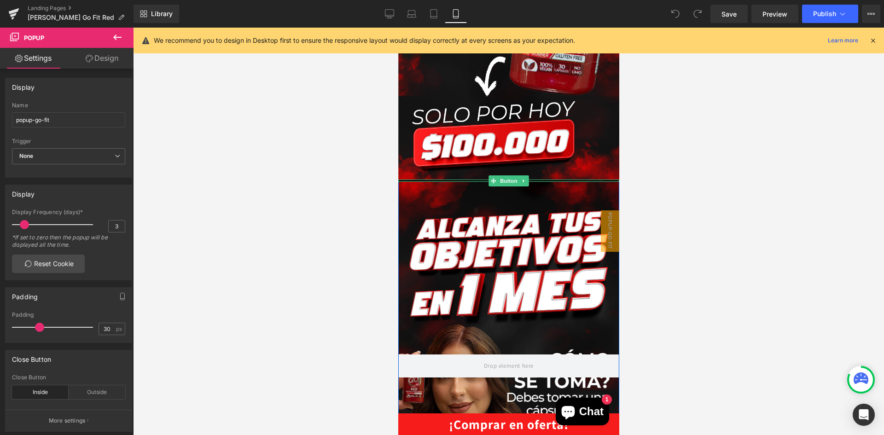
click at [482, 419] on link "¡Comprar en oferta!" at bounding box center [508, 424] width 221 height 22
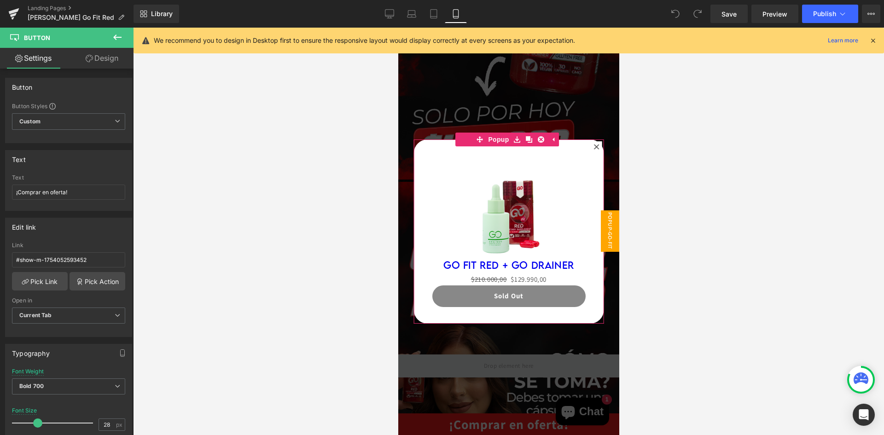
click at [593, 147] on icon at bounding box center [596, 147] width 6 height 6
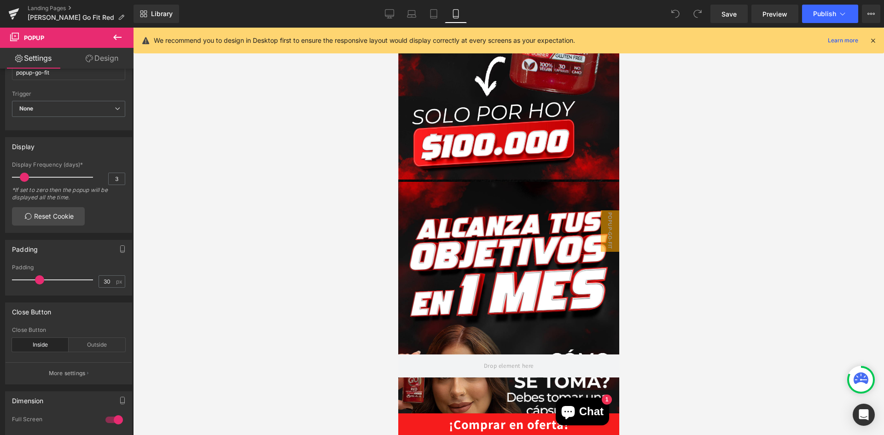
scroll to position [46, 0]
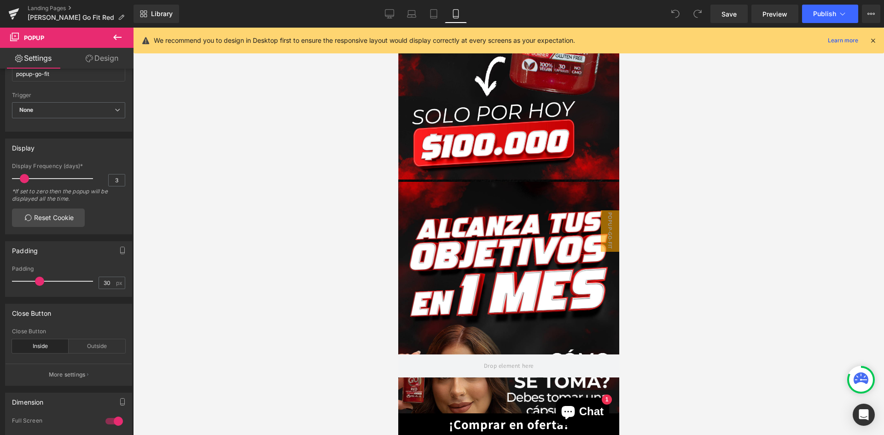
click at [505, 420] on link "¡Comprar en oferta!" at bounding box center [508, 424] width 221 height 22
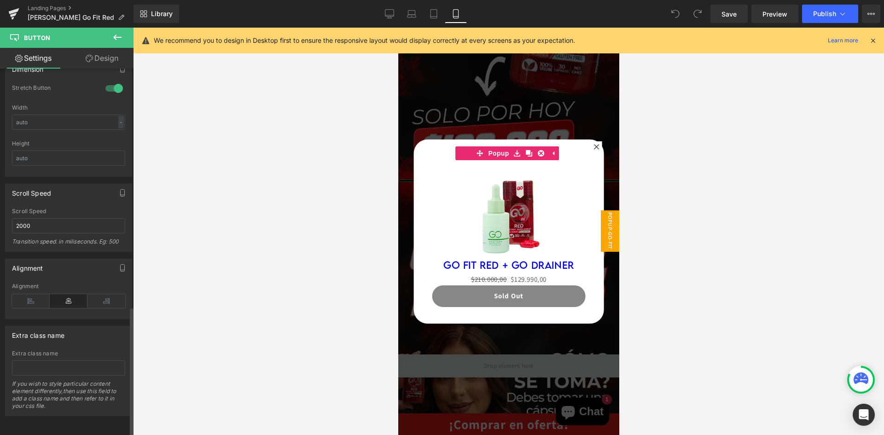
scroll to position [674, 0]
click at [90, 53] on link "Design" at bounding box center [102, 58] width 67 height 21
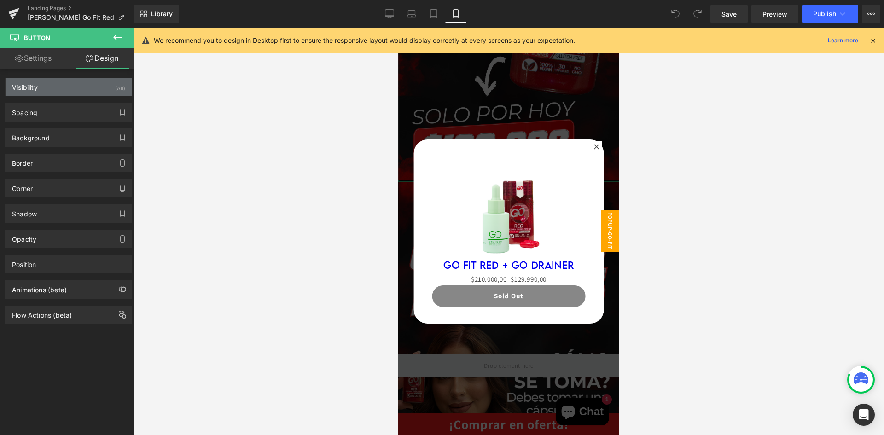
click at [63, 90] on div "Visibility (All)" at bounding box center [69, 86] width 126 height 17
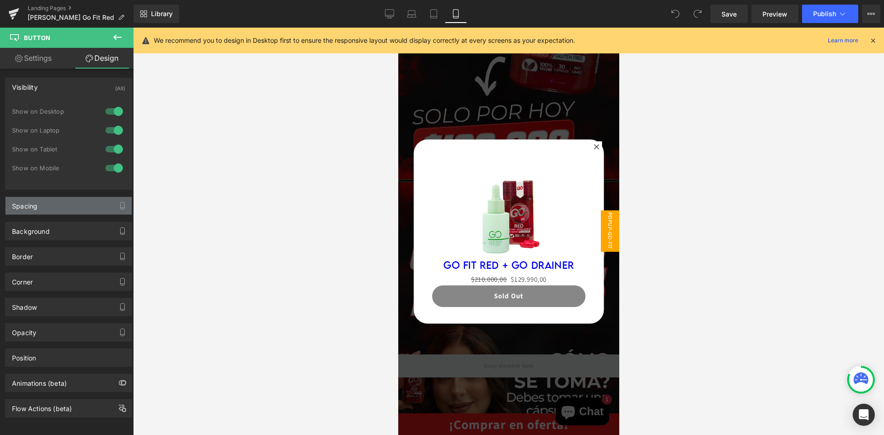
click at [53, 209] on div "Spacing" at bounding box center [69, 205] width 126 height 17
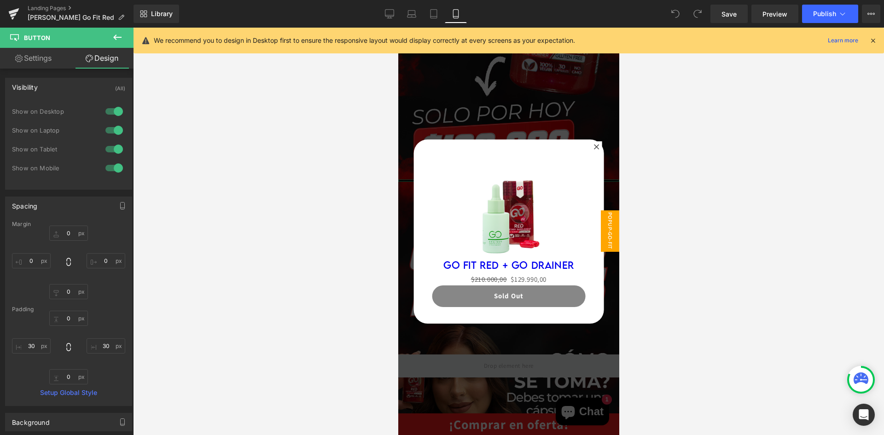
click at [46, 188] on div "0|0|0|0 1 Show on Desktop 1 Show on Laptop 1 Show on Tablet 1 Show on Mobile" at bounding box center [69, 145] width 126 height 87
click at [65, 90] on div "Visibility (All)" at bounding box center [69, 86] width 126 height 17
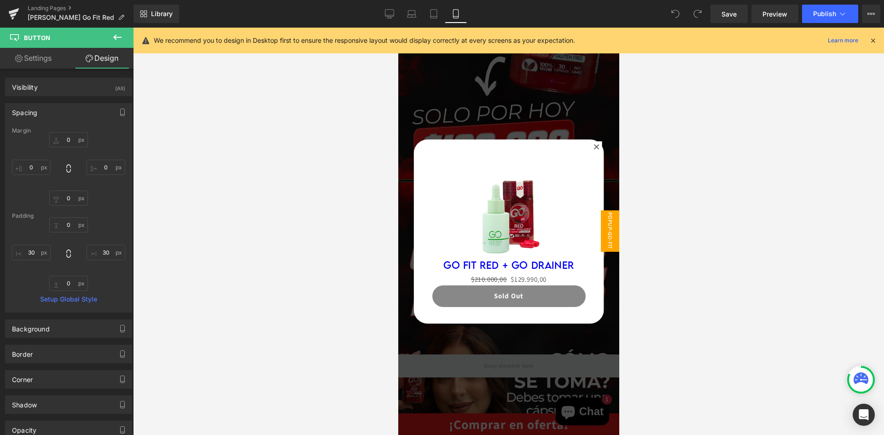
click at [63, 112] on div "Spacing" at bounding box center [69, 112] width 126 height 17
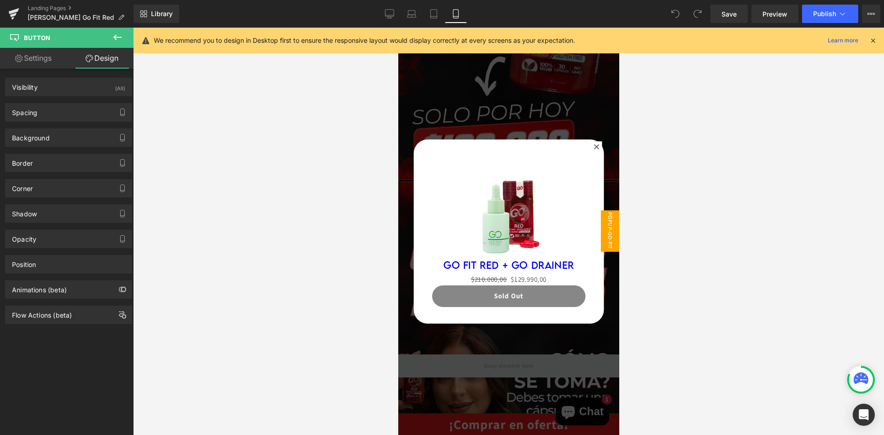
drag, startPoint x: 64, startPoint y: 129, endPoint x: 65, endPoint y: 151, distance: 22.6
click at [65, 133] on div "Background" at bounding box center [69, 137] width 126 height 17
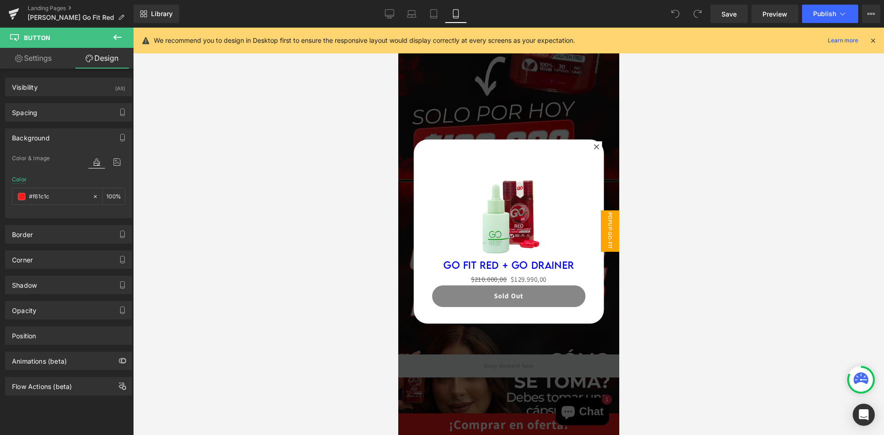
click at [69, 138] on div "Background" at bounding box center [69, 137] width 126 height 17
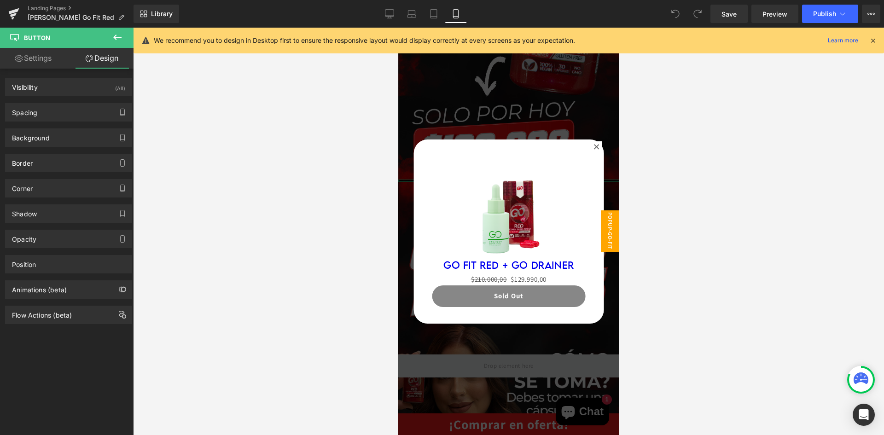
click at [70, 149] on div "Border Border Style Custom Custom Setup Global Style Custom Setup Global Style …" at bounding box center [69, 159] width 138 height 25
click at [71, 156] on div "Border" at bounding box center [69, 162] width 126 height 17
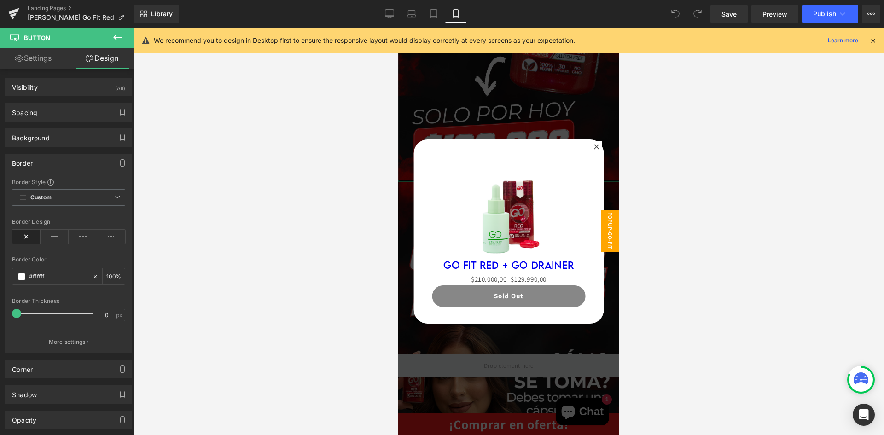
click at [71, 156] on div "Border" at bounding box center [69, 162] width 126 height 17
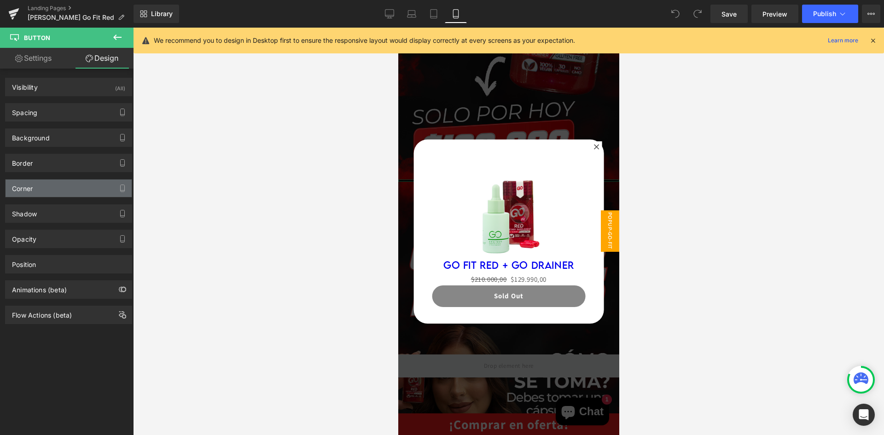
click at [73, 183] on div "Corner" at bounding box center [69, 187] width 126 height 17
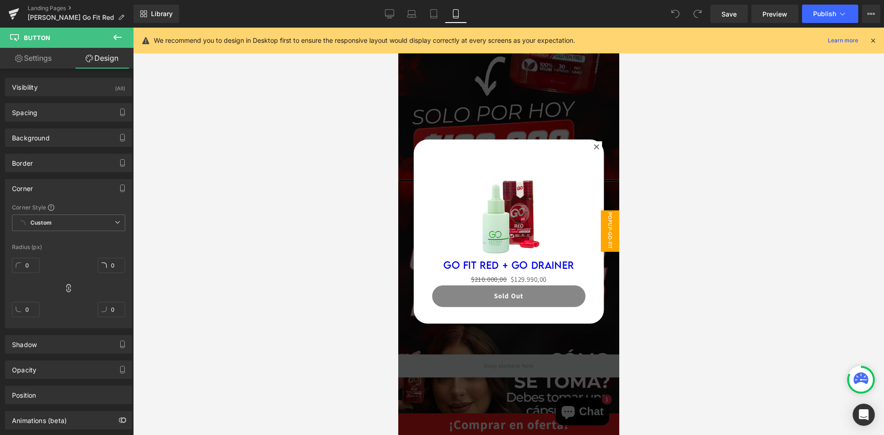
click at [73, 183] on div "Corner" at bounding box center [69, 187] width 126 height 17
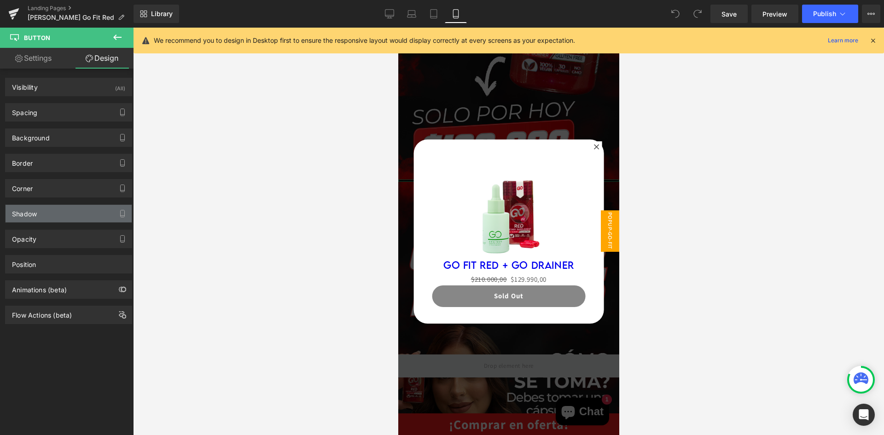
click at [66, 221] on div "Shadow" at bounding box center [69, 213] width 126 height 17
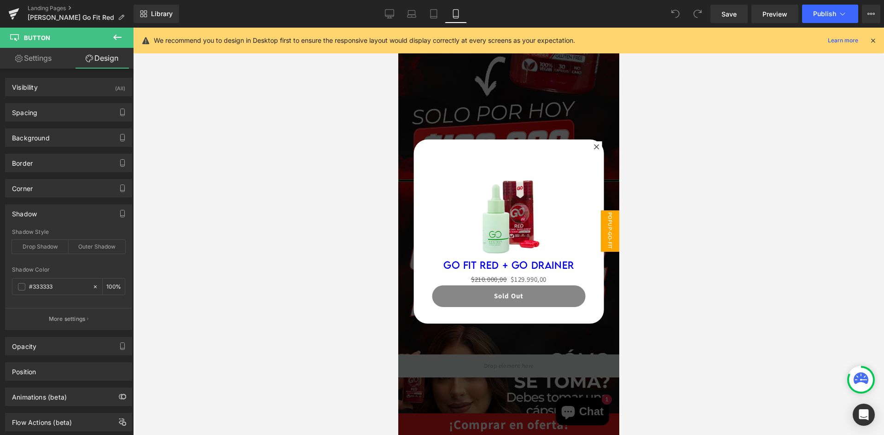
click at [65, 220] on div "Shadow" at bounding box center [69, 213] width 126 height 17
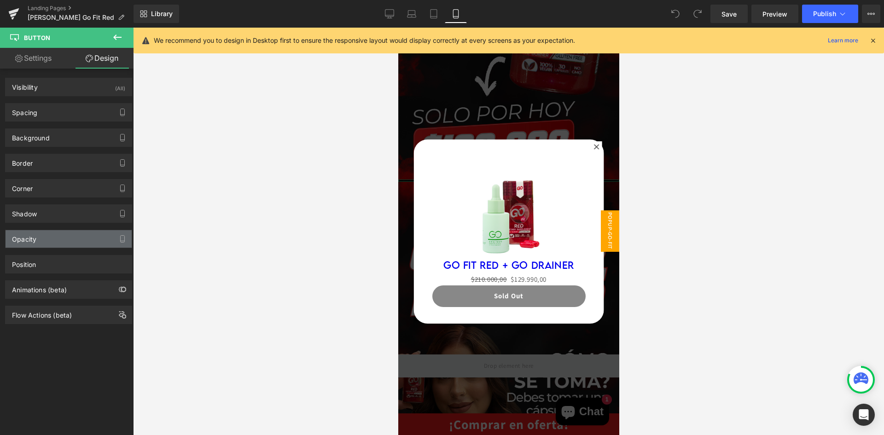
click at [64, 240] on div "Opacity" at bounding box center [69, 238] width 126 height 17
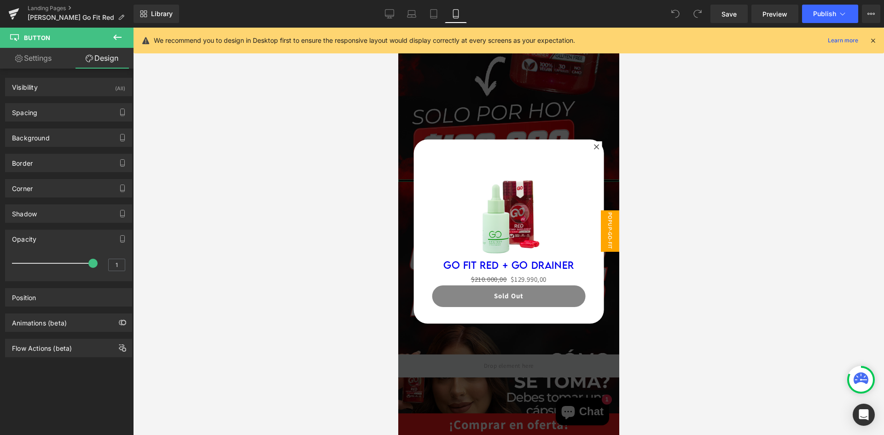
click at [64, 240] on div "Opacity" at bounding box center [69, 238] width 126 height 17
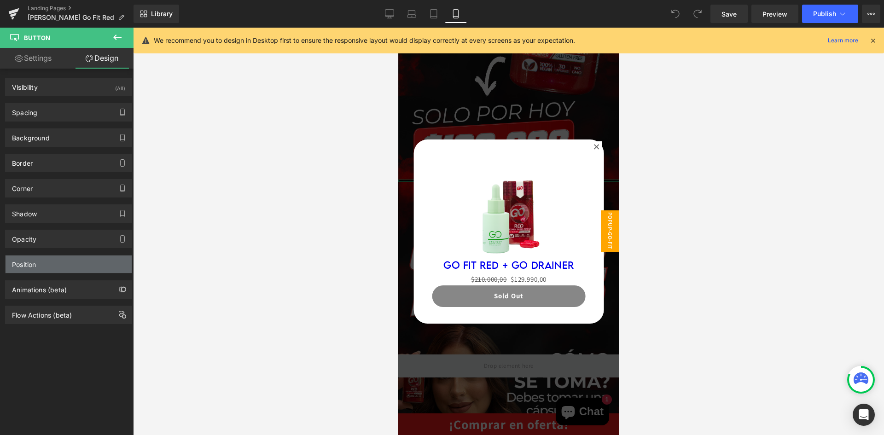
click at [64, 259] on div "Position" at bounding box center [69, 263] width 126 height 17
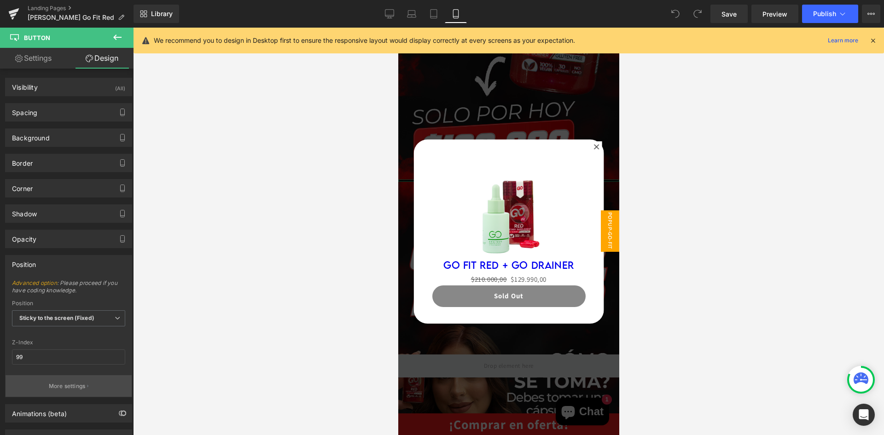
click at [95, 380] on button "More settings" at bounding box center [69, 386] width 126 height 22
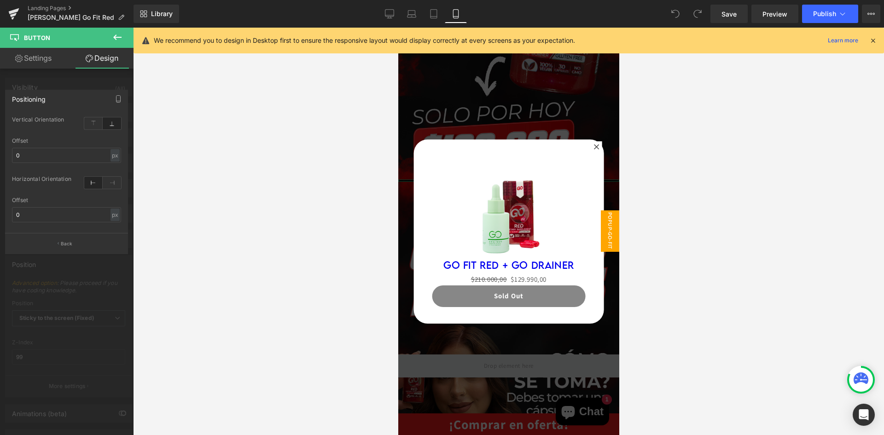
click at [107, 308] on div at bounding box center [66, 234] width 133 height 412
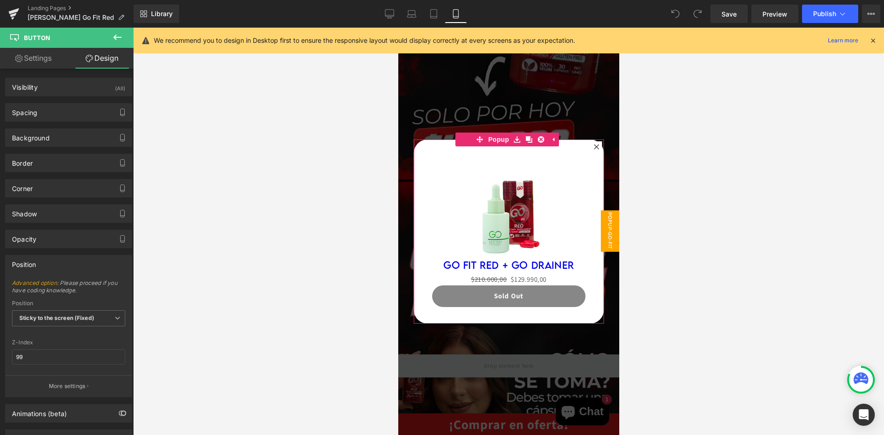
click at [597, 146] on div at bounding box center [595, 146] width 11 height 11
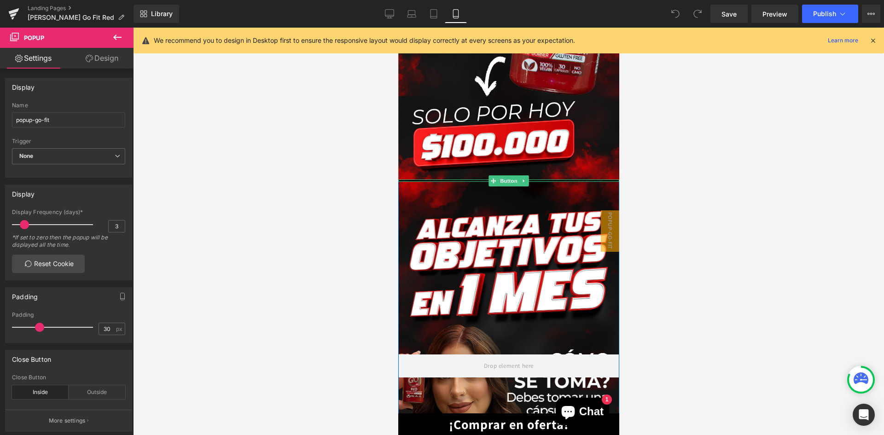
click at [520, 418] on link "¡Comprar en oferta!" at bounding box center [508, 424] width 221 height 22
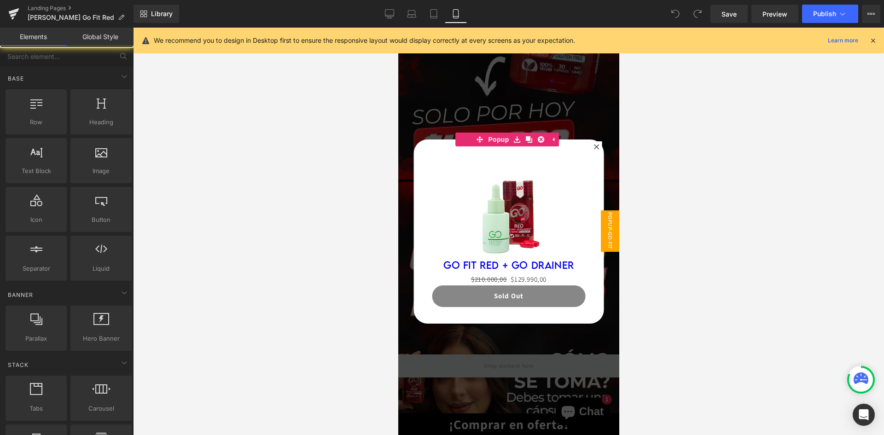
click at [520, 418] on div at bounding box center [508, 231] width 221 height 407
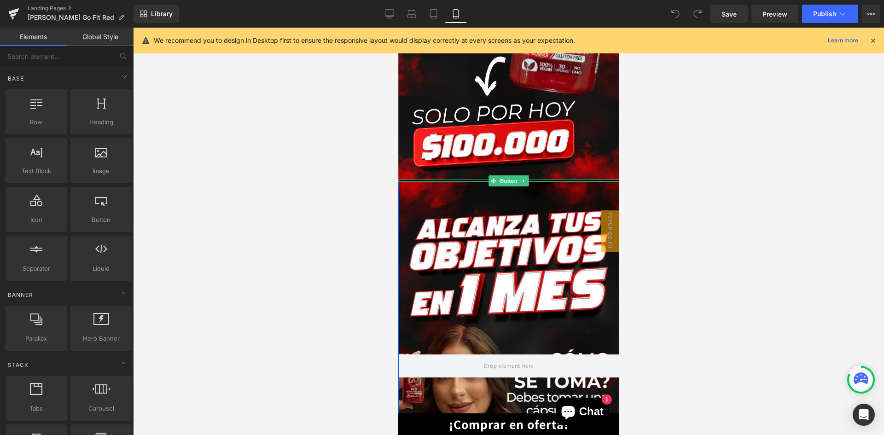
click at [518, 421] on link "¡Comprar en oferta!" at bounding box center [508, 424] width 221 height 22
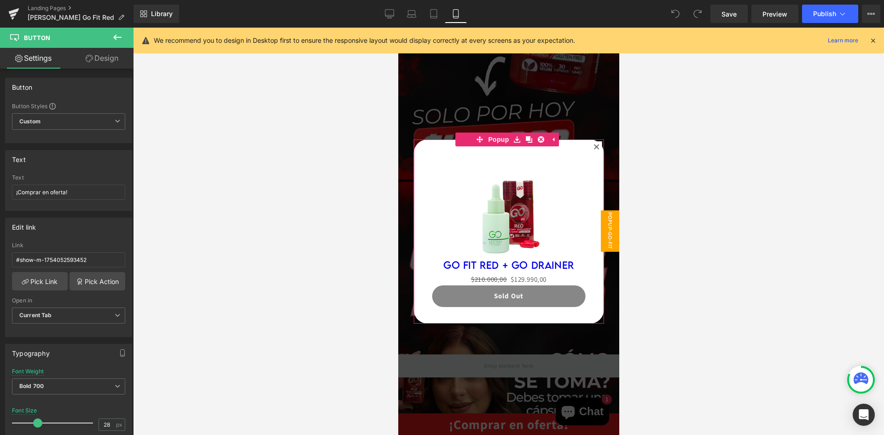
click at [657, 216] on div at bounding box center [508, 231] width 751 height 407
click at [593, 145] on icon at bounding box center [596, 147] width 6 height 6
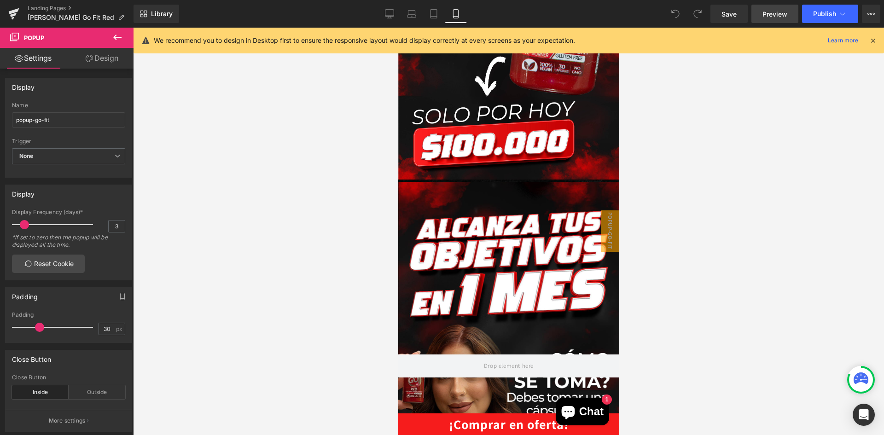
click at [768, 10] on span "Preview" at bounding box center [774, 14] width 25 height 10
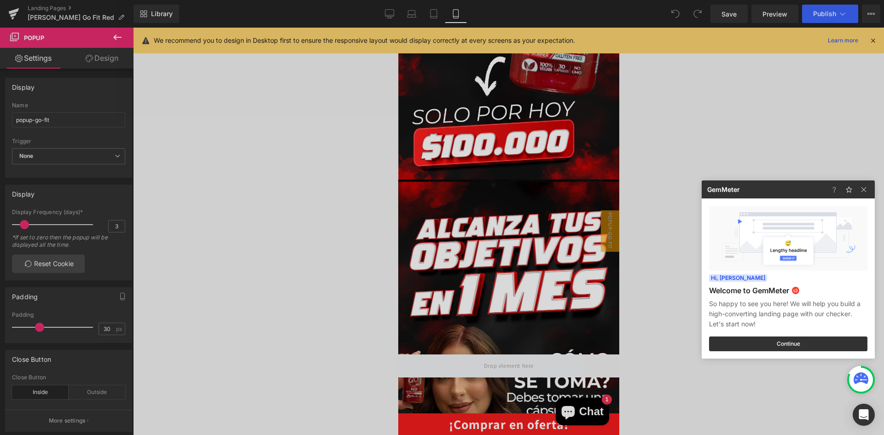
click at [457, 420] on div at bounding box center [442, 217] width 884 height 435
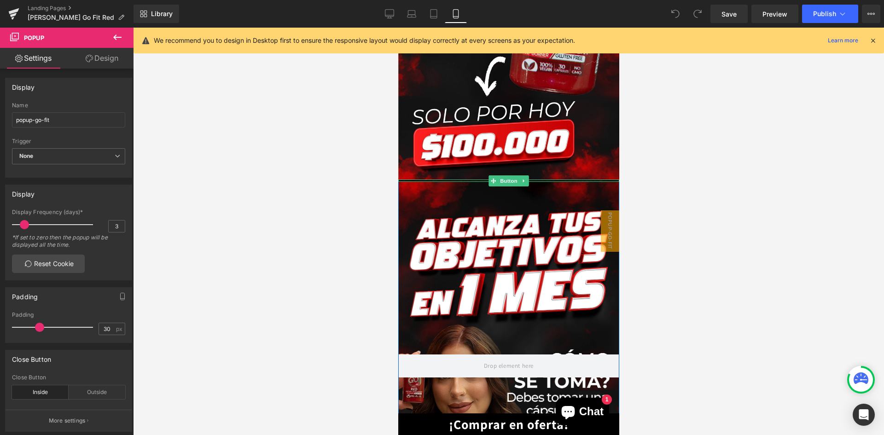
click at [457, 425] on link "¡Comprar en oferta!" at bounding box center [508, 424] width 221 height 22
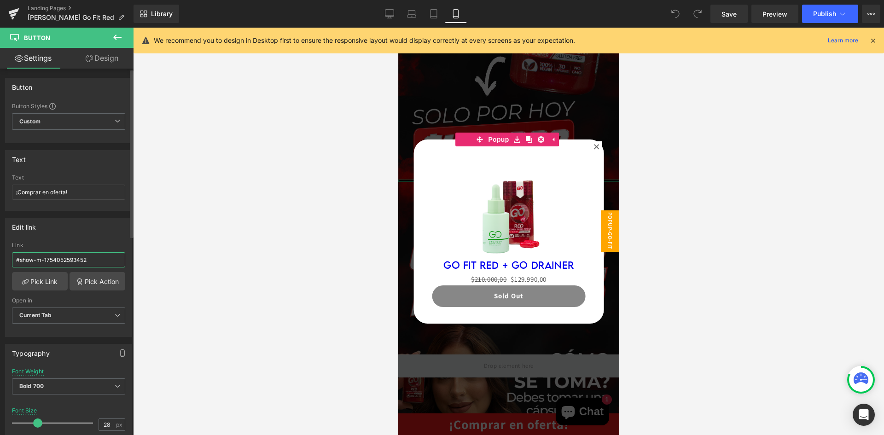
click at [90, 264] on input "#show-m-1754052593452" at bounding box center [68, 259] width 113 height 15
